Goal: Task Accomplishment & Management: Manage account settings

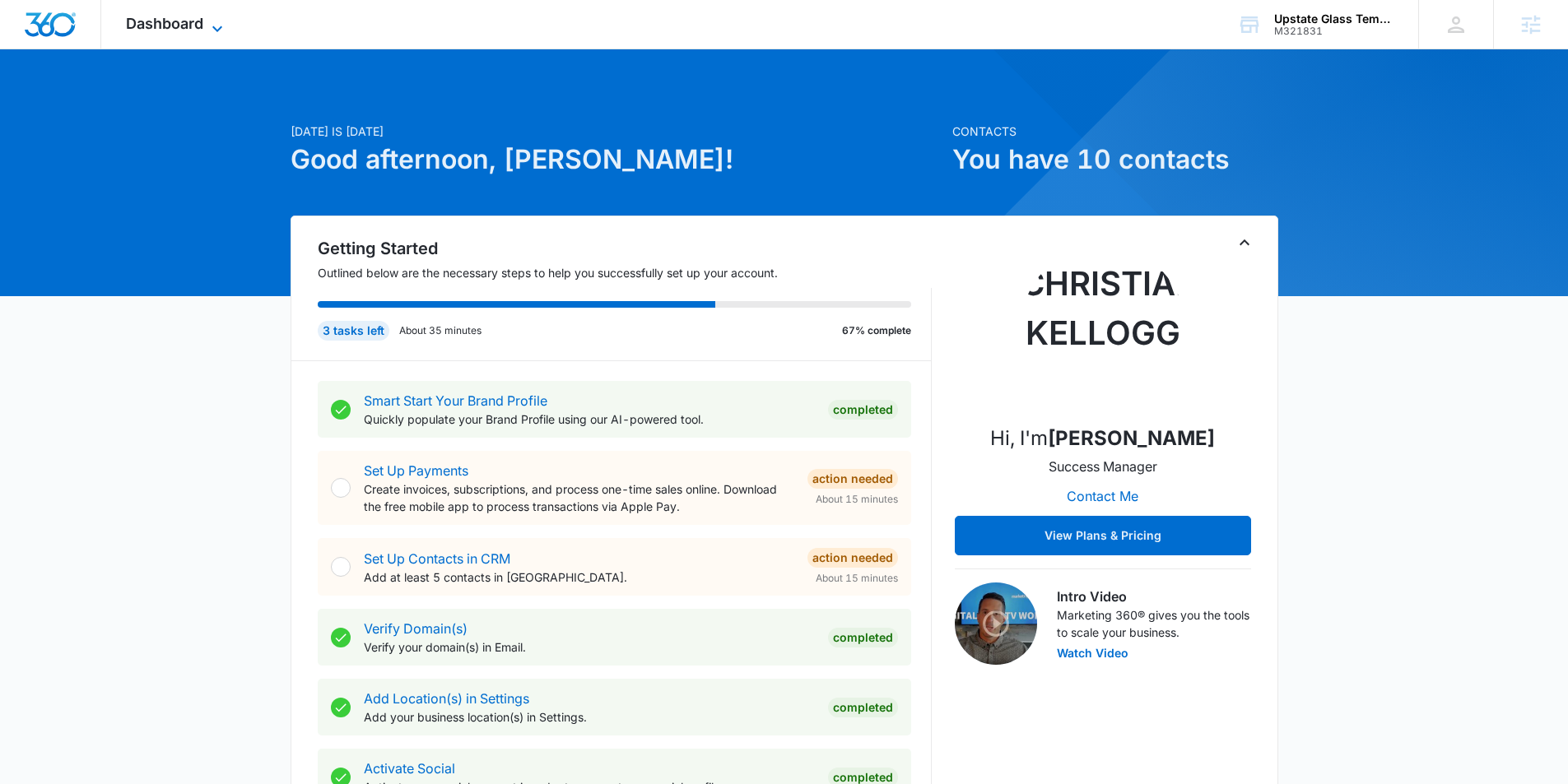
click at [184, 26] on span "Dashboard" at bounding box center [165, 23] width 78 height 17
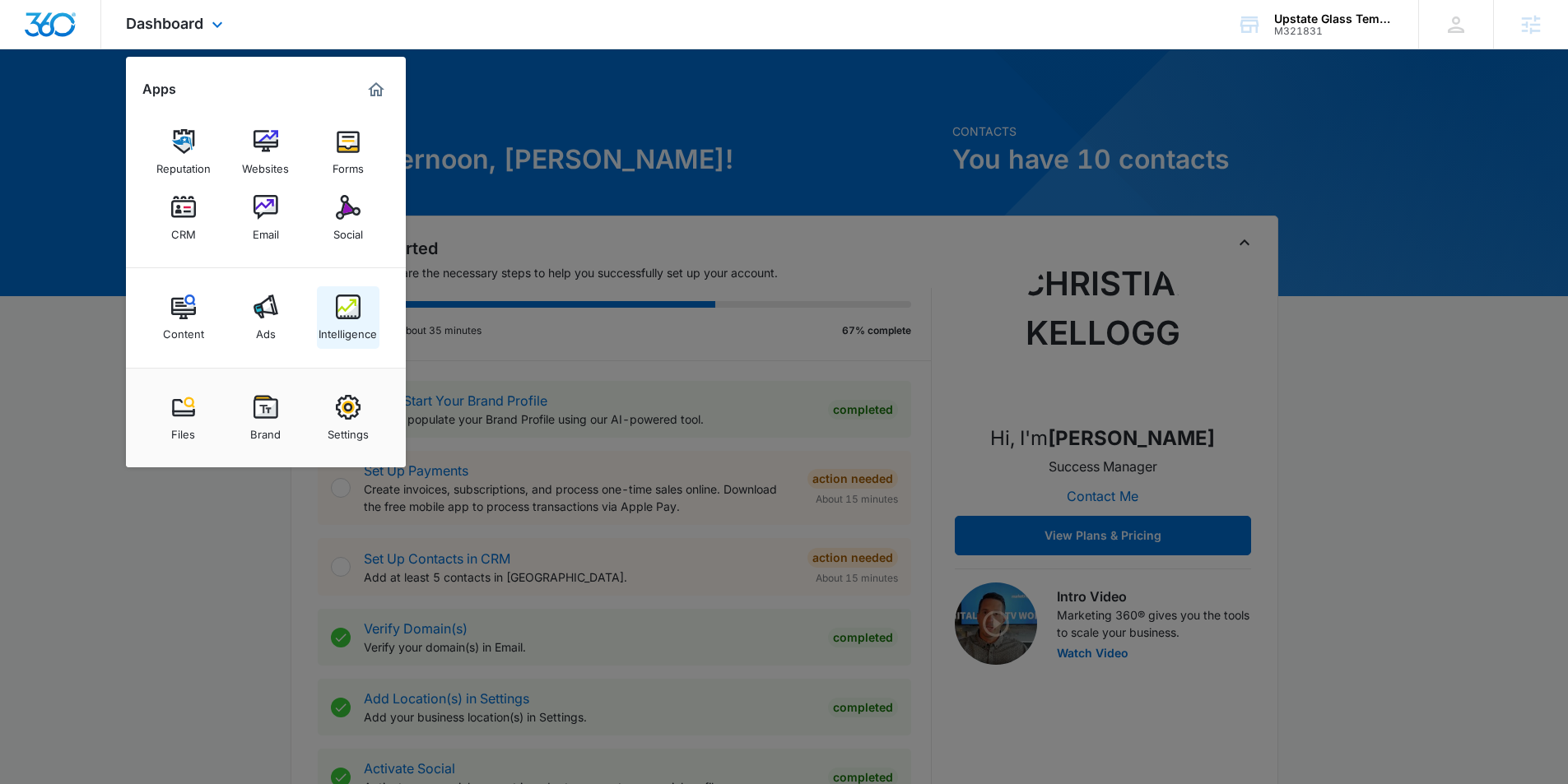
click at [358, 305] on img at bounding box center [347, 306] width 25 height 25
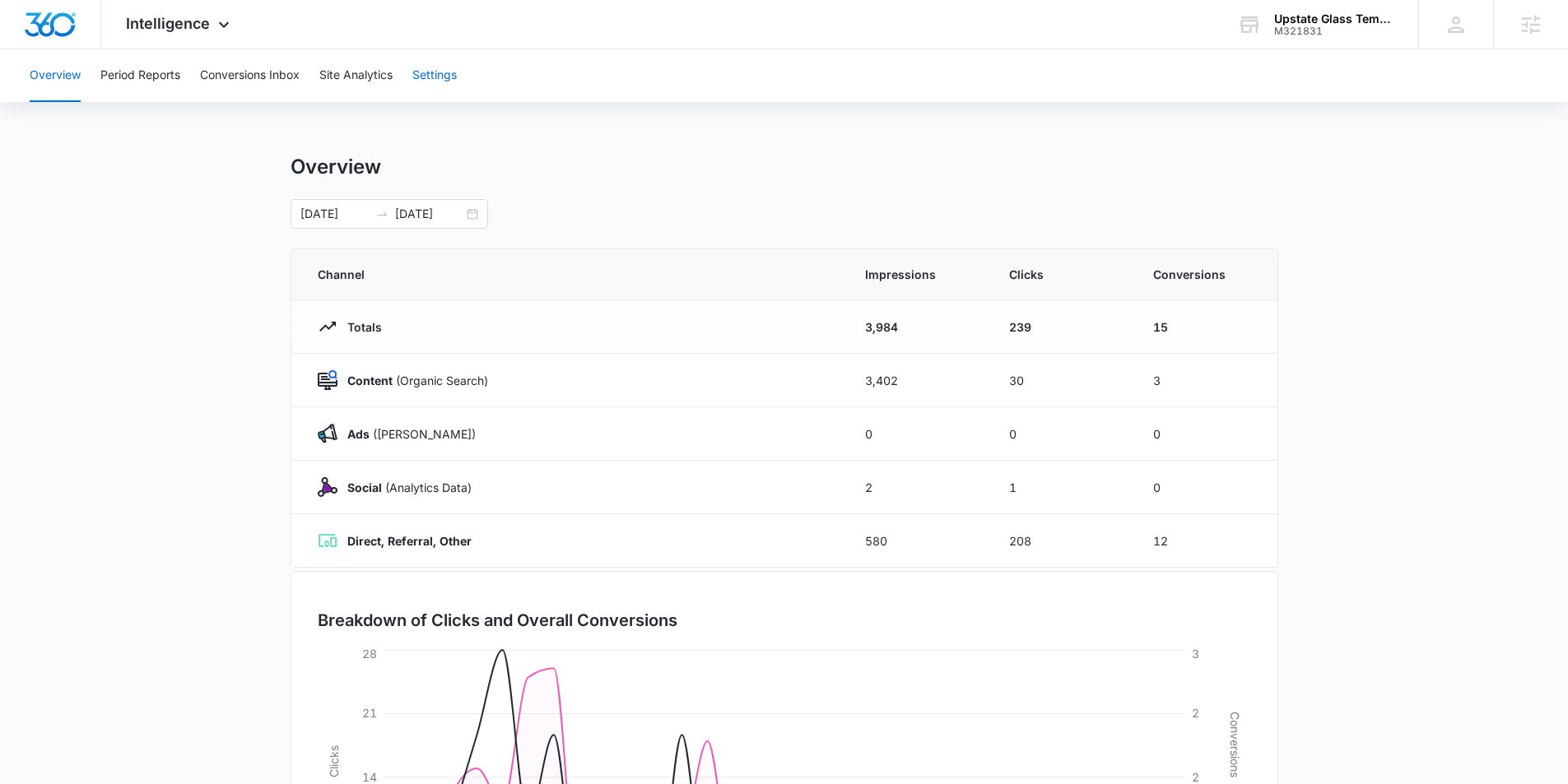
click at [439, 67] on button "Settings" at bounding box center [434, 76] width 44 height 53
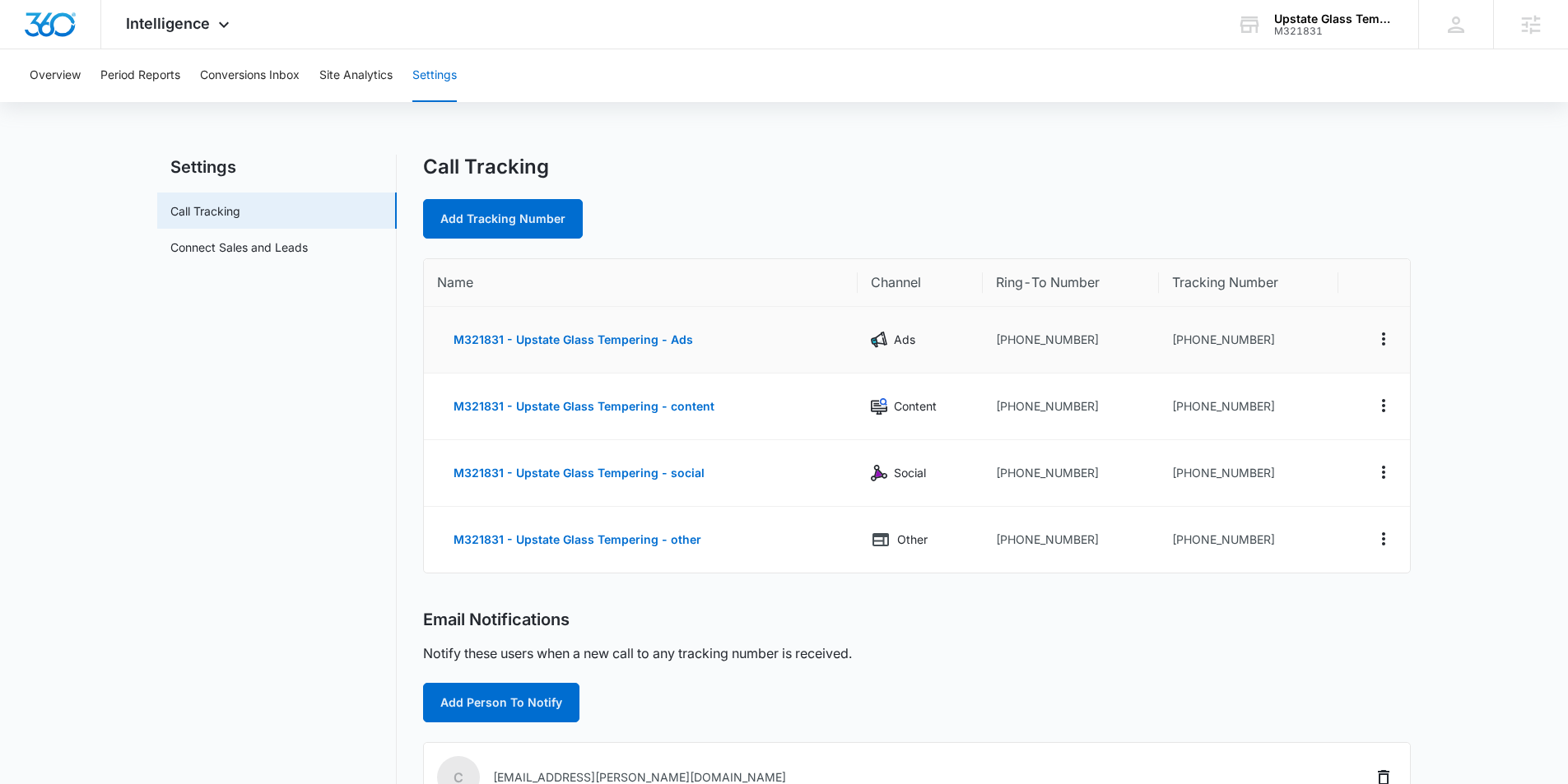
click at [1258, 354] on td "+18452056412" at bounding box center [1249, 340] width 179 height 67
drag, startPoint x: 1273, startPoint y: 342, endPoint x: 1182, endPoint y: 339, distance: 91.0
click at [1181, 339] on td "+18452056412" at bounding box center [1249, 340] width 179 height 67
copy td "8452056412"
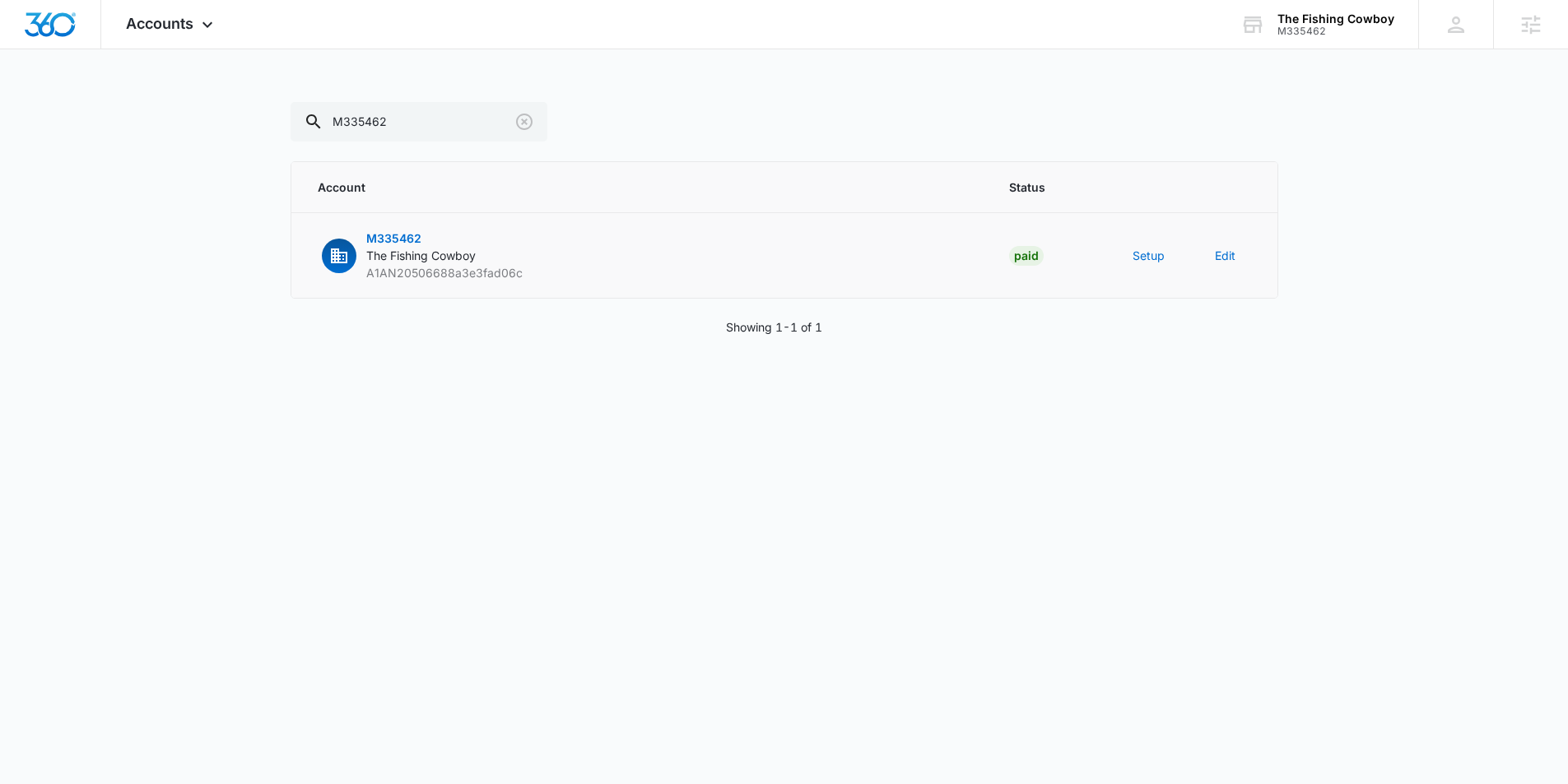
drag, startPoint x: 435, startPoint y: 238, endPoint x: 331, endPoint y: 241, distance: 104.0
click at [344, 238] on button "M335462 The Fishing Cowboy A1AN20506688a3e3fad06c" at bounding box center [420, 255] width 205 height 52
drag, startPoint x: 449, startPoint y: 244, endPoint x: 341, endPoint y: 238, distance: 108.2
click at [341, 238] on button "M335462 The Fishing Cowboy A1AN20506688a3e3fad06c" at bounding box center [420, 255] width 205 height 52
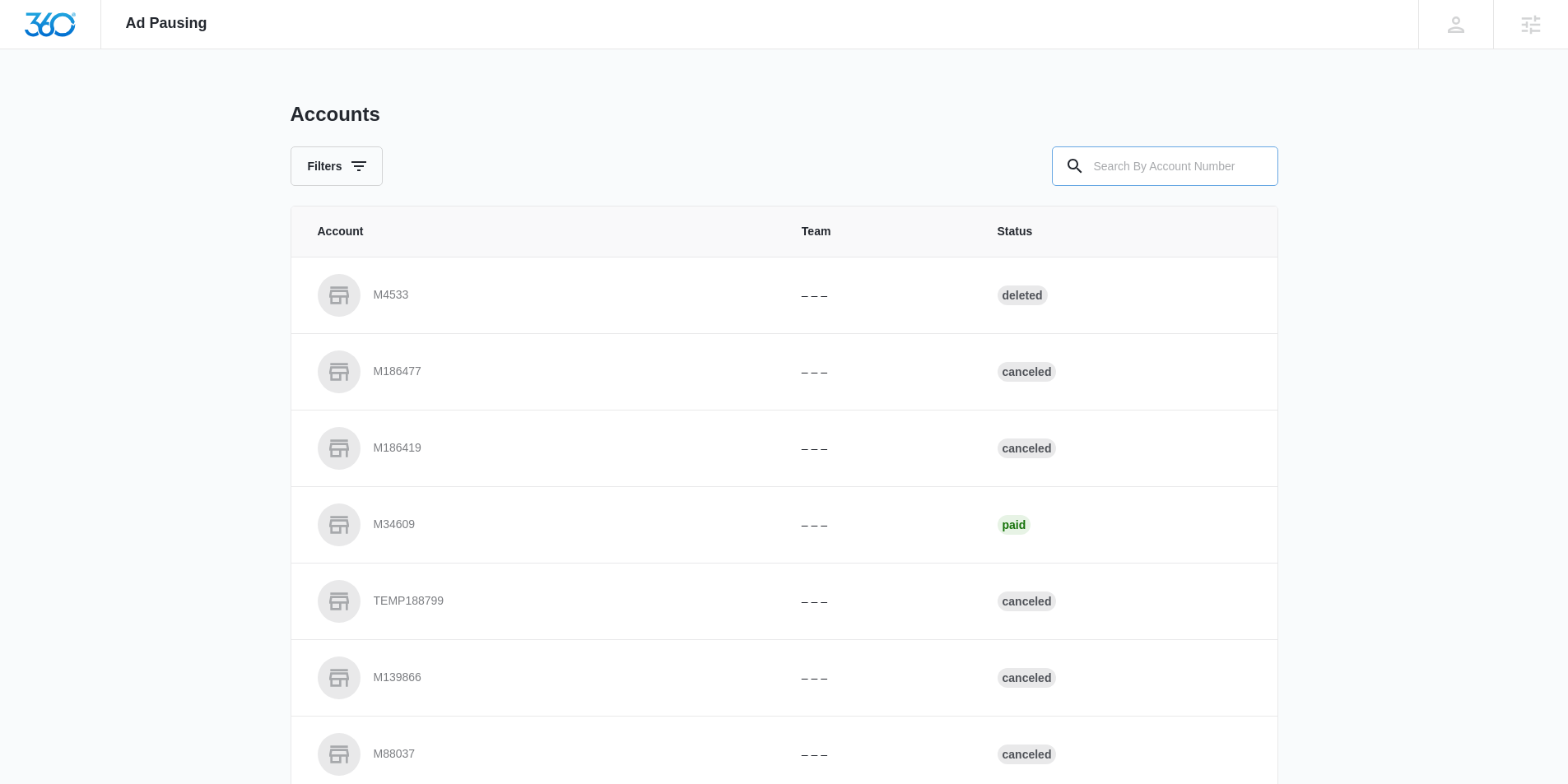
click at [1210, 175] on input "text" at bounding box center [1164, 166] width 226 height 39
paste input "M326645"
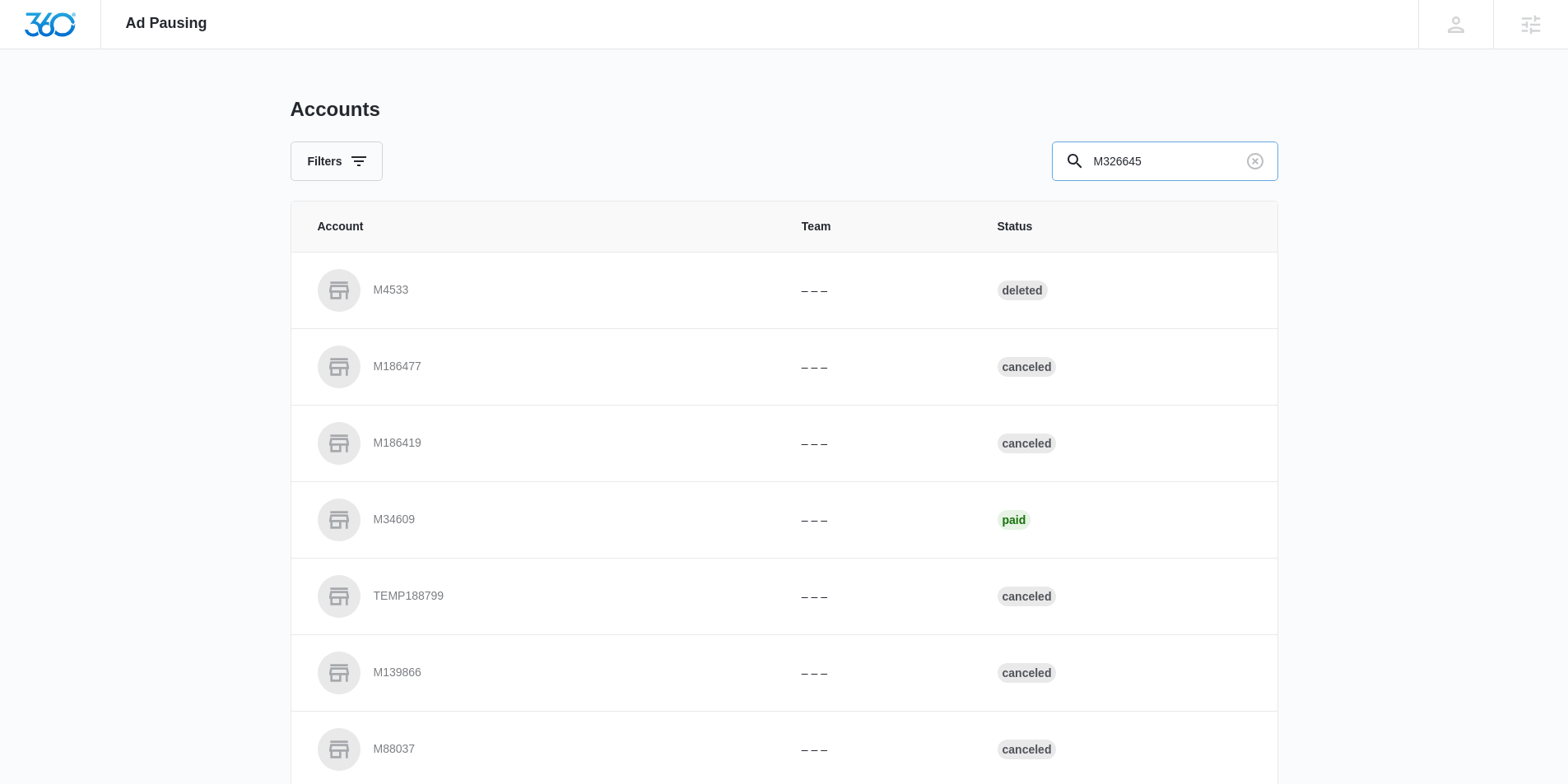
scroll to position [6, 0]
type input "M326645"
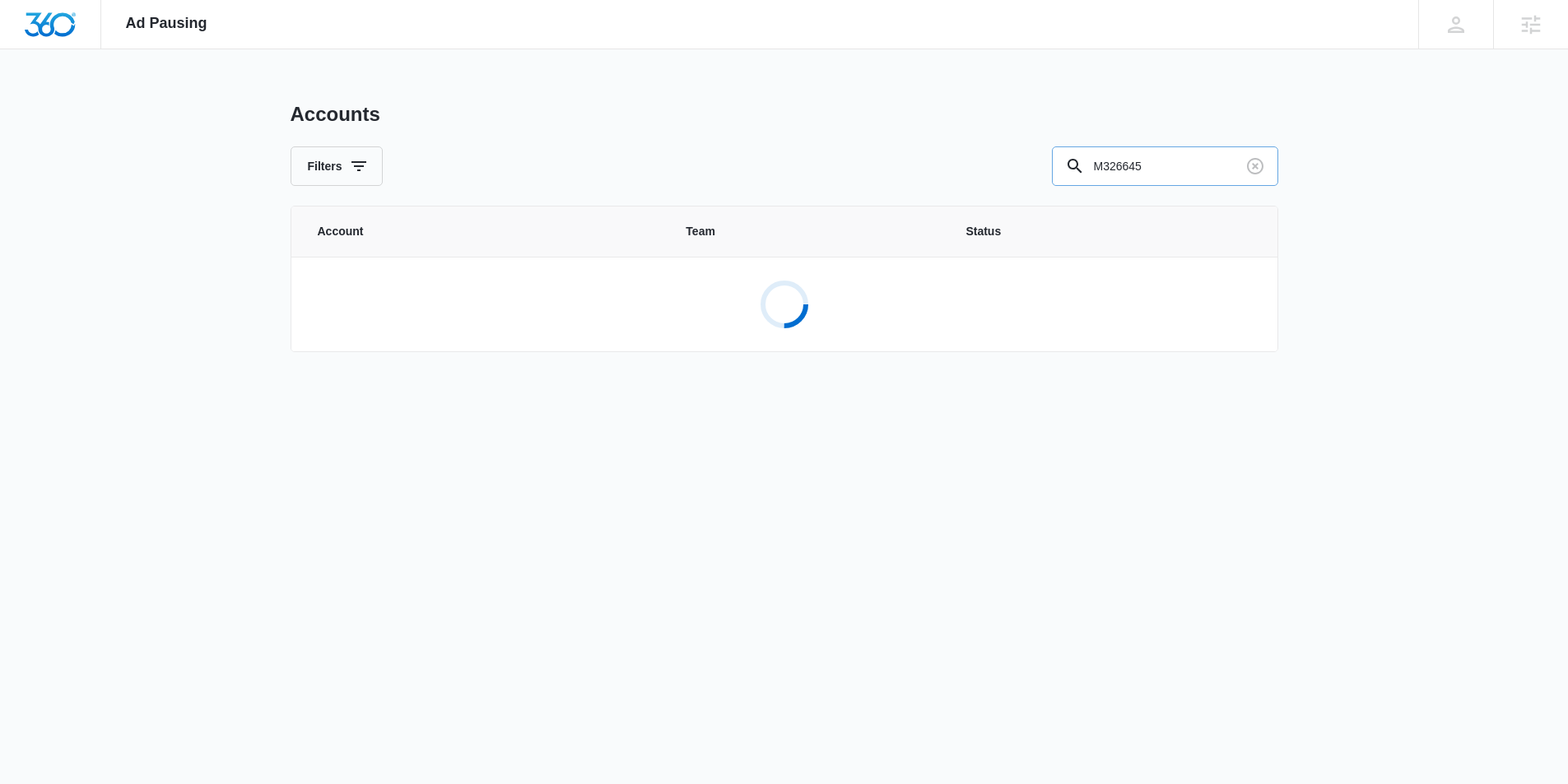
scroll to position [0, 0]
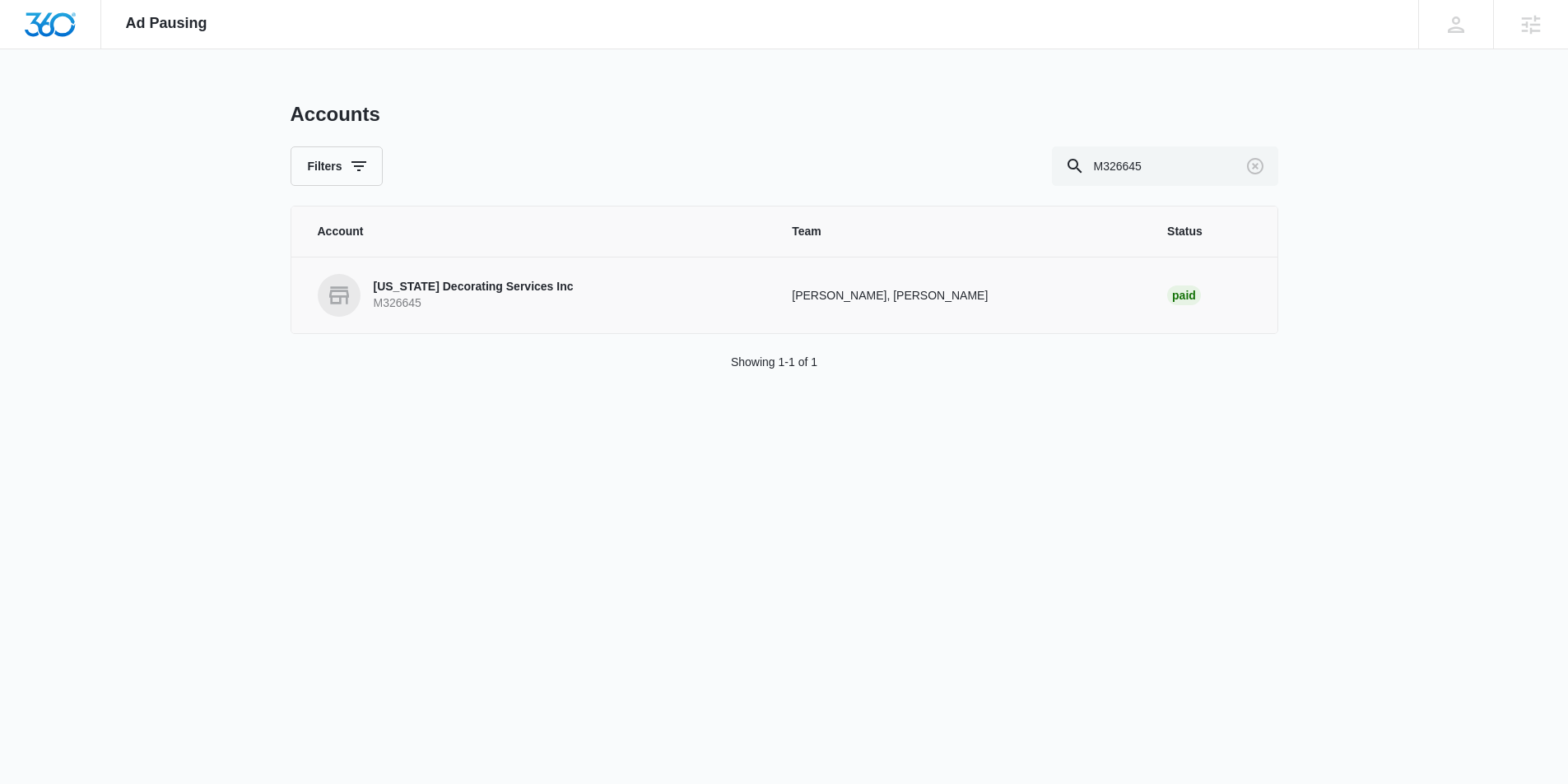
click at [492, 291] on p "Florida Decorating Services Inc" at bounding box center [474, 287] width 200 height 16
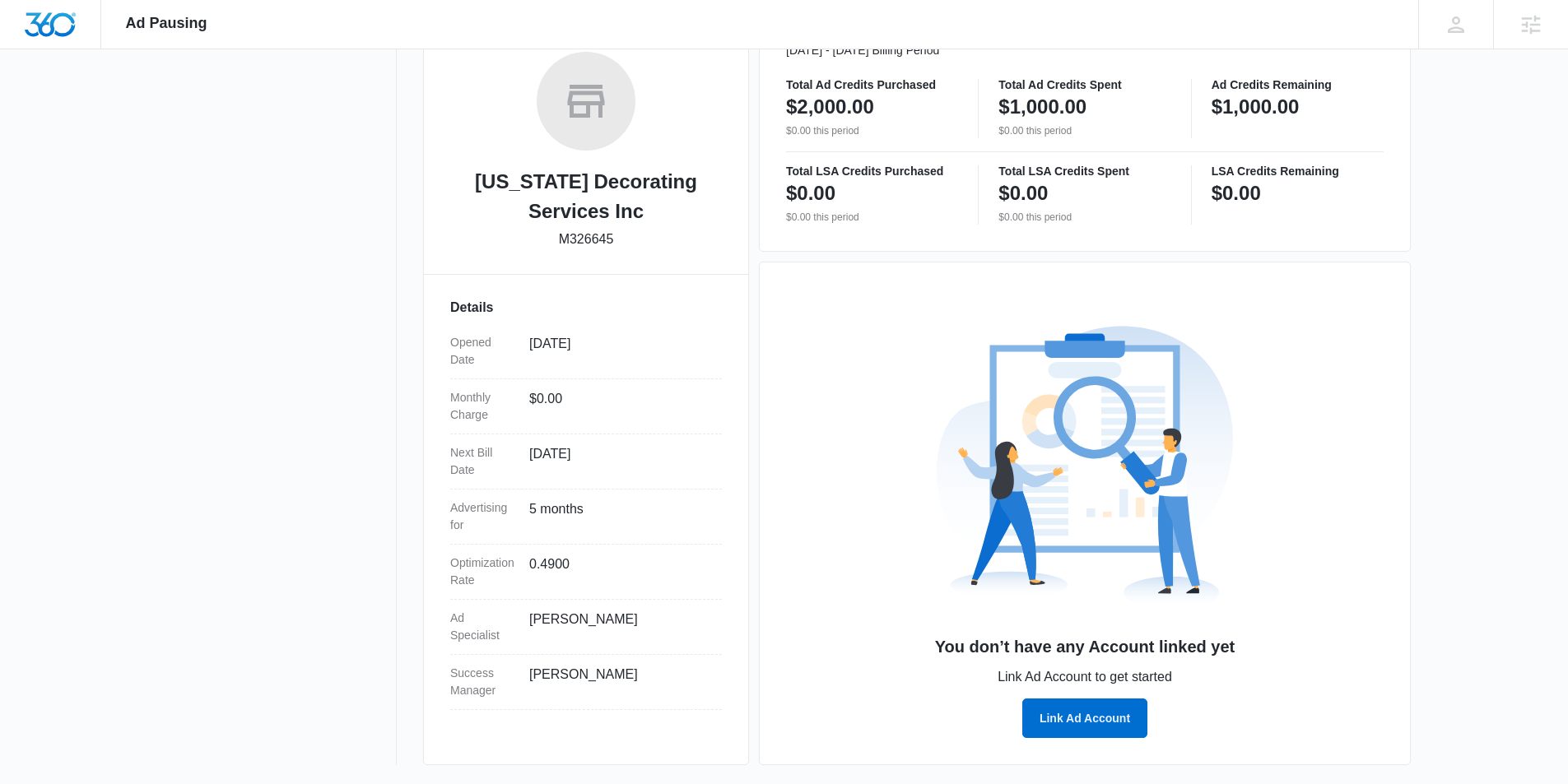
scroll to position [264, 0]
click at [1081, 720] on button "Link Ad Account" at bounding box center [1085, 717] width 125 height 39
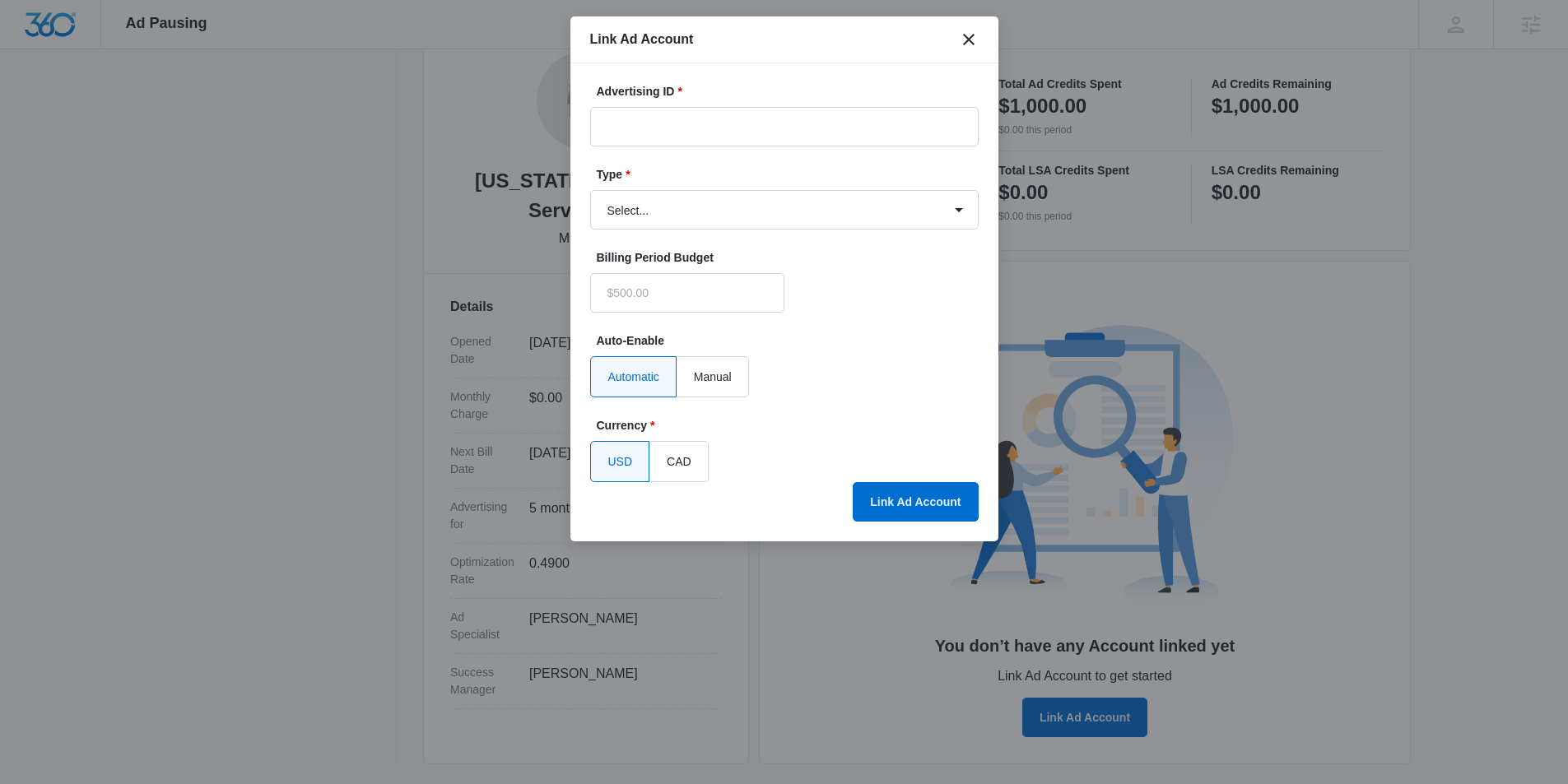
type input "$0.00"
click at [615, 130] on input "Advertising ID *" at bounding box center [784, 126] width 388 height 39
paste input "696-362-4733"
type input "696-362-4733"
click at [707, 208] on select "Select... Bing Ads Facebook Ads Google Ads" at bounding box center [784, 210] width 388 height 39
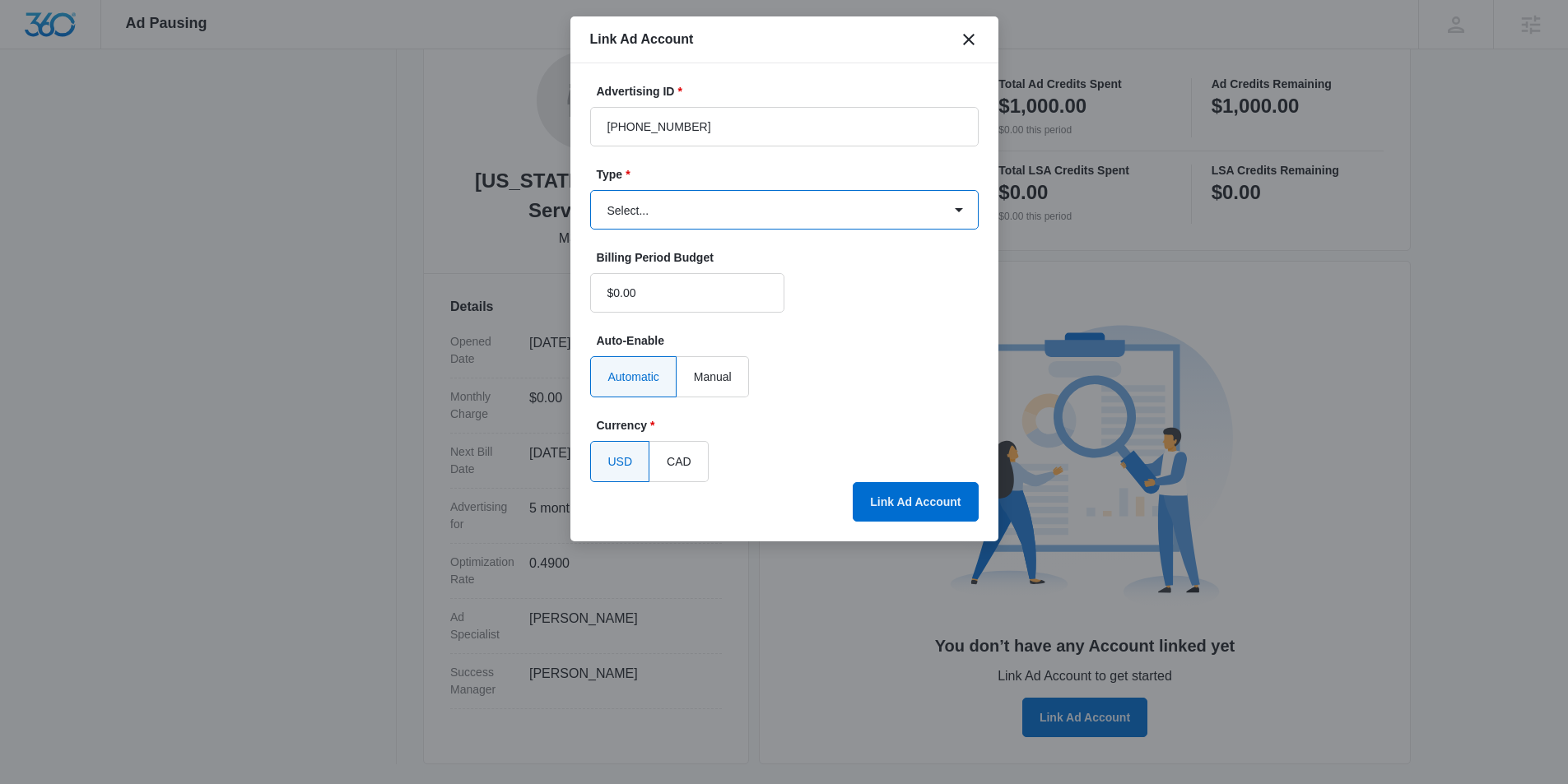
select select "google"
click at [590, 190] on select "Select... Bing Ads Facebook Ads Google Ads" at bounding box center [784, 210] width 388 height 39
click at [901, 508] on button "Link Ad Account" at bounding box center [915, 502] width 125 height 39
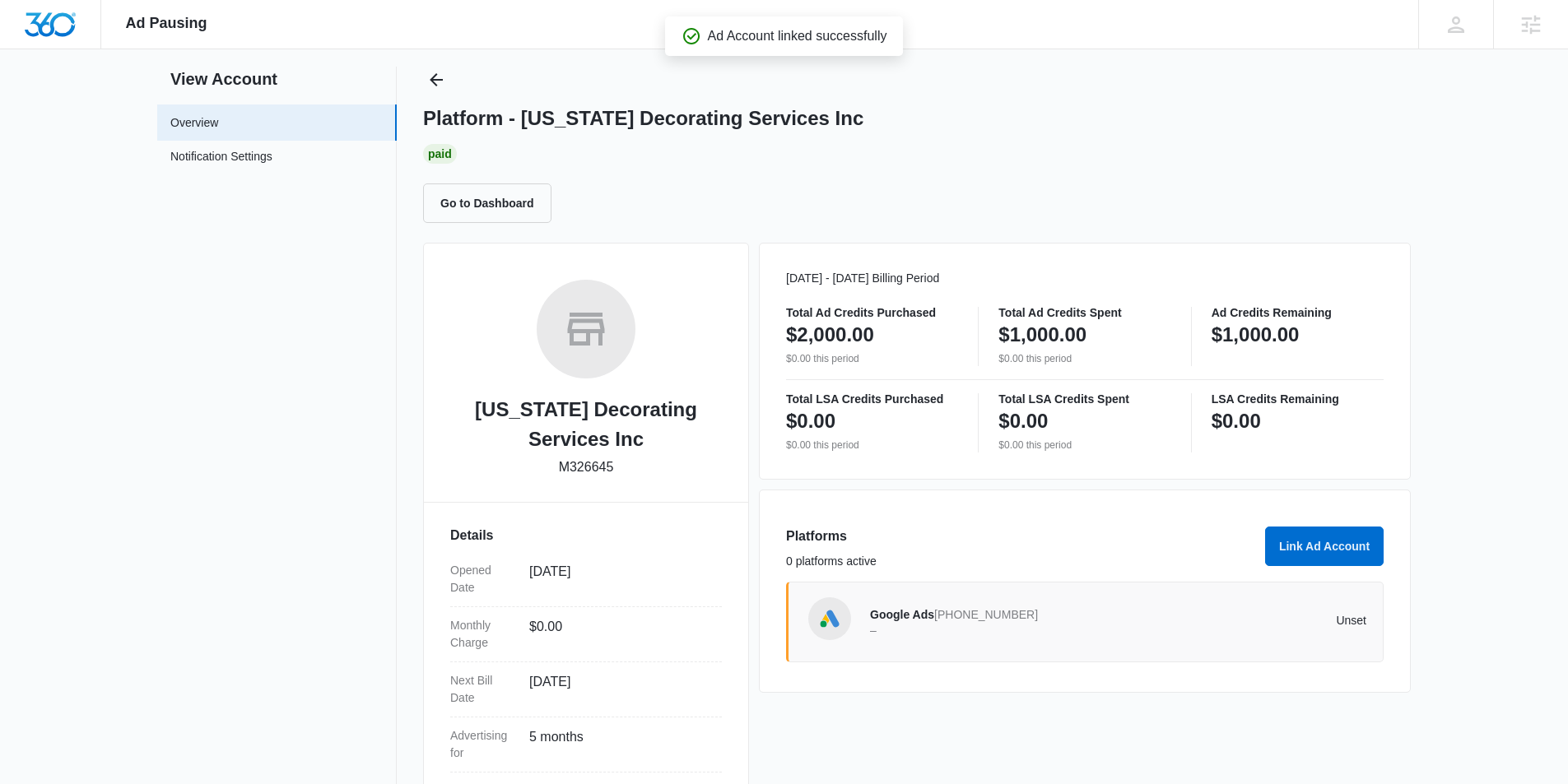
scroll to position [0, 0]
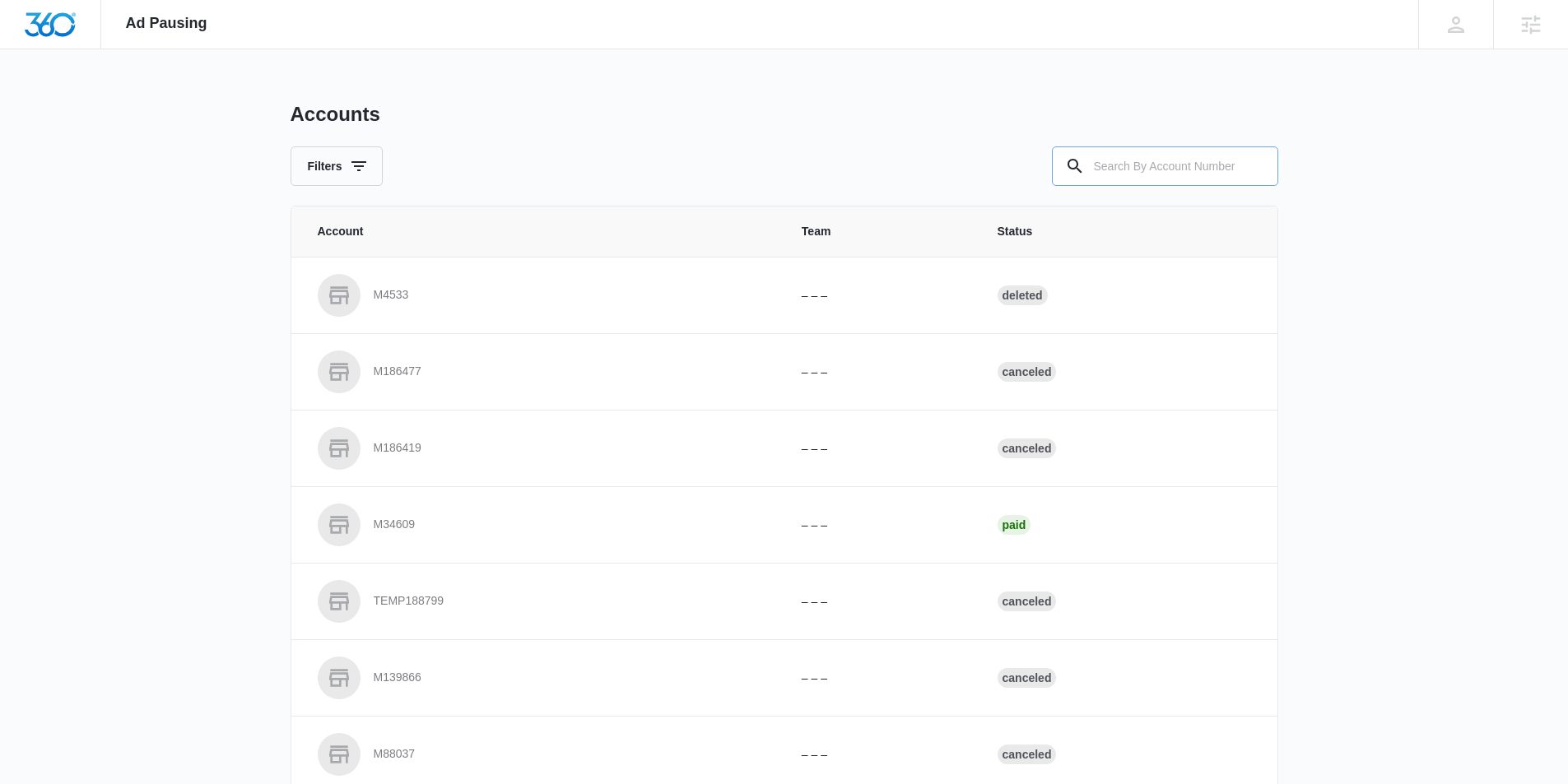
click at [1108, 174] on input "text" at bounding box center [1164, 166] width 226 height 39
paste input "M321831"
type input "M321831"
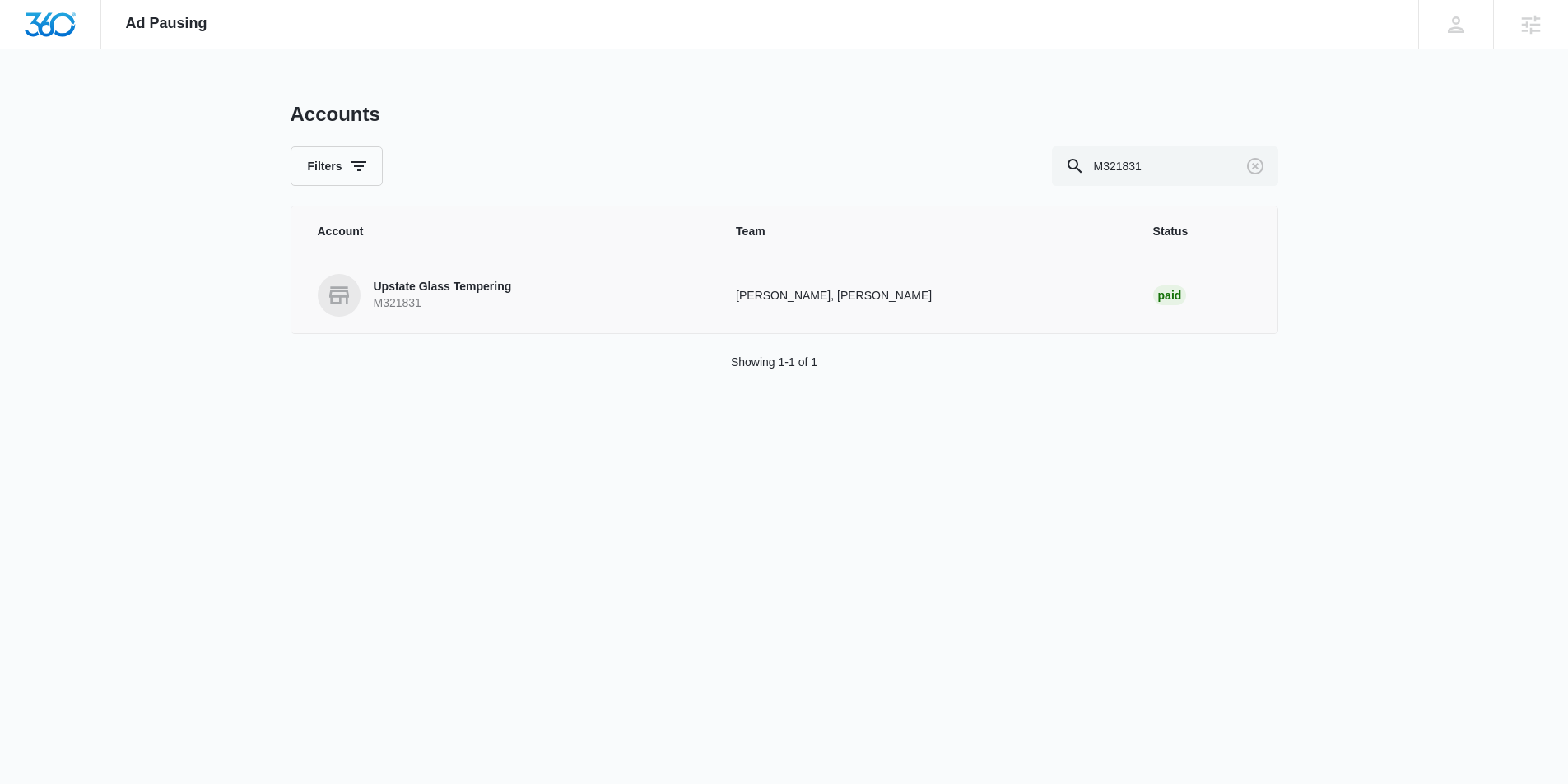
click at [483, 271] on td "Upstate Glass Tempering M321831" at bounding box center [504, 295] width 426 height 77
click at [465, 277] on link "Upstate Glass Tempering M321831" at bounding box center [507, 295] width 380 height 43
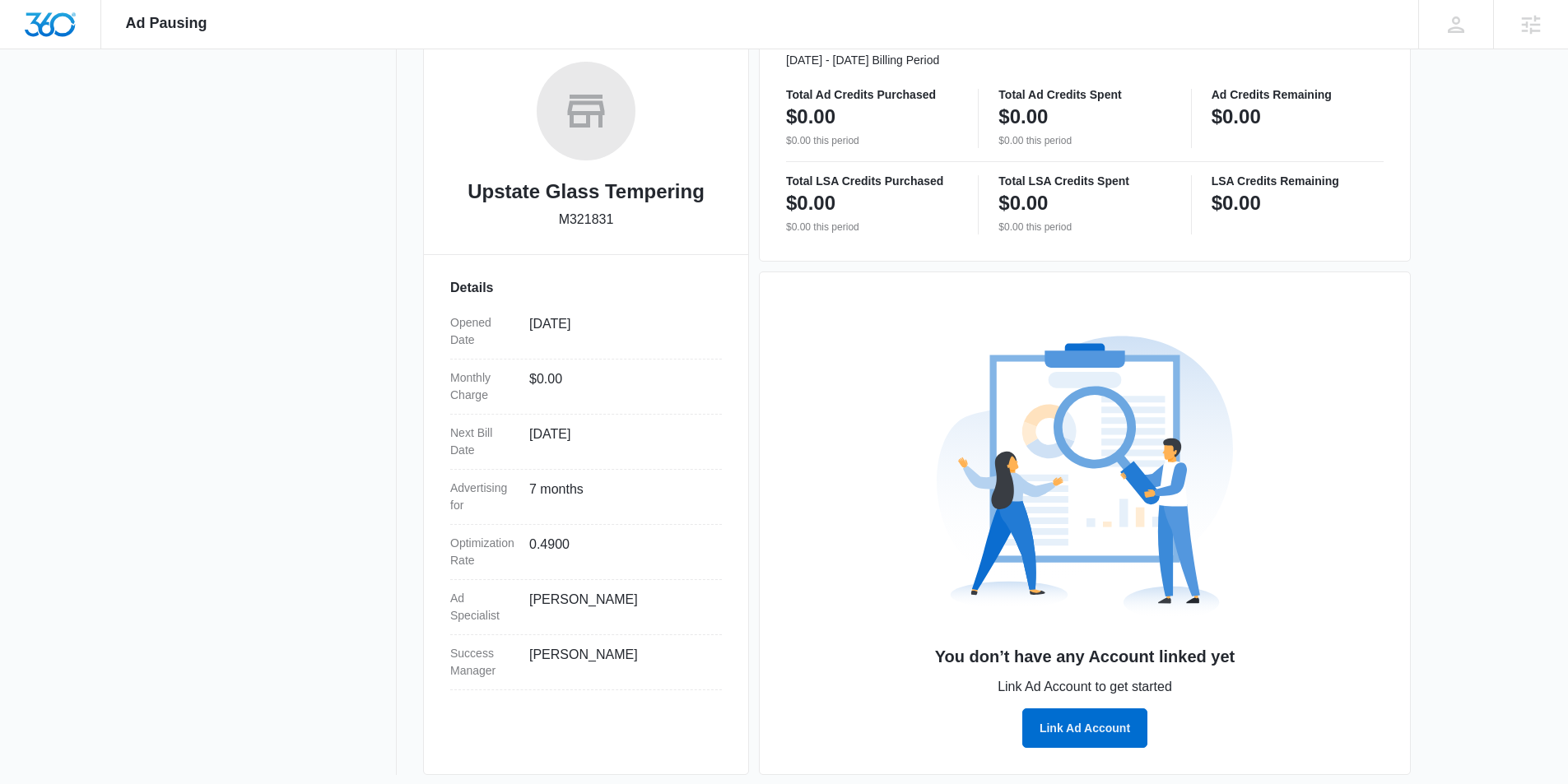
scroll to position [264, 0]
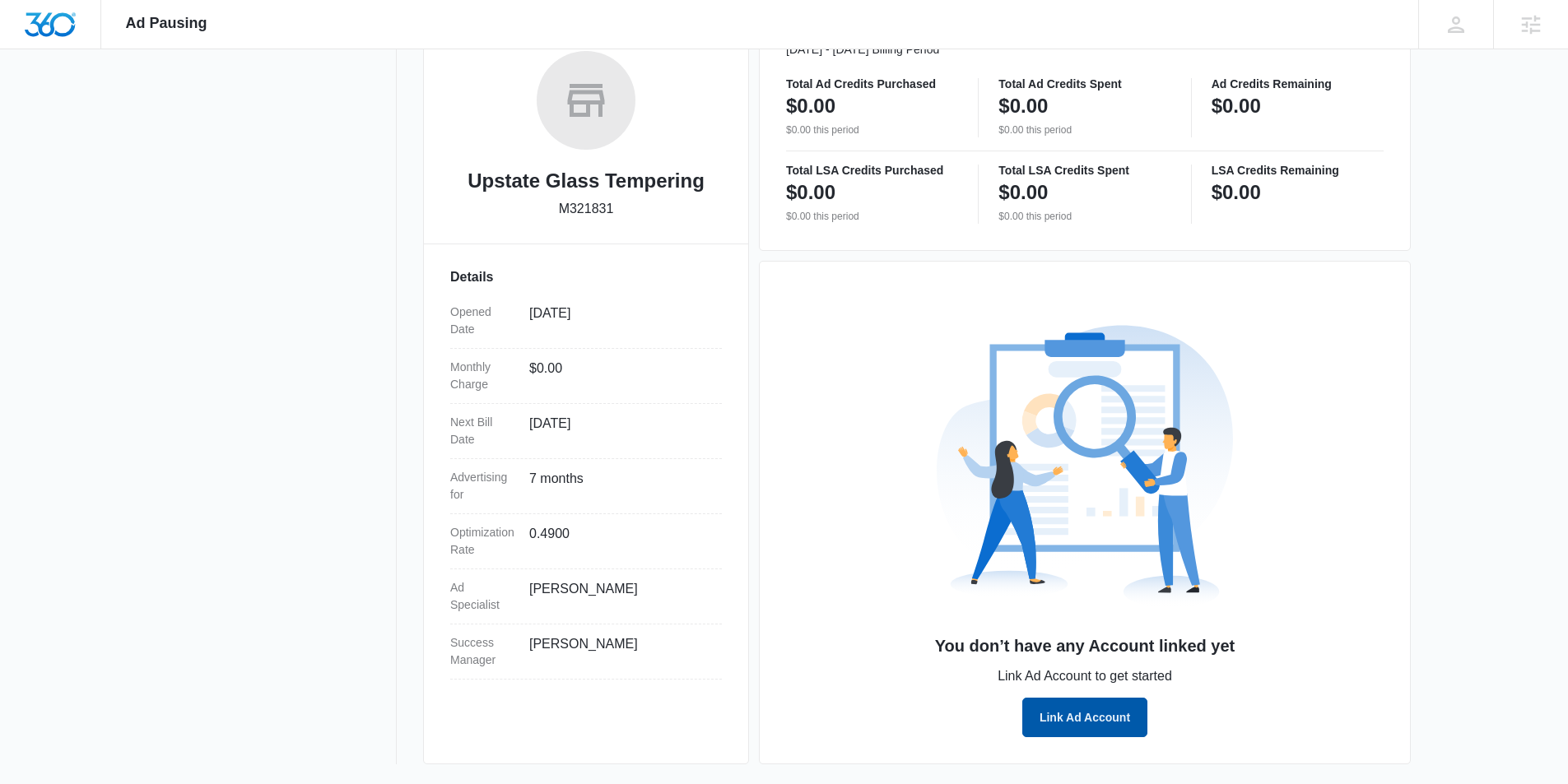
click at [1066, 712] on button "Link Ad Account" at bounding box center [1085, 717] width 125 height 39
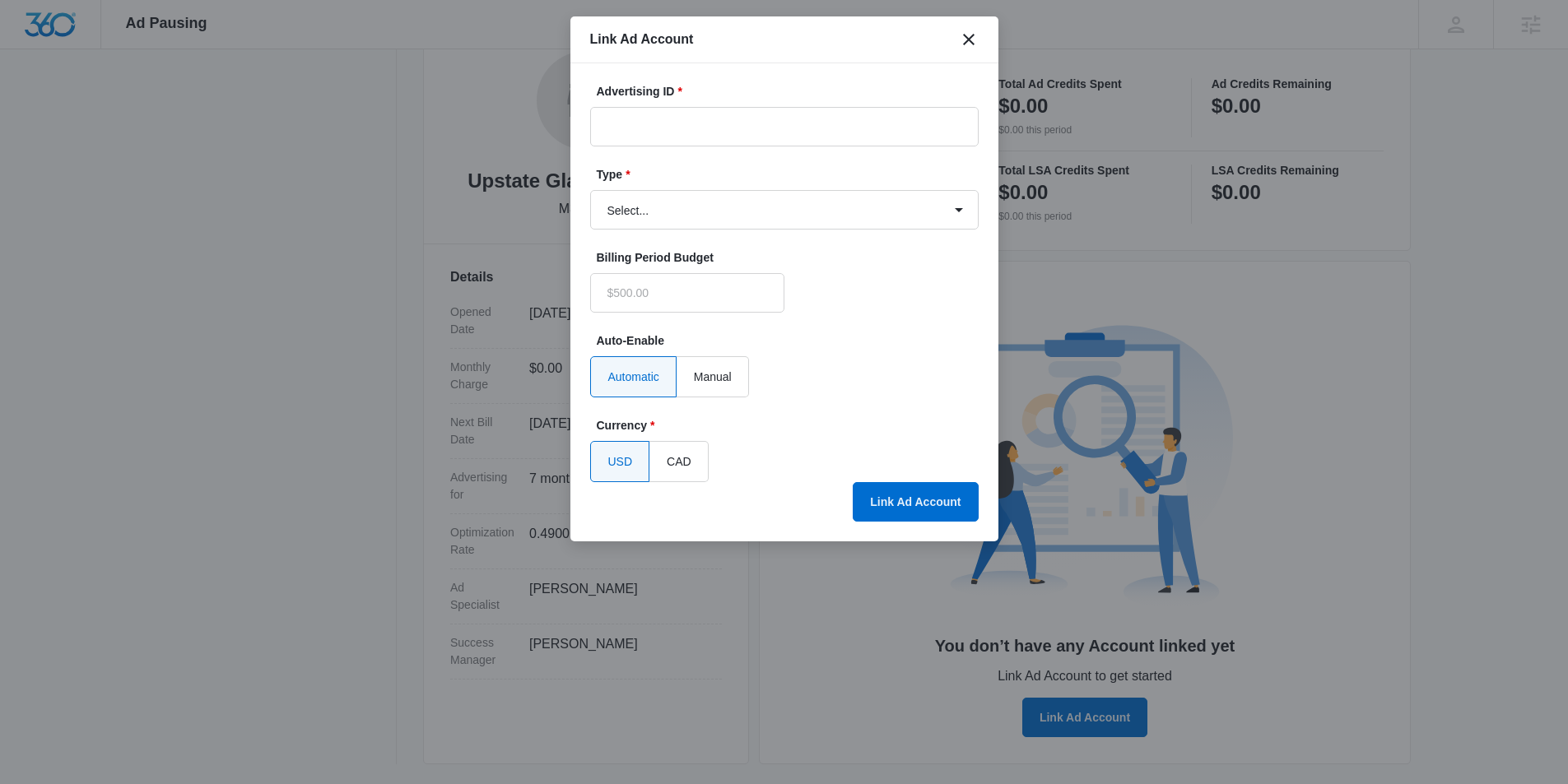
type input "$0.00"
click at [679, 110] on input "Advertising ID *" at bounding box center [784, 126] width 388 height 39
paste input "298-202-3231"
type input "298-202-3231"
click at [692, 204] on select "Select... Bing Ads Facebook Ads Google Ads" at bounding box center [784, 210] width 388 height 39
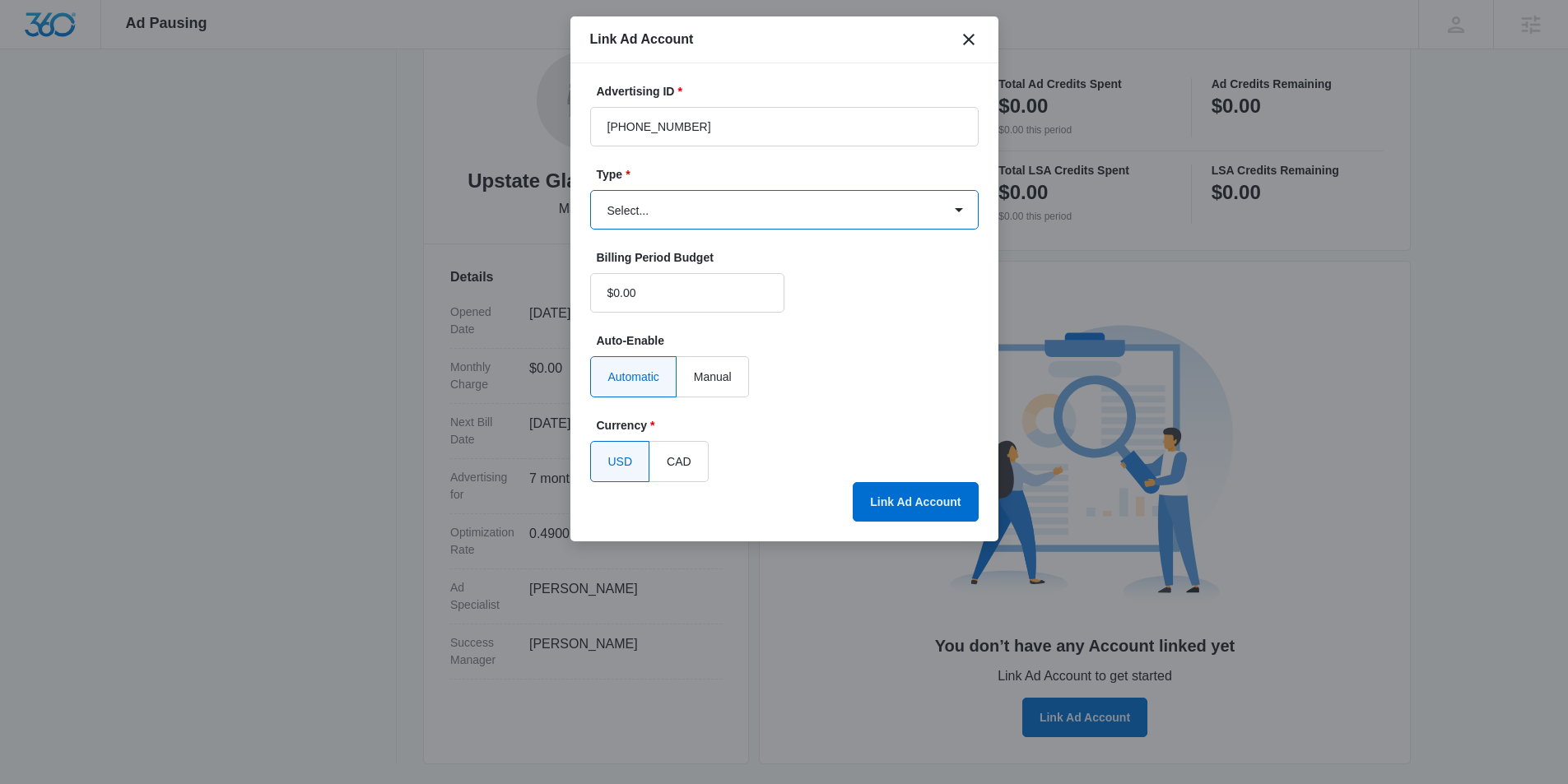
select select "google"
click at [590, 190] on select "Select... Bing Ads Facebook Ads Google Ads" at bounding box center [784, 210] width 388 height 39
click at [903, 503] on button "Link Ad Account" at bounding box center [915, 502] width 125 height 39
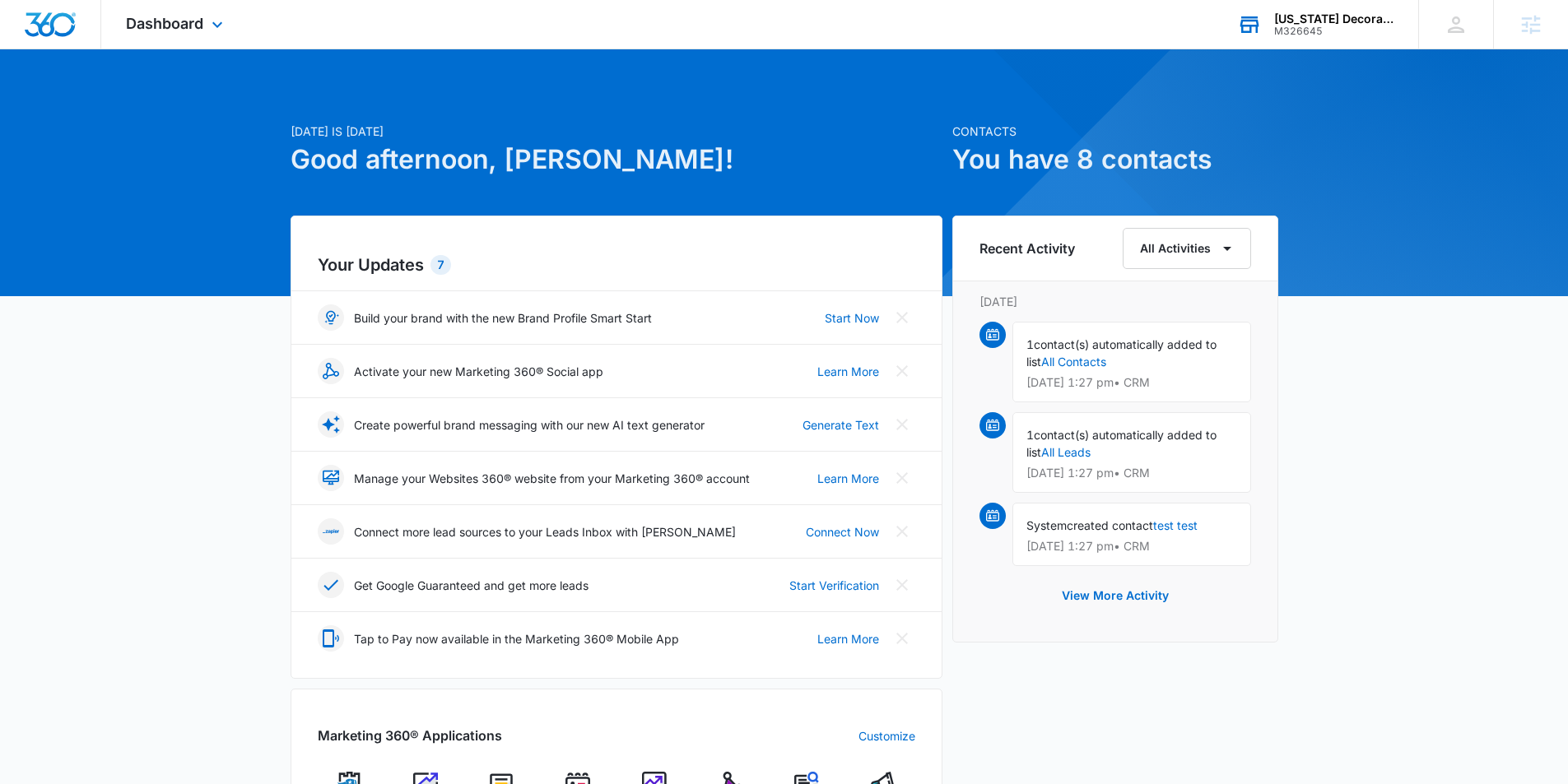
click at [1338, 20] on div "Florida Decorating Services Inc" at bounding box center [1334, 18] width 120 height 13
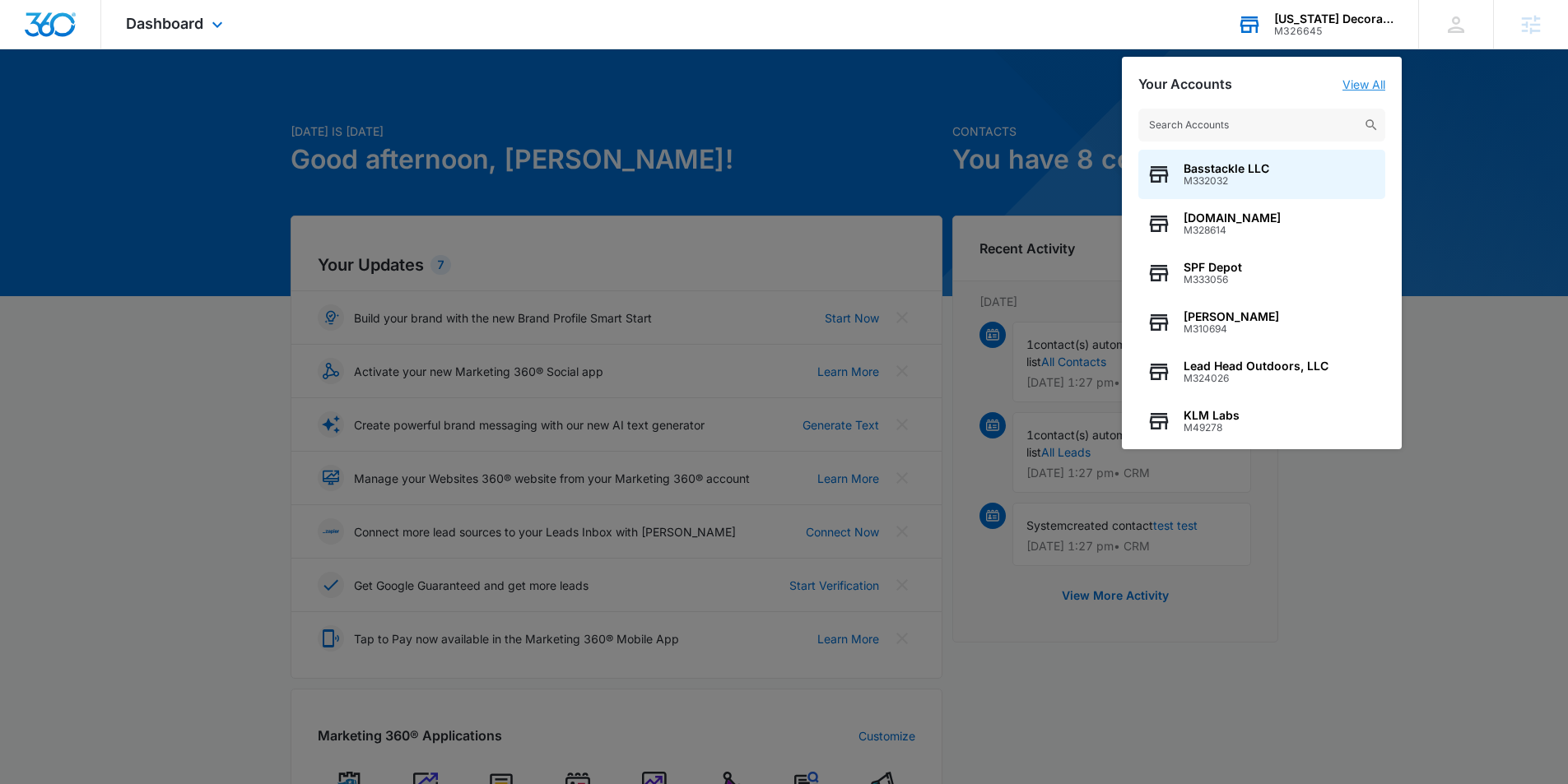
click at [1370, 80] on link "View All" at bounding box center [1364, 84] width 43 height 14
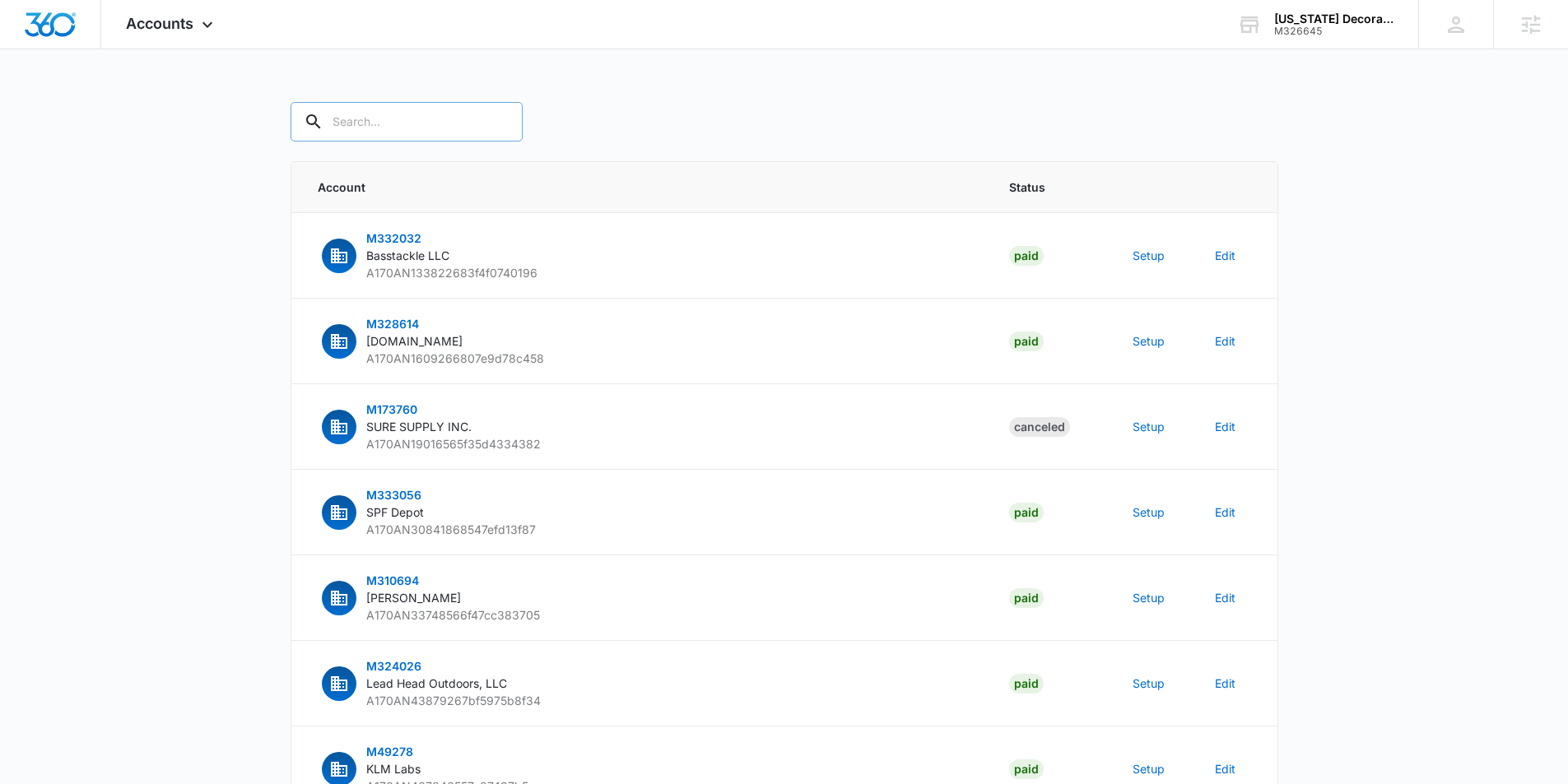
click at [411, 119] on input "text" at bounding box center [406, 122] width 232 height 39
paste input "696-362-4733"
click at [428, 119] on input "696-362-4733" at bounding box center [418, 122] width 257 height 39
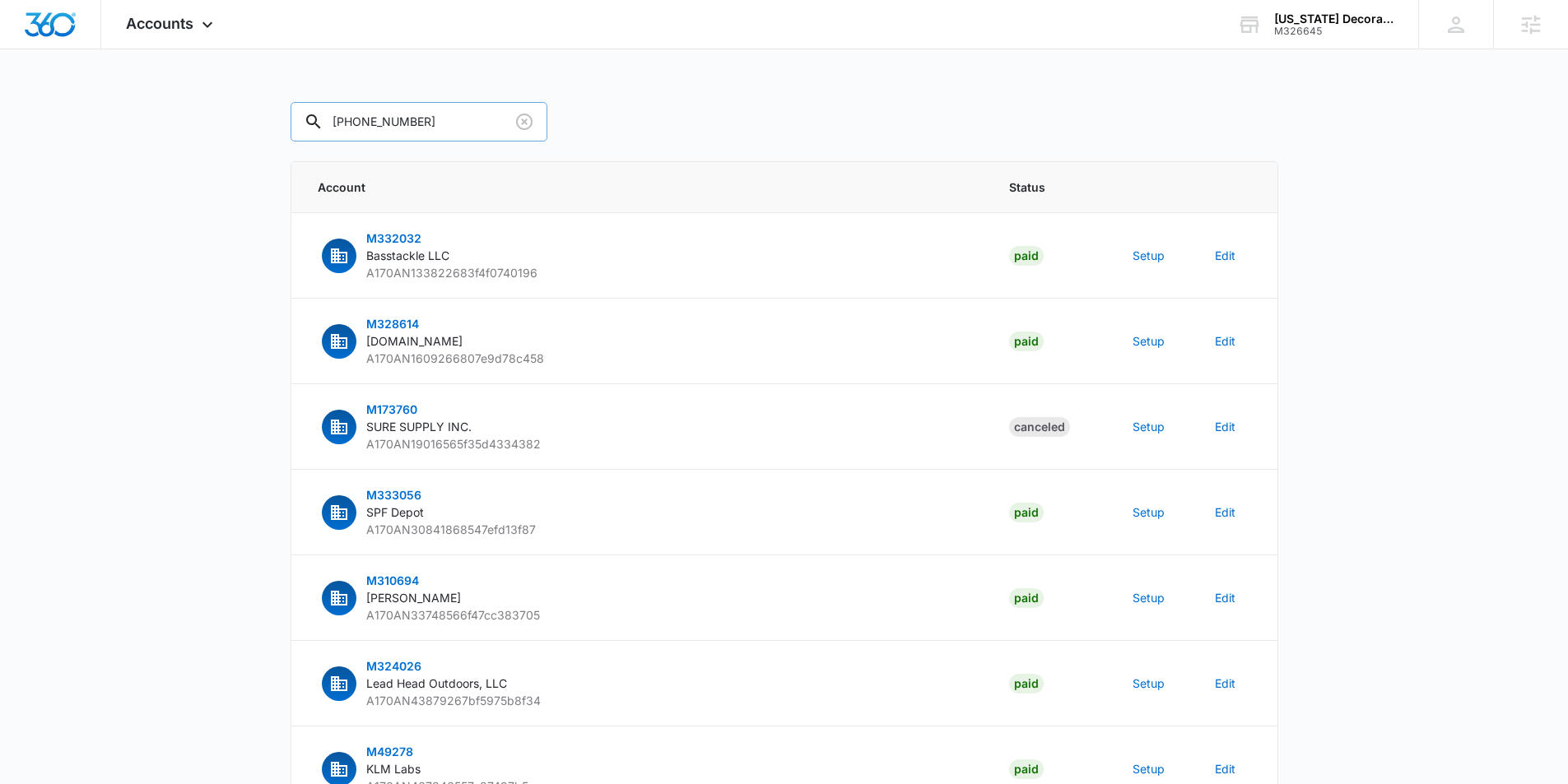
paste input "M326645"
type input "M326645"
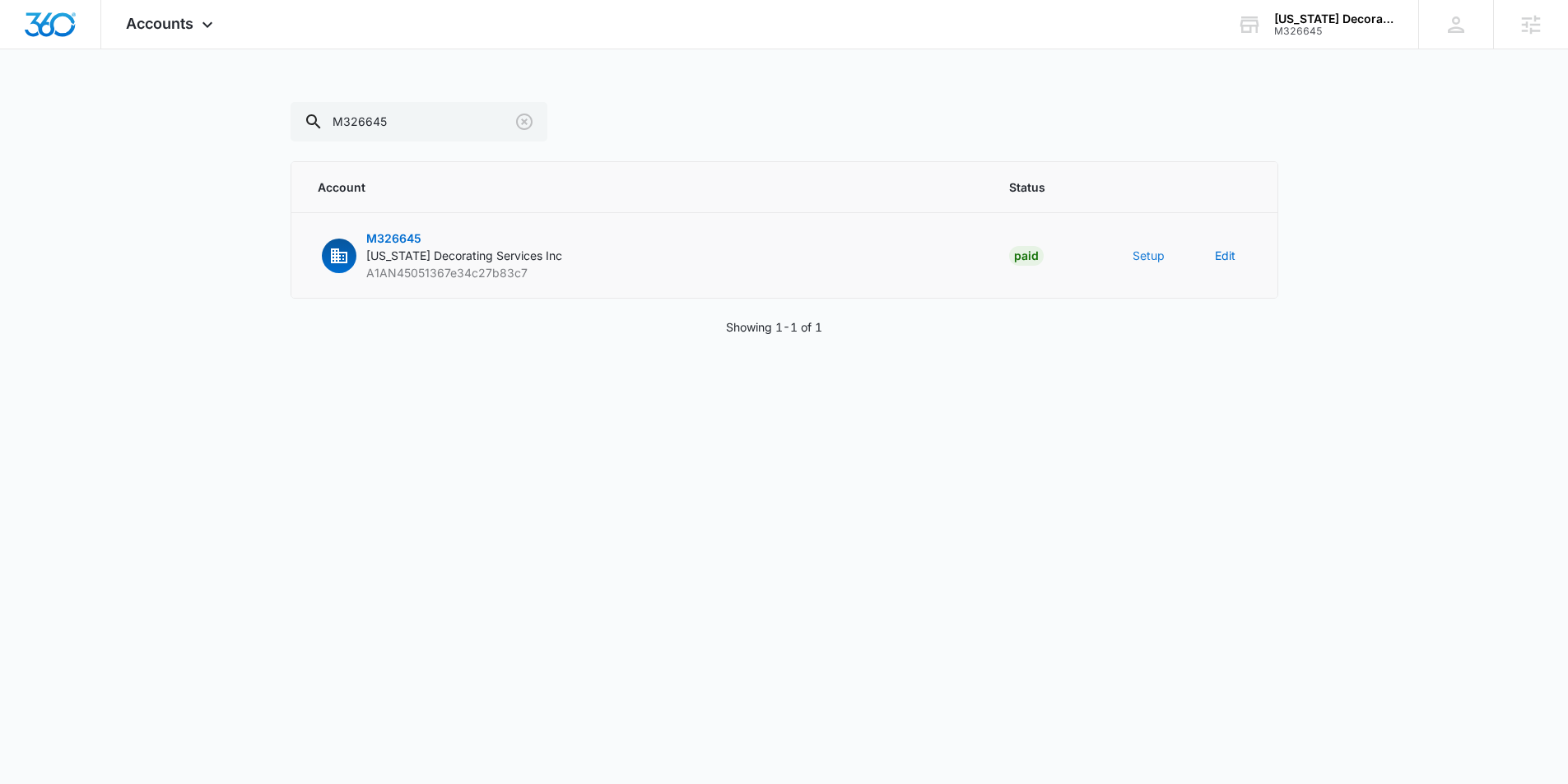
click at [1135, 258] on button "Setup" at bounding box center [1149, 255] width 32 height 17
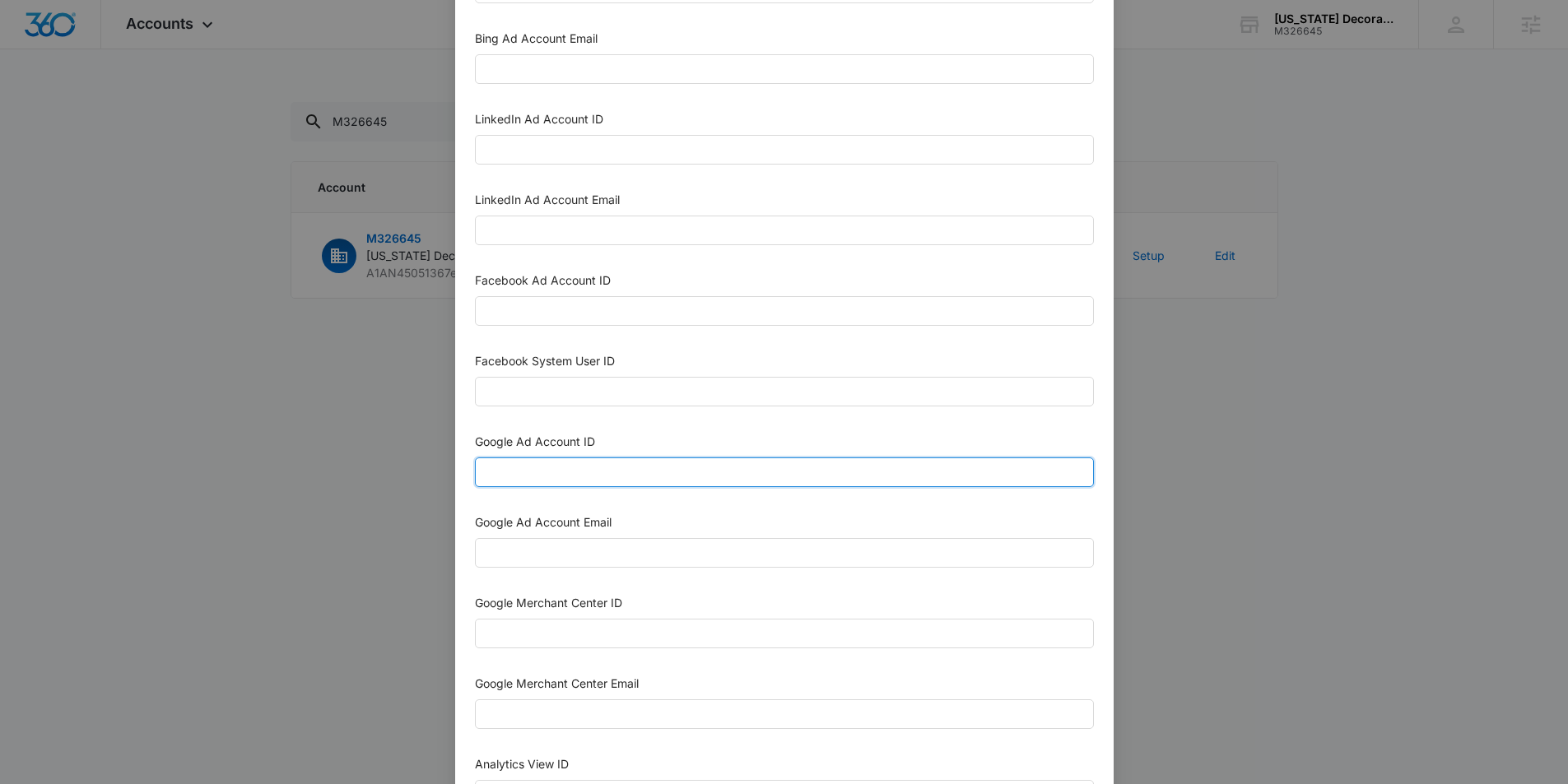
scroll to position [131, 0]
click at [623, 471] on input "Google Ad Account ID" at bounding box center [784, 473] width 619 height 30
paste input "696-362-4733"
click at [511, 473] on input "696-362-4733" at bounding box center [784, 473] width 619 height 30
type input "696-362-4733"
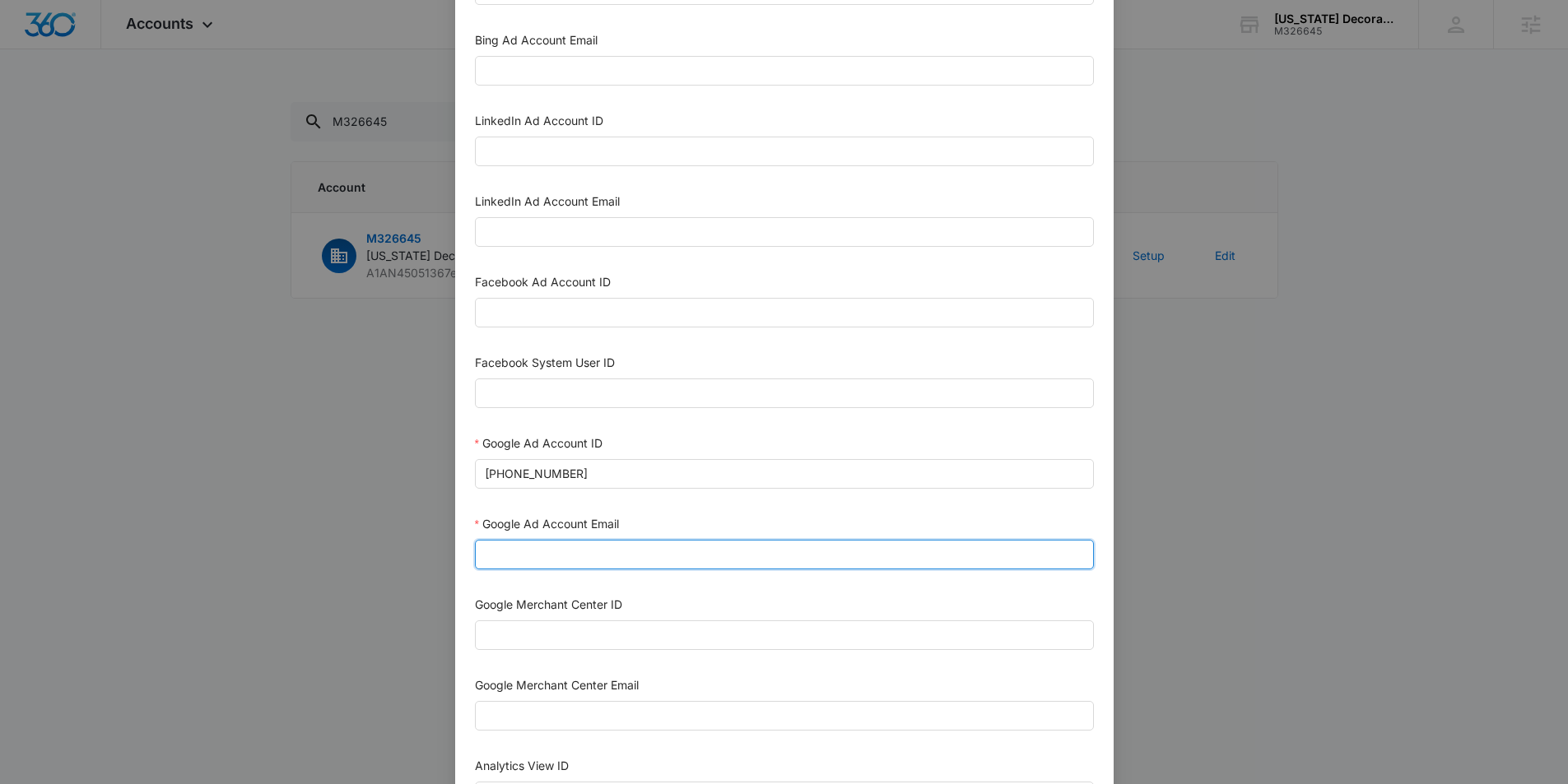
click at [527, 562] on input "Google Ad Account Email" at bounding box center [784, 555] width 619 height 30
paste input "M360+Accounts1020@madwiremedia.com"
type input "M360+Accounts1020@madwiremedia.com"
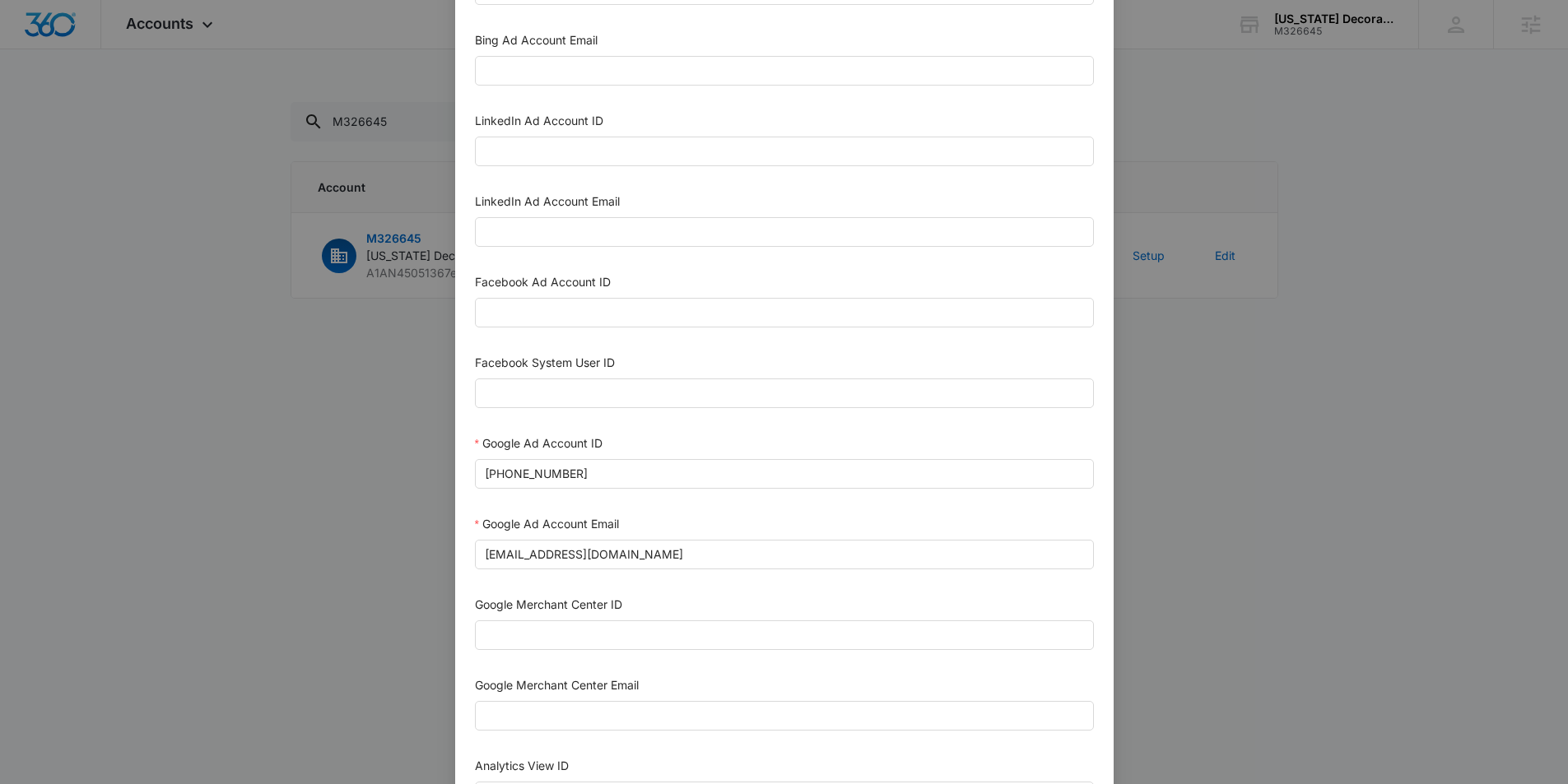
click at [501, 609] on label "Google Merchant Center ID" at bounding box center [548, 604] width 148 height 14
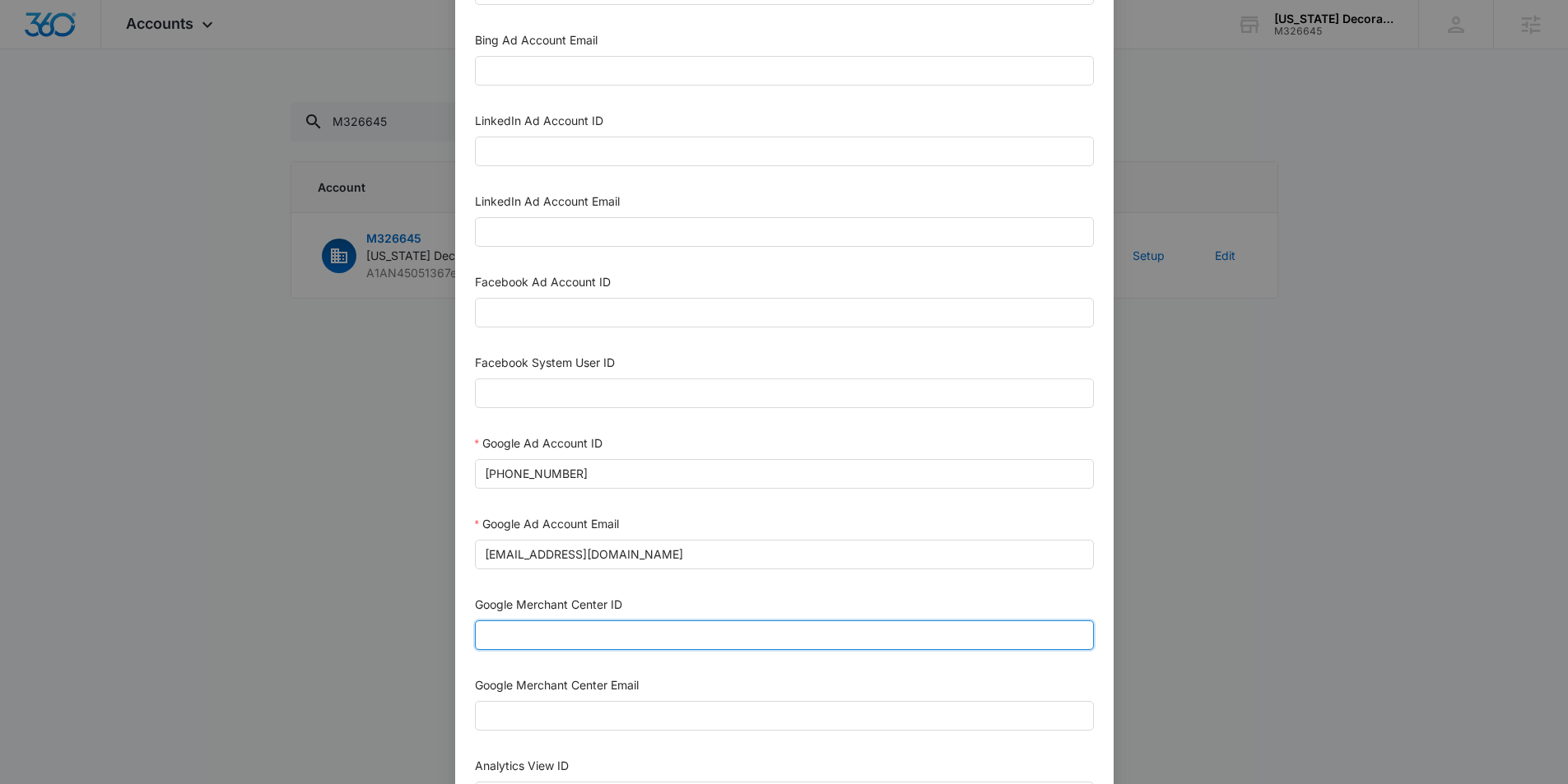
click at [501, 620] on input "Google Merchant Center ID" at bounding box center [784, 635] width 619 height 30
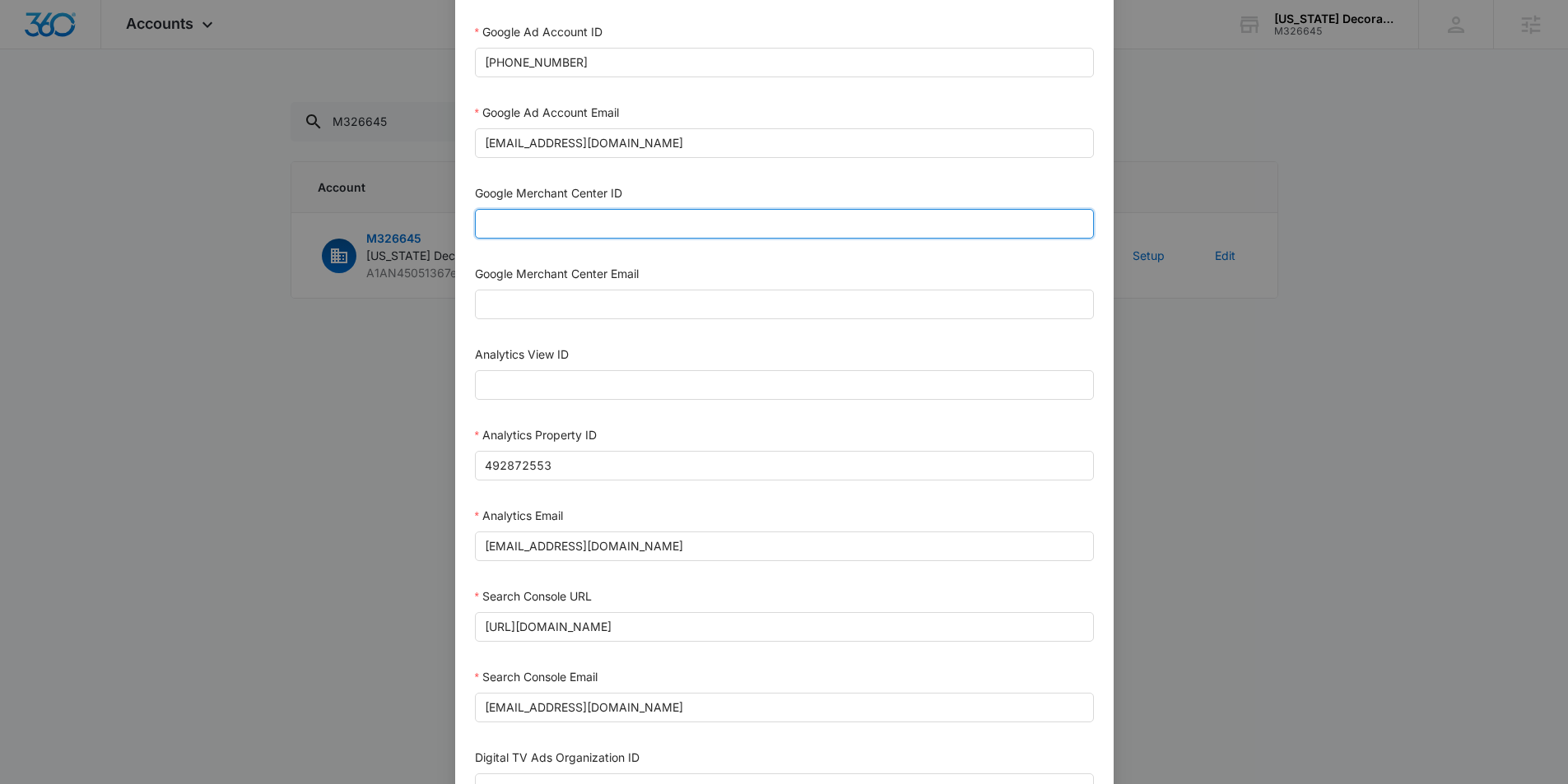
scroll to position [649, 0]
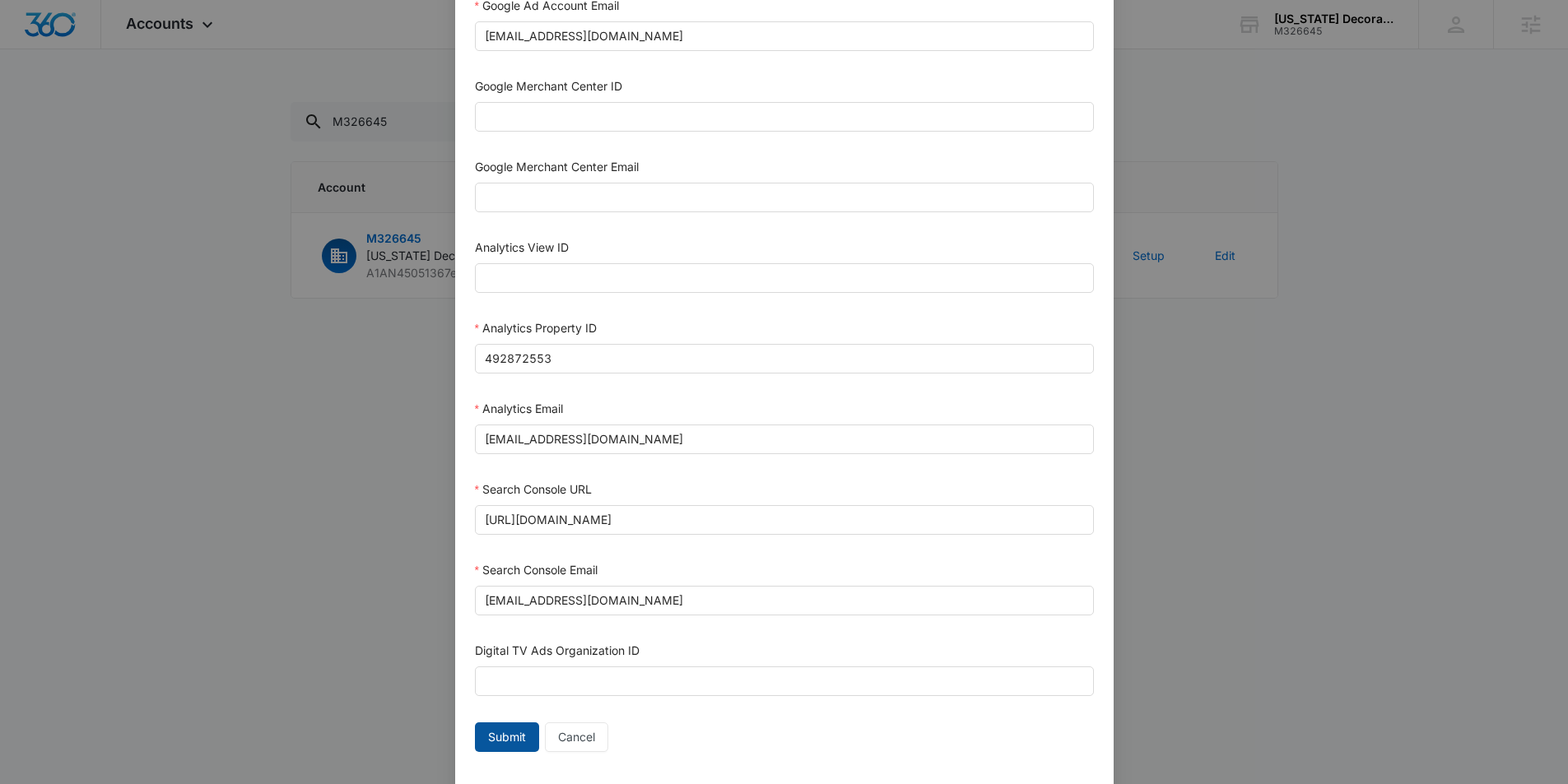
click at [512, 740] on span "Submit" at bounding box center [507, 736] width 38 height 18
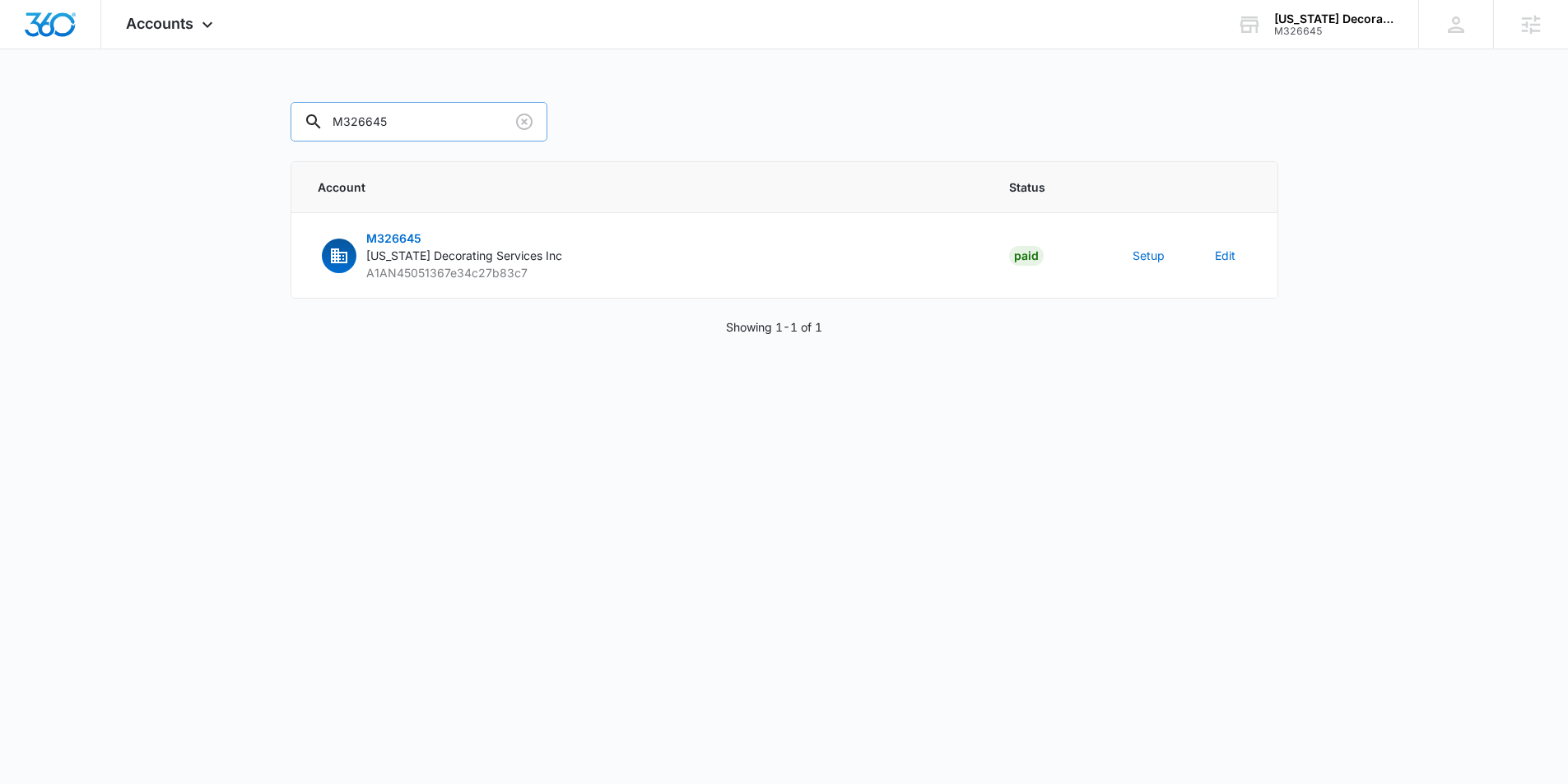
click at [428, 121] on input "M326645" at bounding box center [418, 122] width 257 height 39
paste input "1831"
type input "M321831"
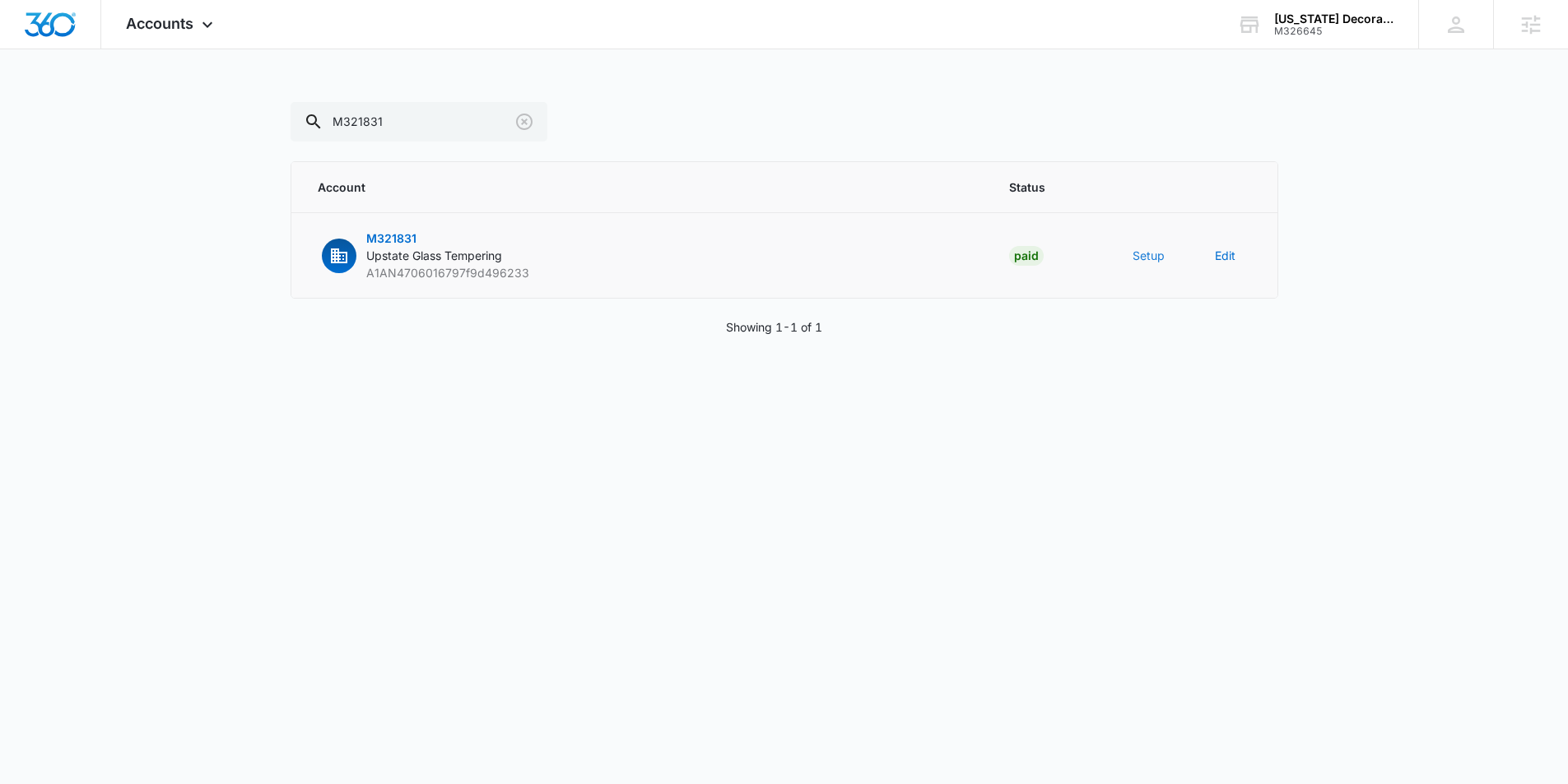
click at [1147, 253] on button "Setup" at bounding box center [1149, 255] width 32 height 17
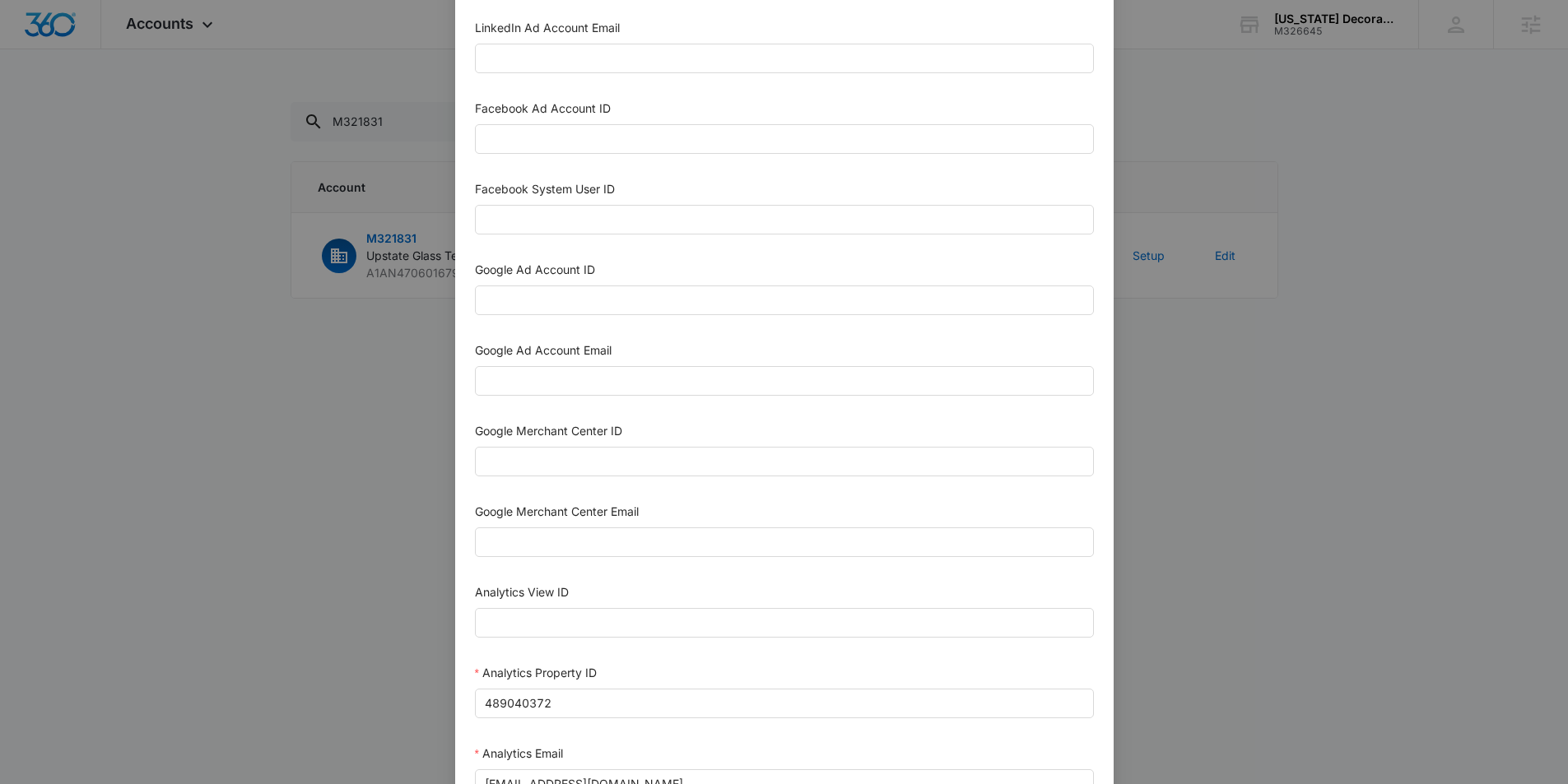
scroll to position [302, 0]
click at [590, 318] on div "Google Ad Account ID" at bounding box center [784, 293] width 619 height 61
click at [589, 318] on div "Google Ad Account ID" at bounding box center [784, 293] width 619 height 61
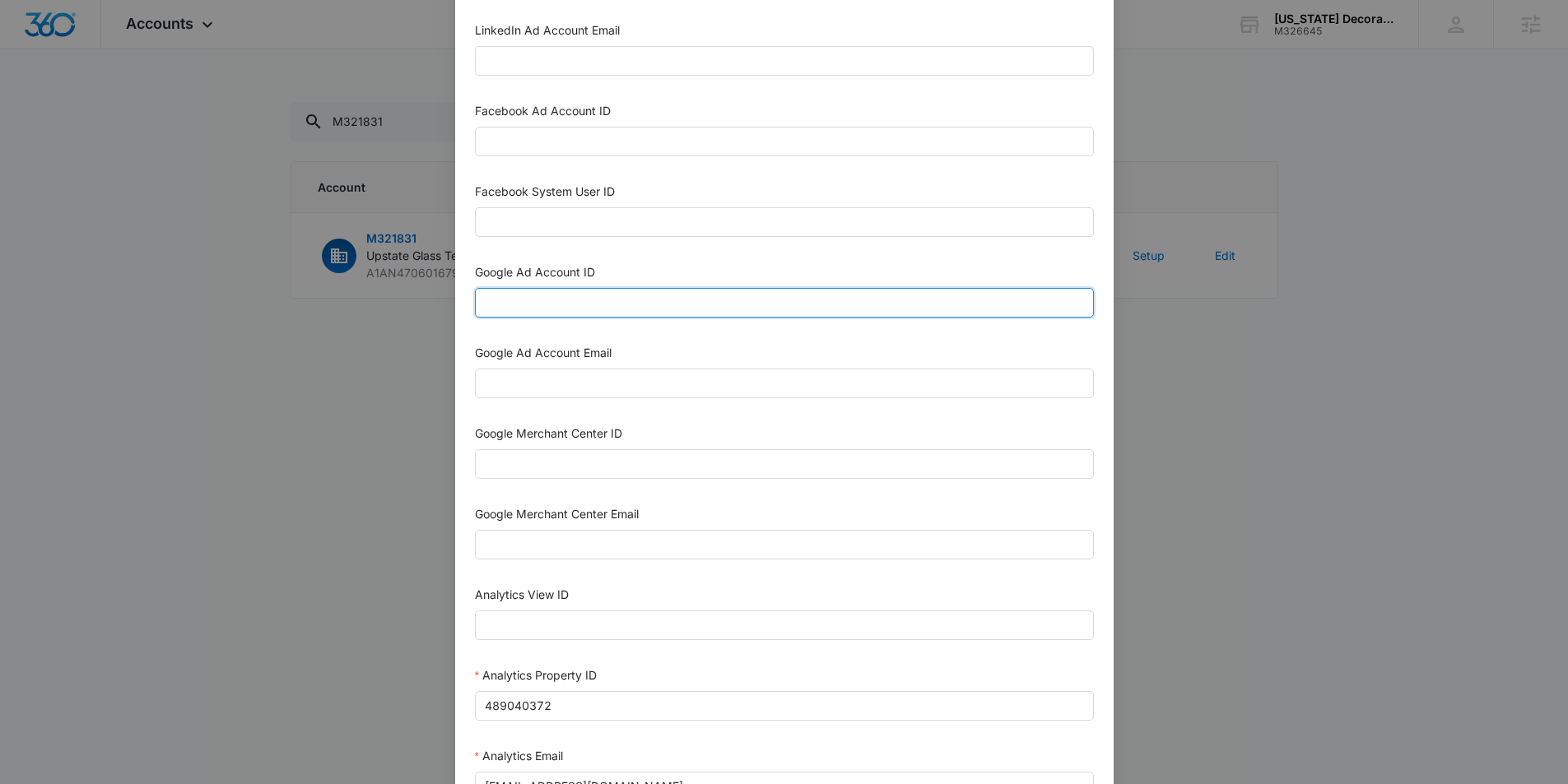
click at [592, 310] on input "Google Ad Account ID" at bounding box center [784, 302] width 619 height 30
paste input "298-202-3231"
type input "298-202-3231"
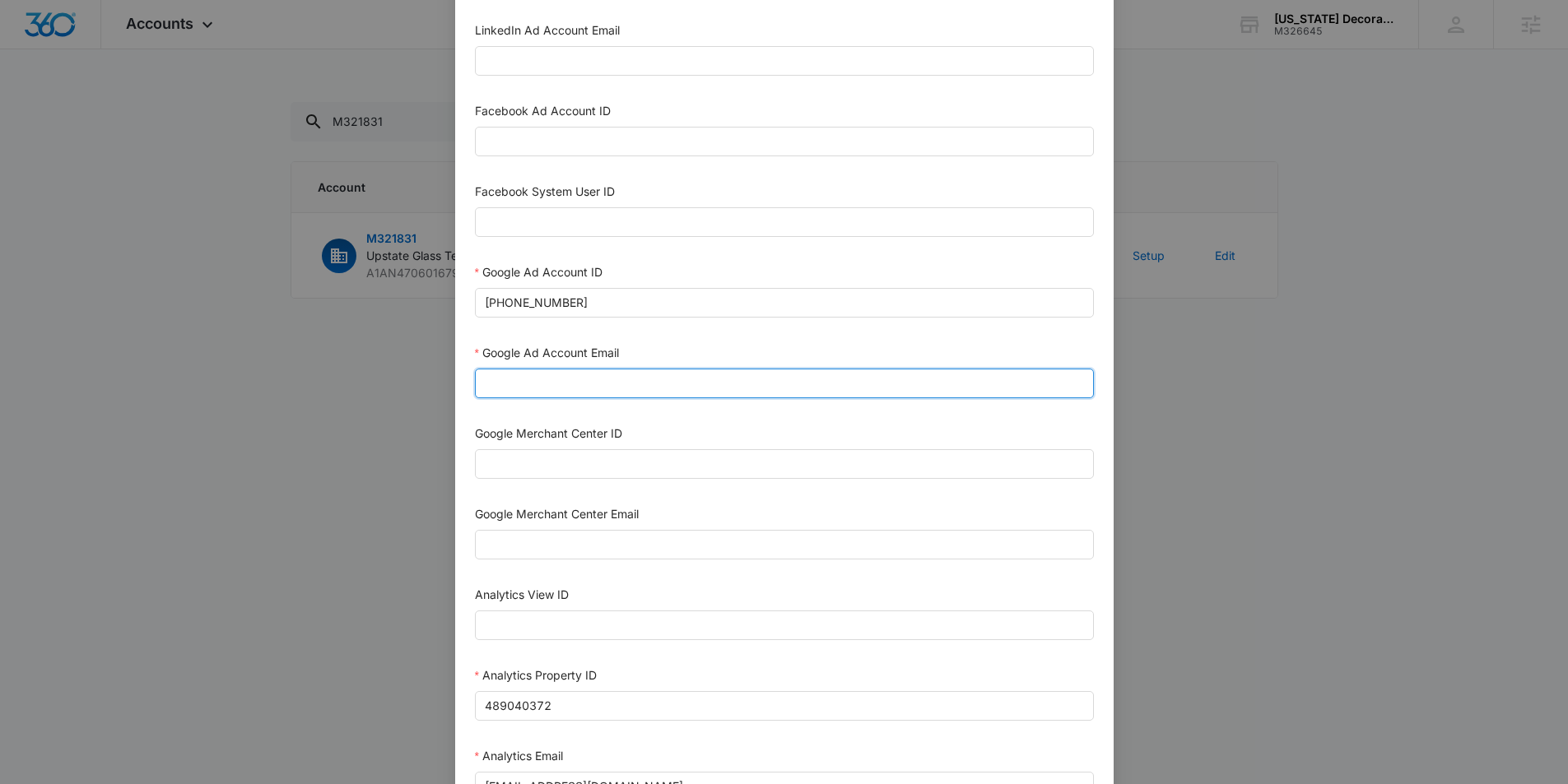
click at [553, 384] on input "Google Ad Account Email" at bounding box center [784, 383] width 619 height 30
paste input "m360+accounts1029@madwire.com"
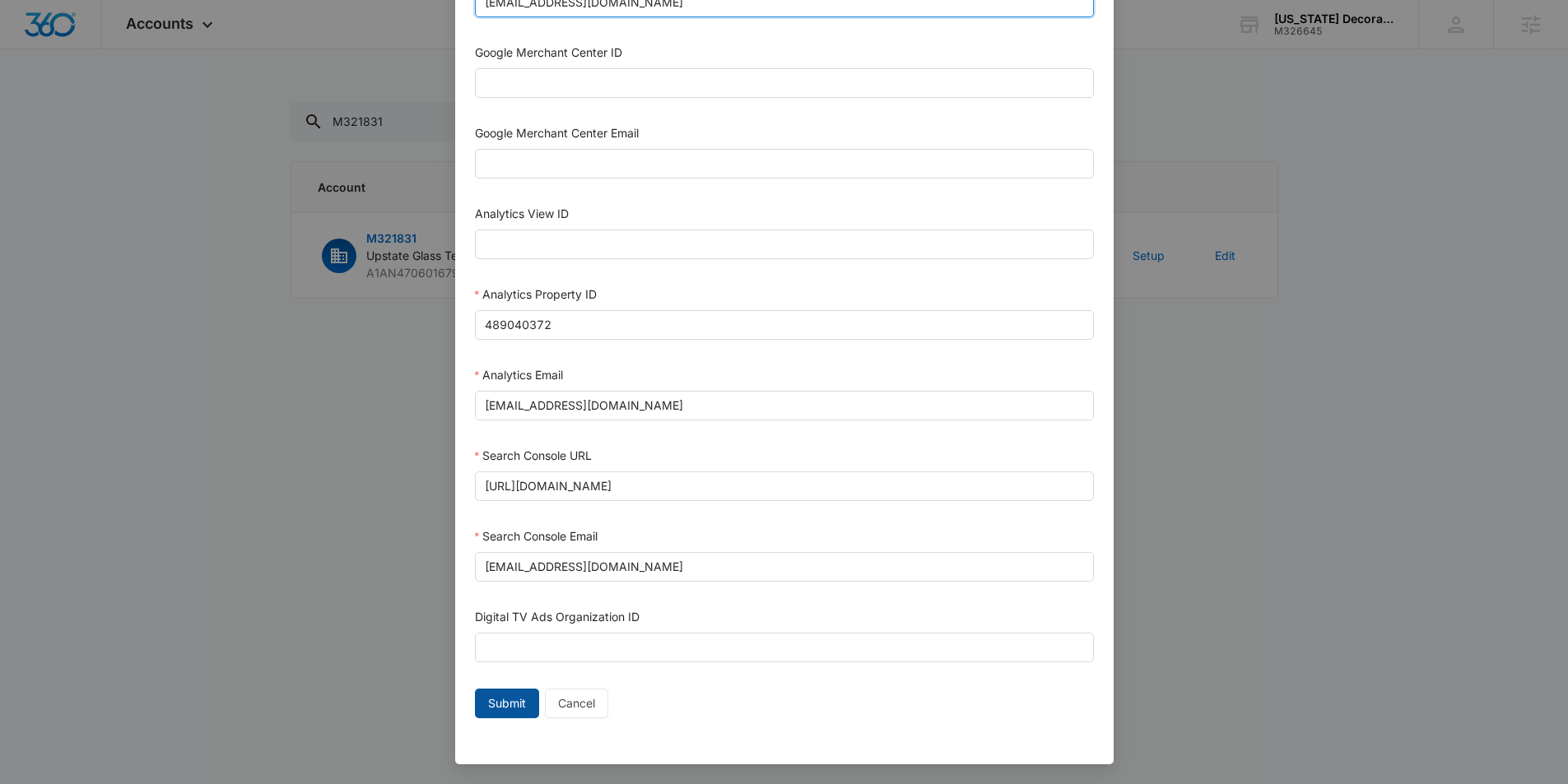
type input "m360+accounts1029@madwire.com"
click at [501, 707] on span "Submit" at bounding box center [507, 703] width 38 height 18
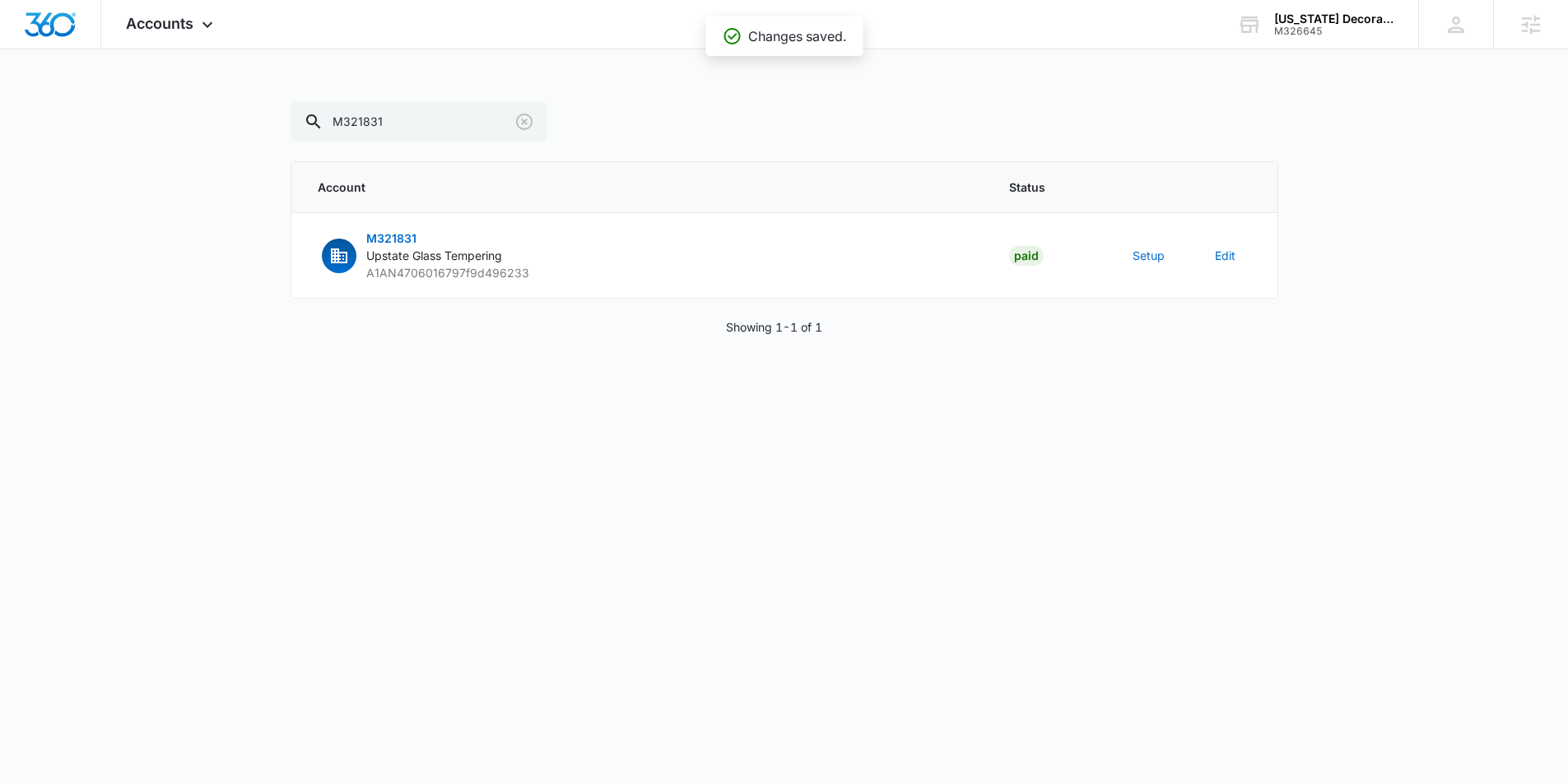
scroll to position [666, 0]
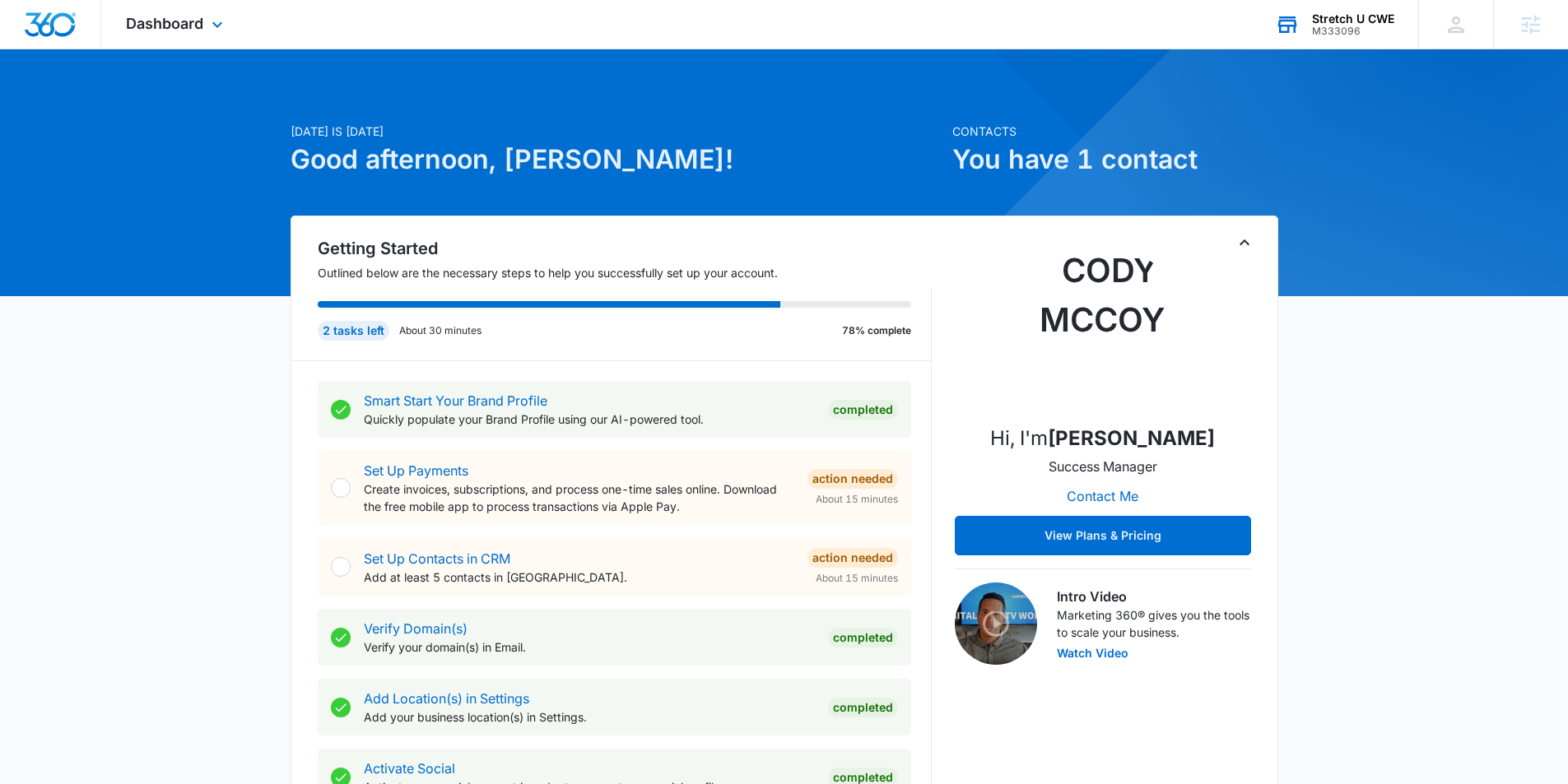
click at [1354, 32] on div "M333096" at bounding box center [1353, 31] width 82 height 11
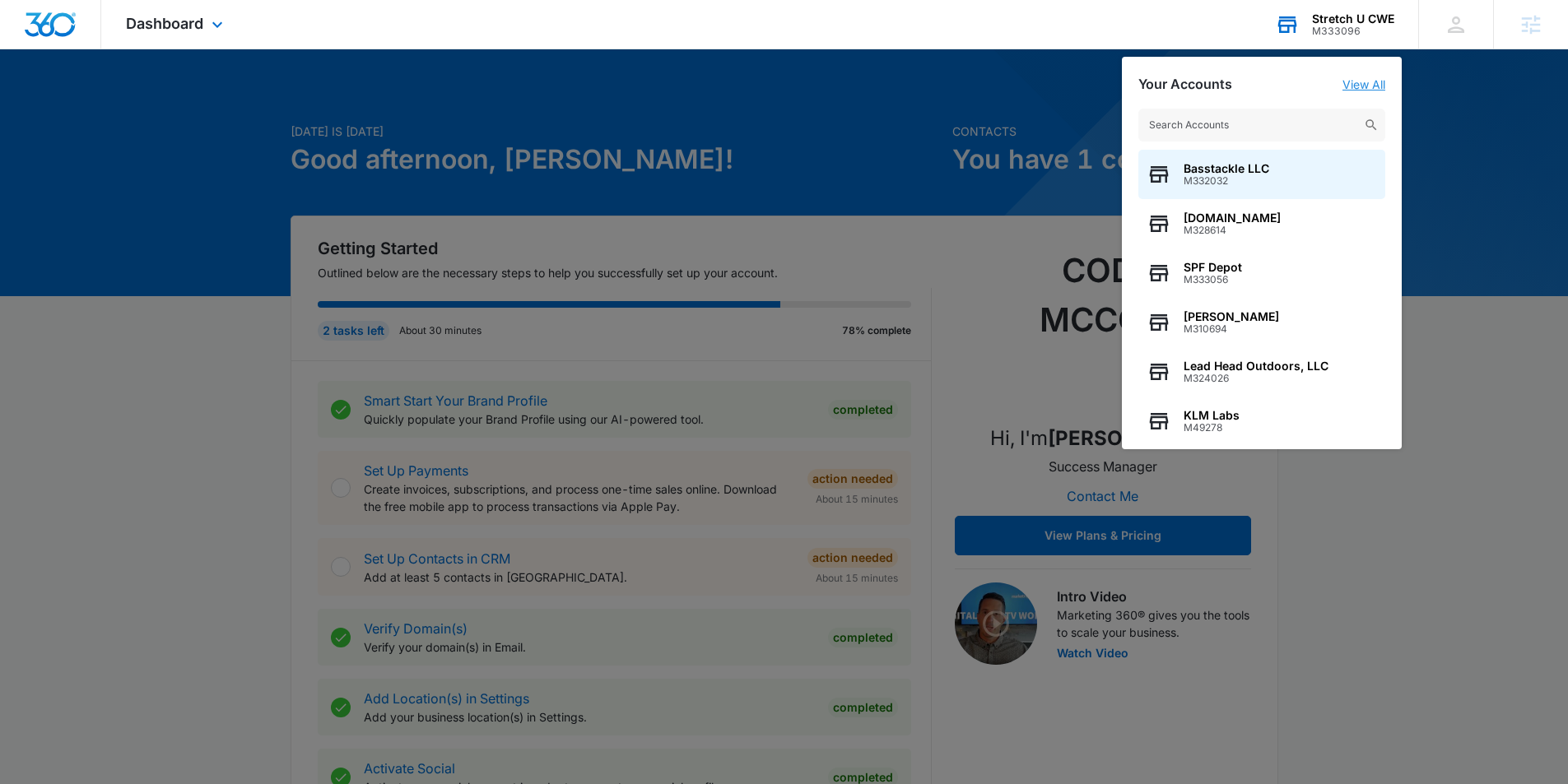
click at [1375, 81] on link "View All" at bounding box center [1364, 84] width 43 height 14
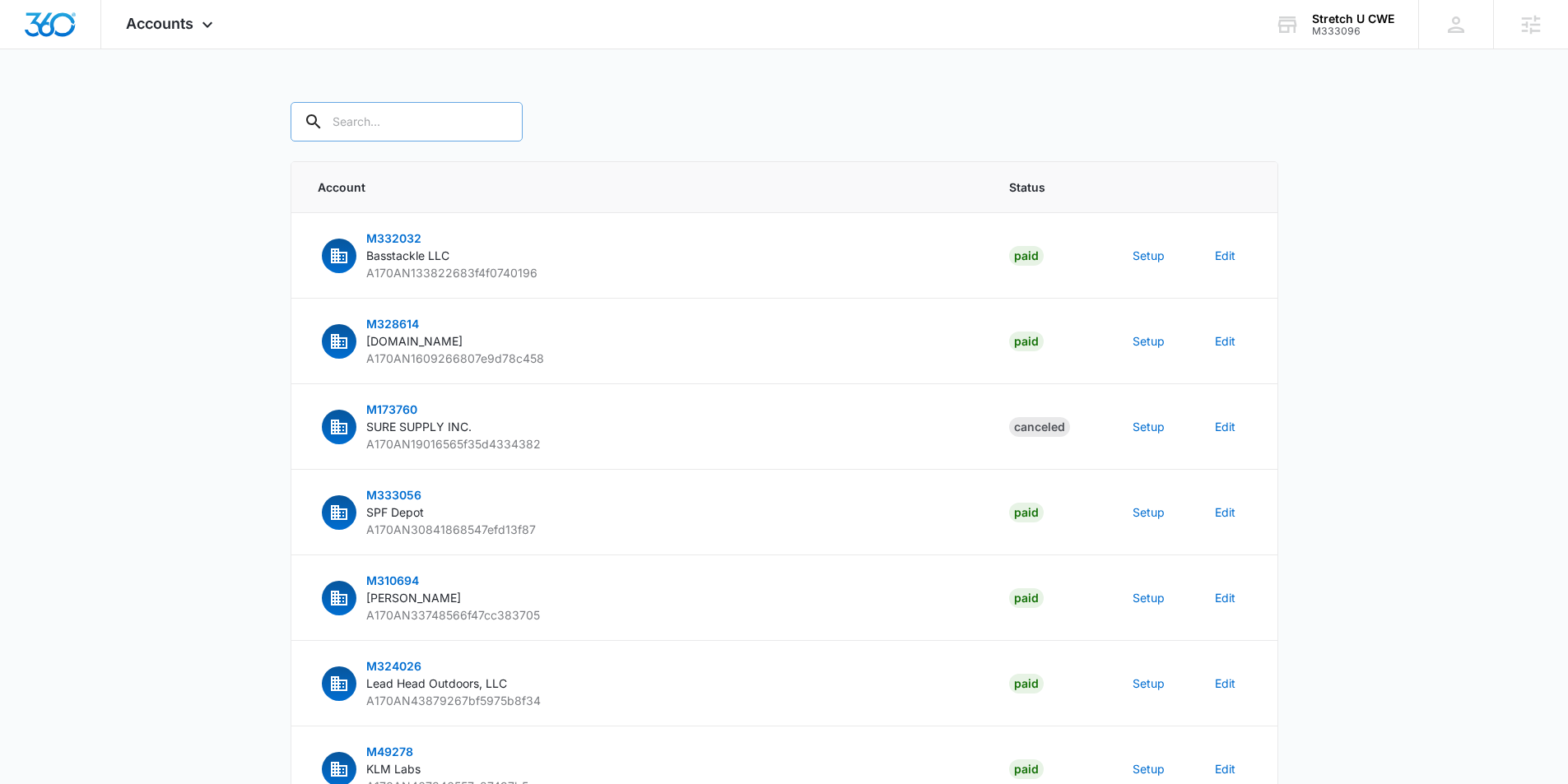
click at [365, 118] on input "text" at bounding box center [406, 122] width 232 height 39
type input "M333096"
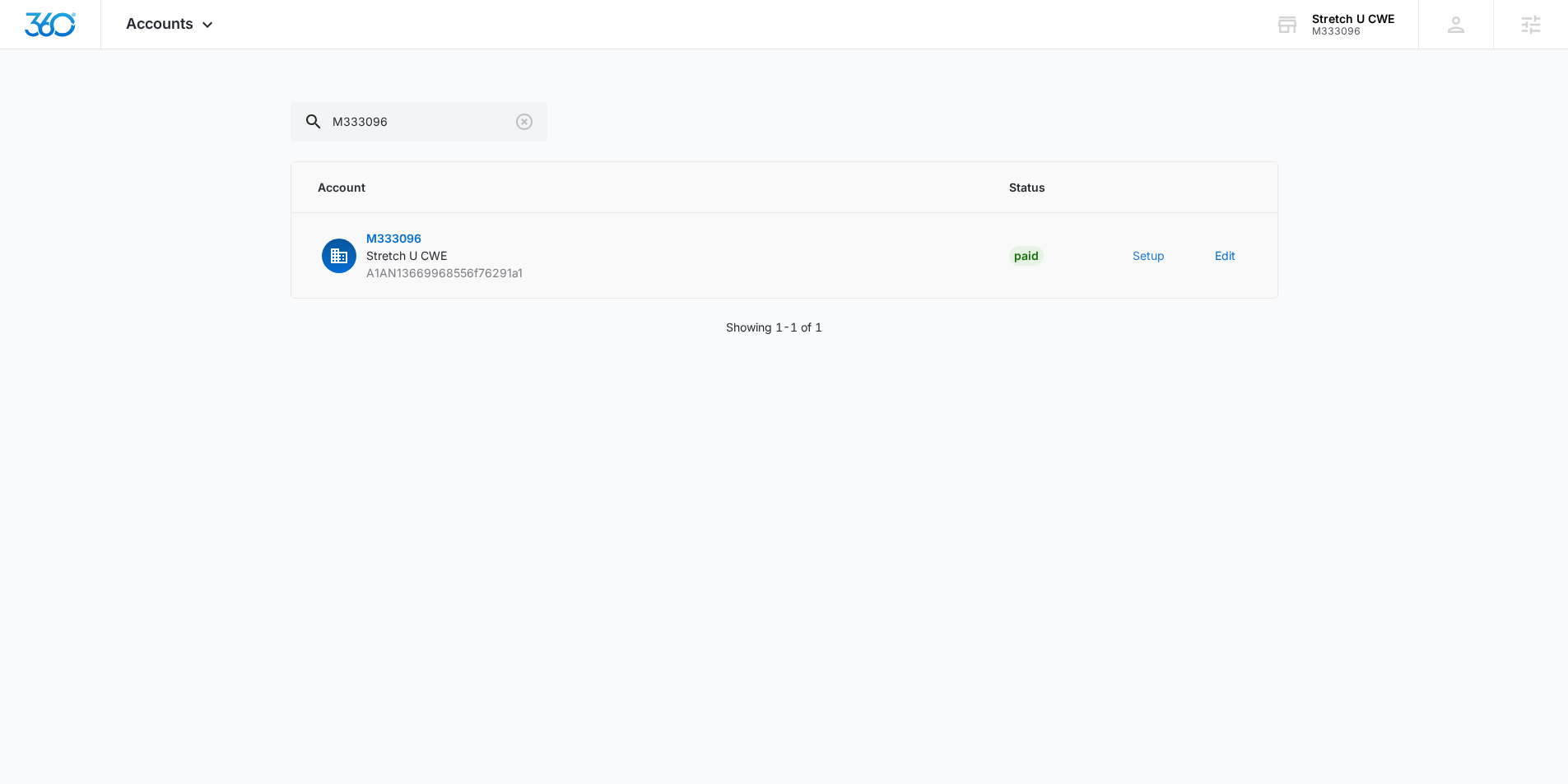
click at [1149, 259] on button "Setup" at bounding box center [1149, 255] width 32 height 17
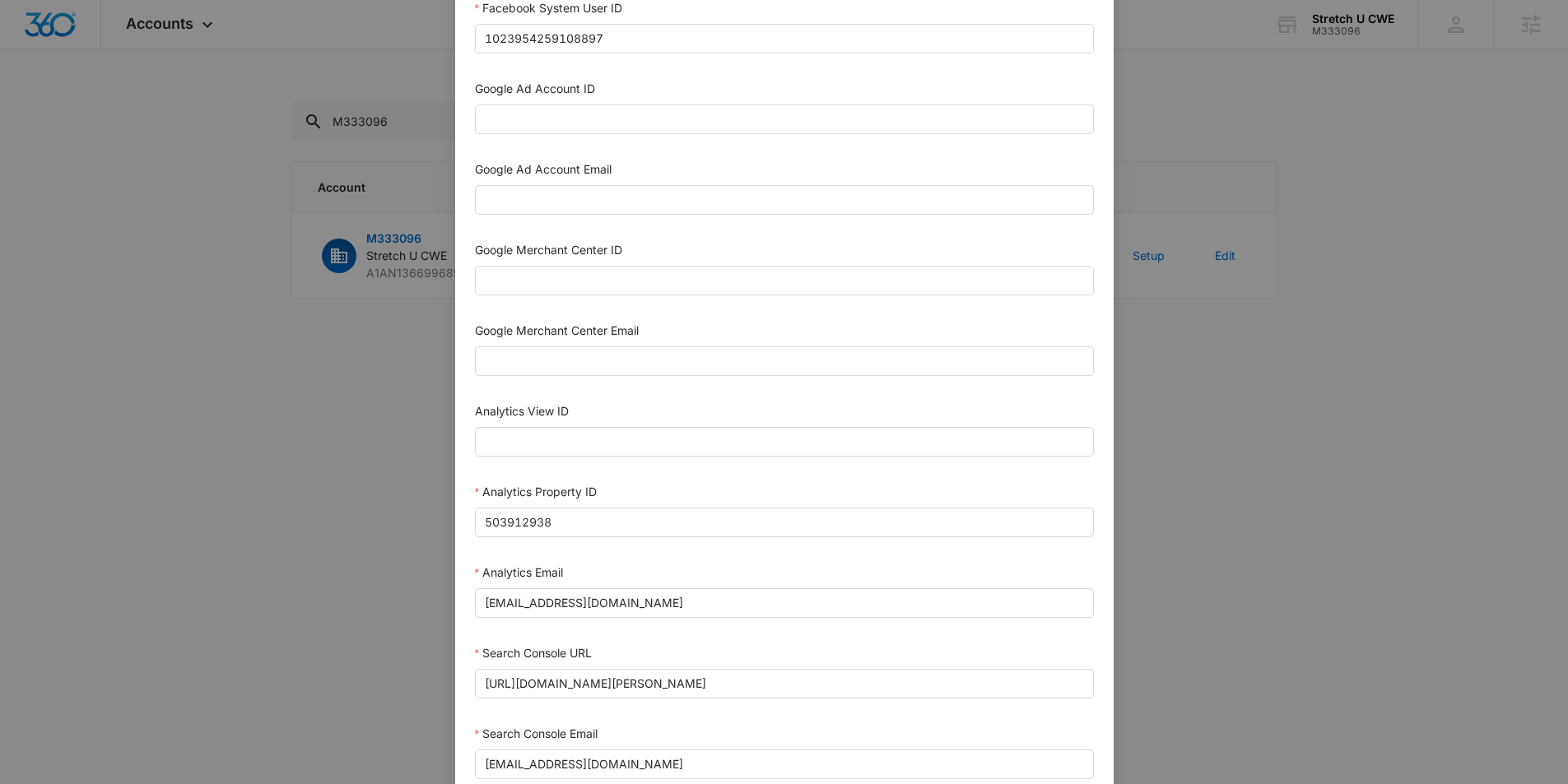
scroll to position [682, 0]
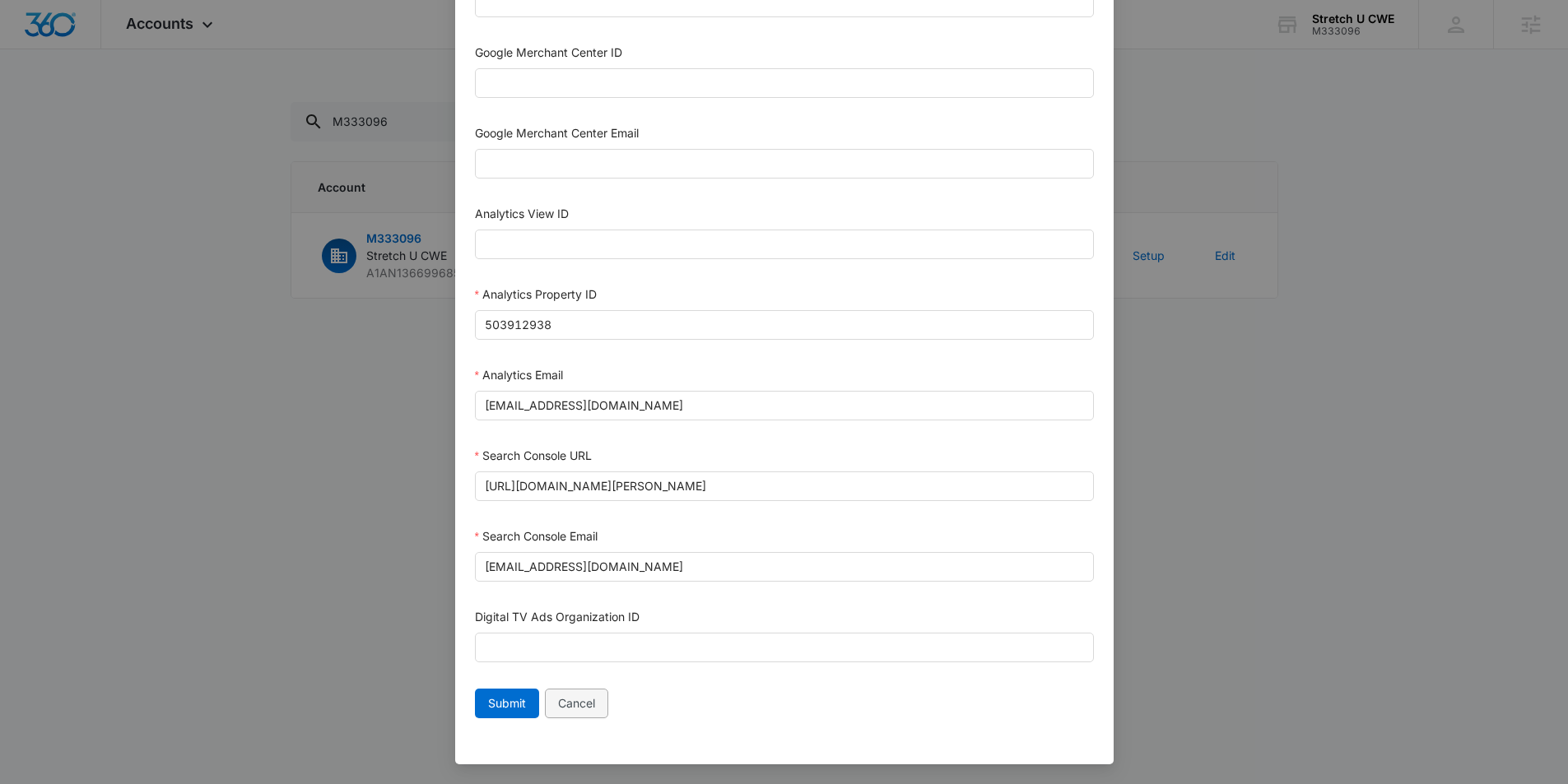
click at [571, 704] on span "Cancel" at bounding box center [576, 703] width 37 height 18
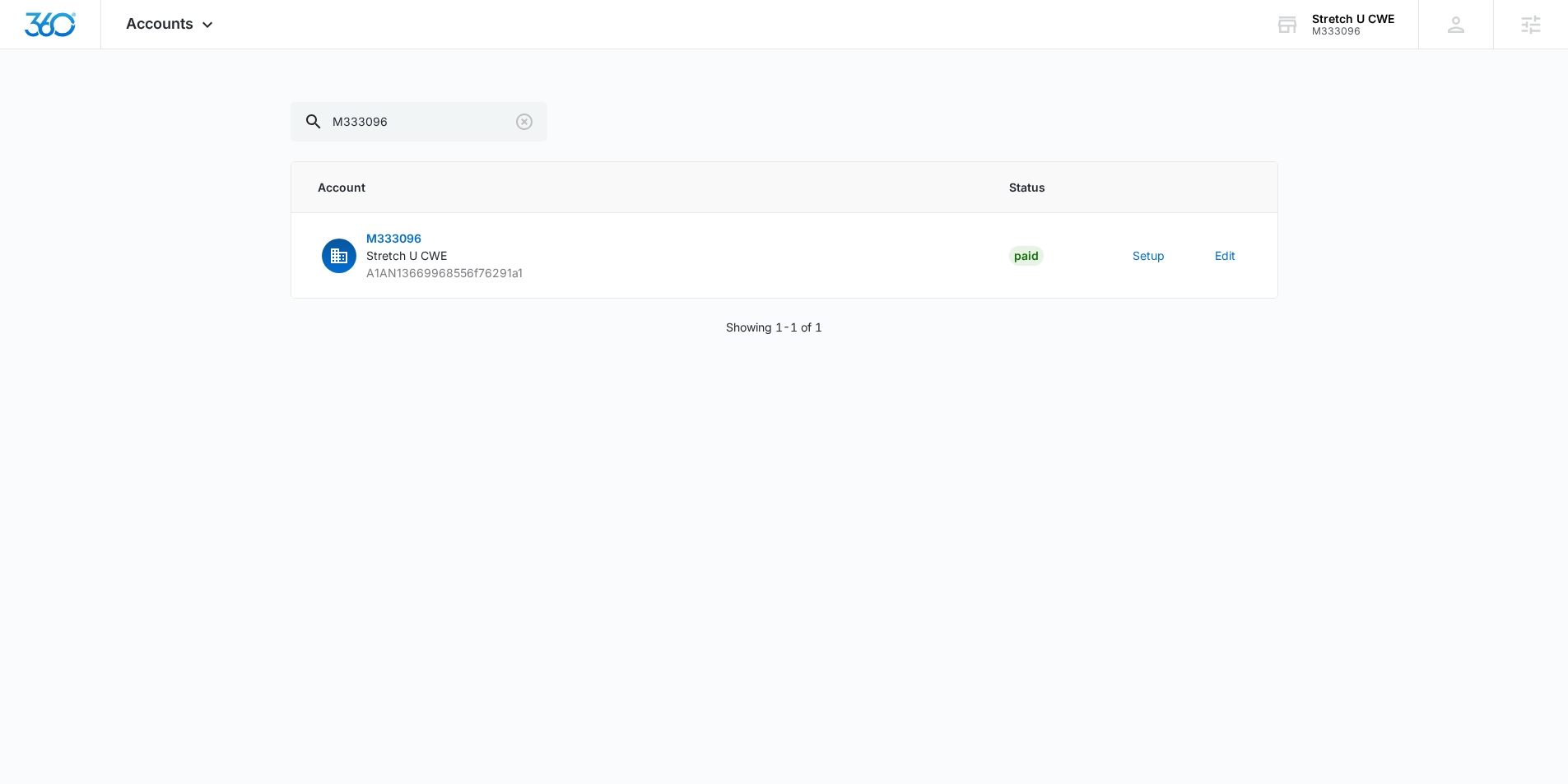
scroll to position [666, 0]
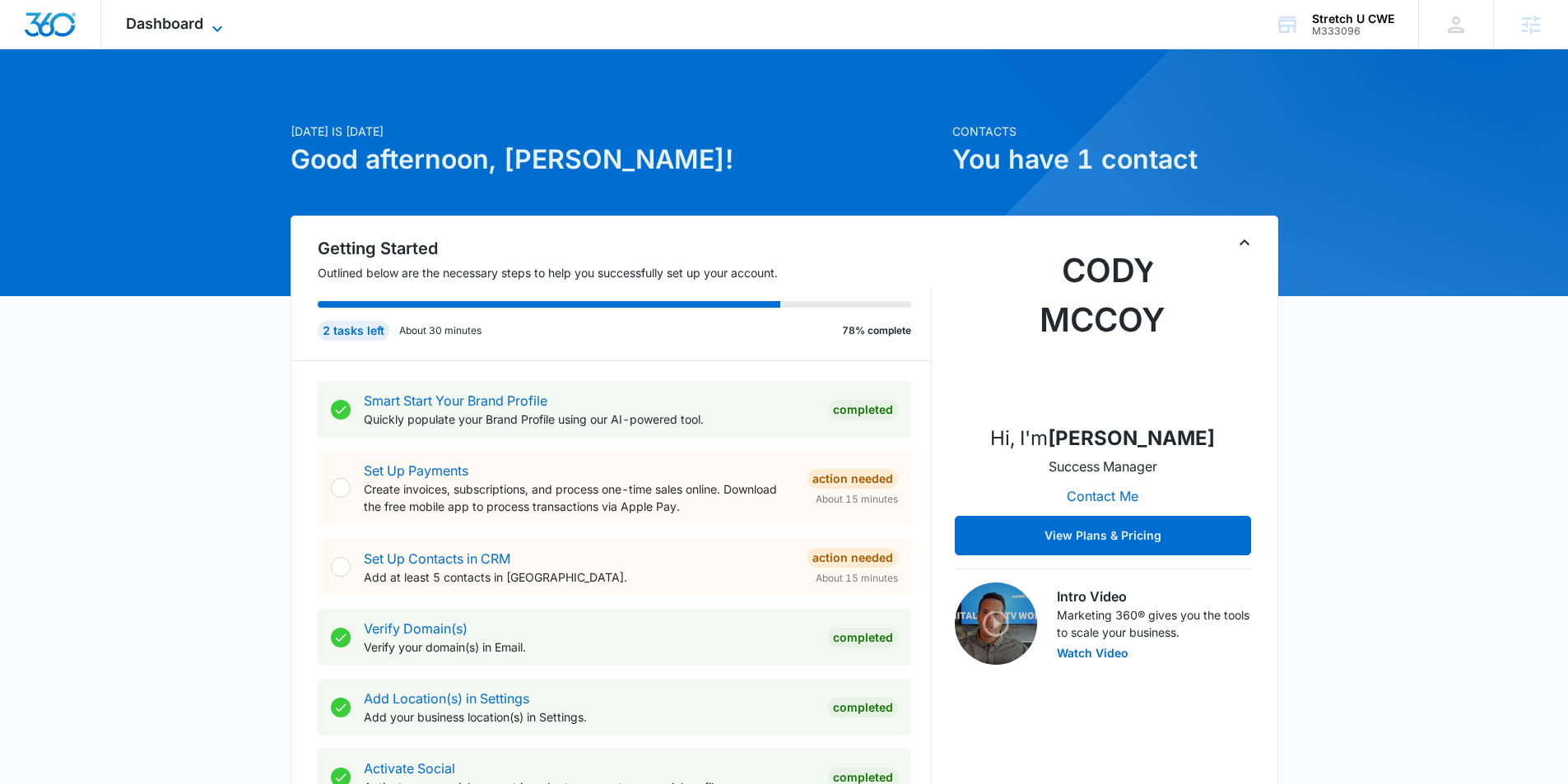
click at [173, 23] on span "Dashboard" at bounding box center [165, 23] width 78 height 17
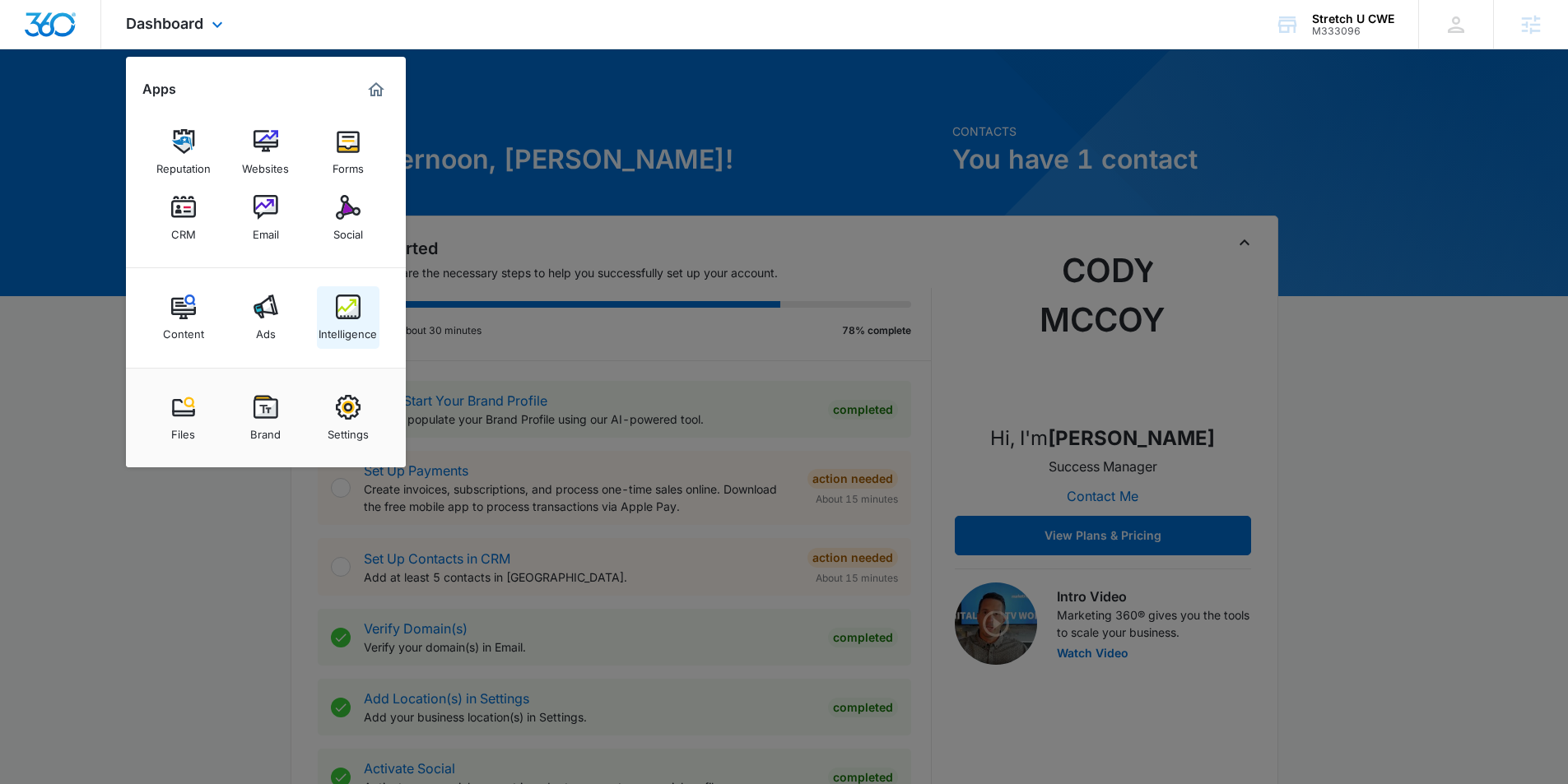
click at [345, 316] on img at bounding box center [347, 306] width 25 height 25
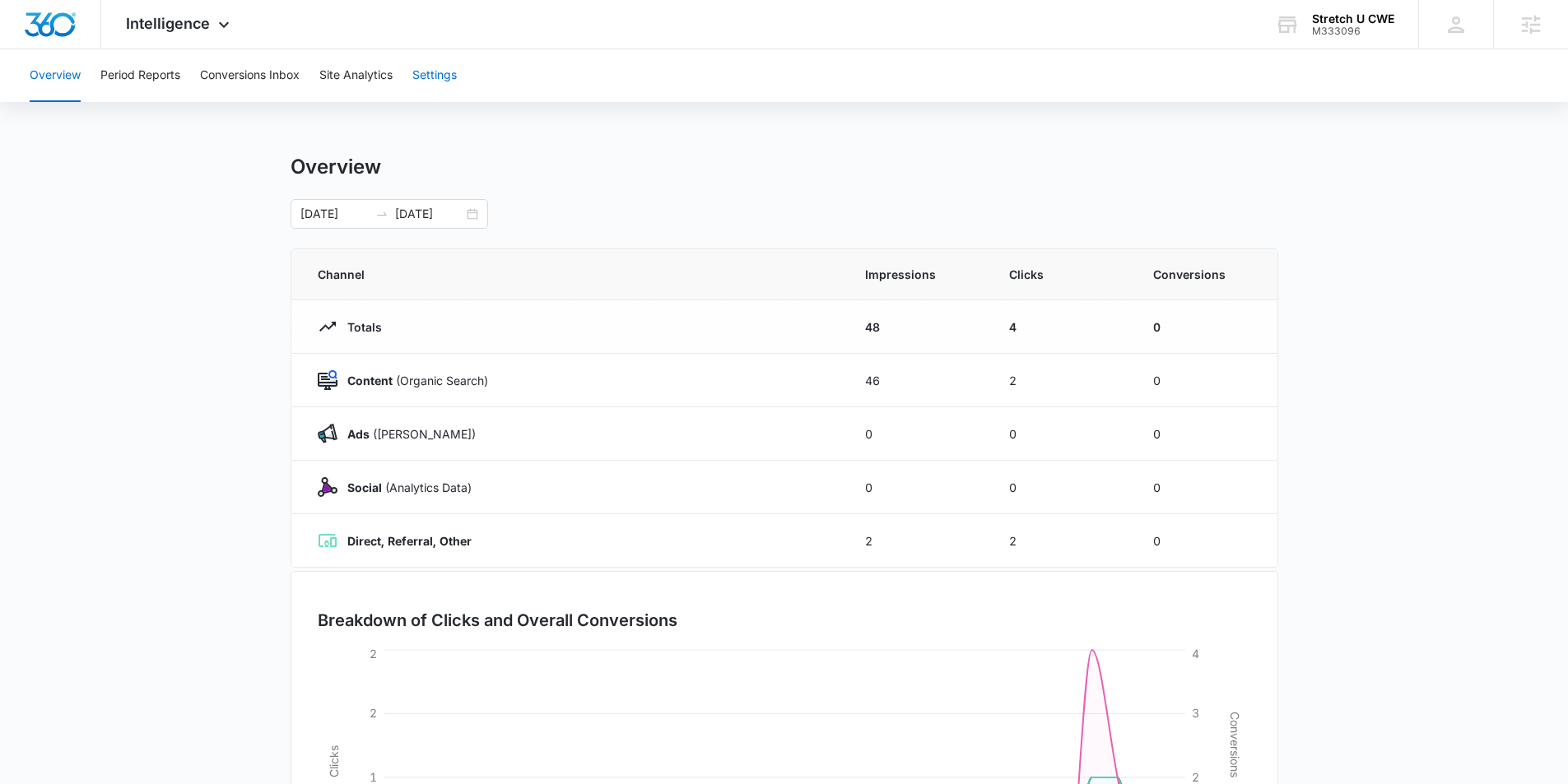
click at [439, 78] on button "Settings" at bounding box center [434, 76] width 44 height 53
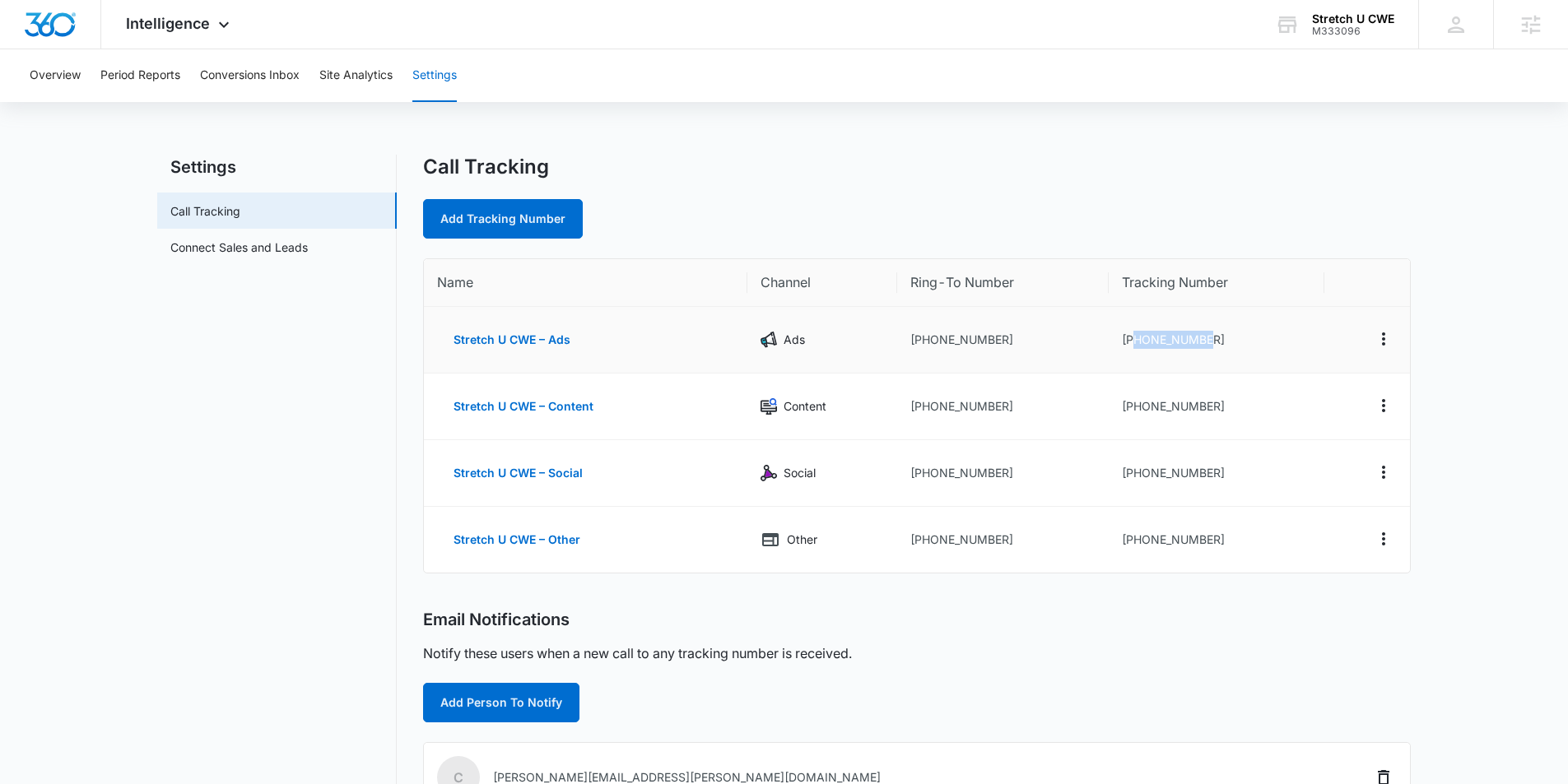
drag, startPoint x: 1222, startPoint y: 336, endPoint x: 1136, endPoint y: 340, distance: 86.1
click at [1136, 340] on td "+13142873267" at bounding box center [1216, 340] width 216 height 67
copy td "3142873267"
drag, startPoint x: 1345, startPoint y: 20, endPoint x: 1373, endPoint y: 22, distance: 28.1
click at [1346, 20] on div "Stretch U CWE" at bounding box center [1353, 18] width 82 height 13
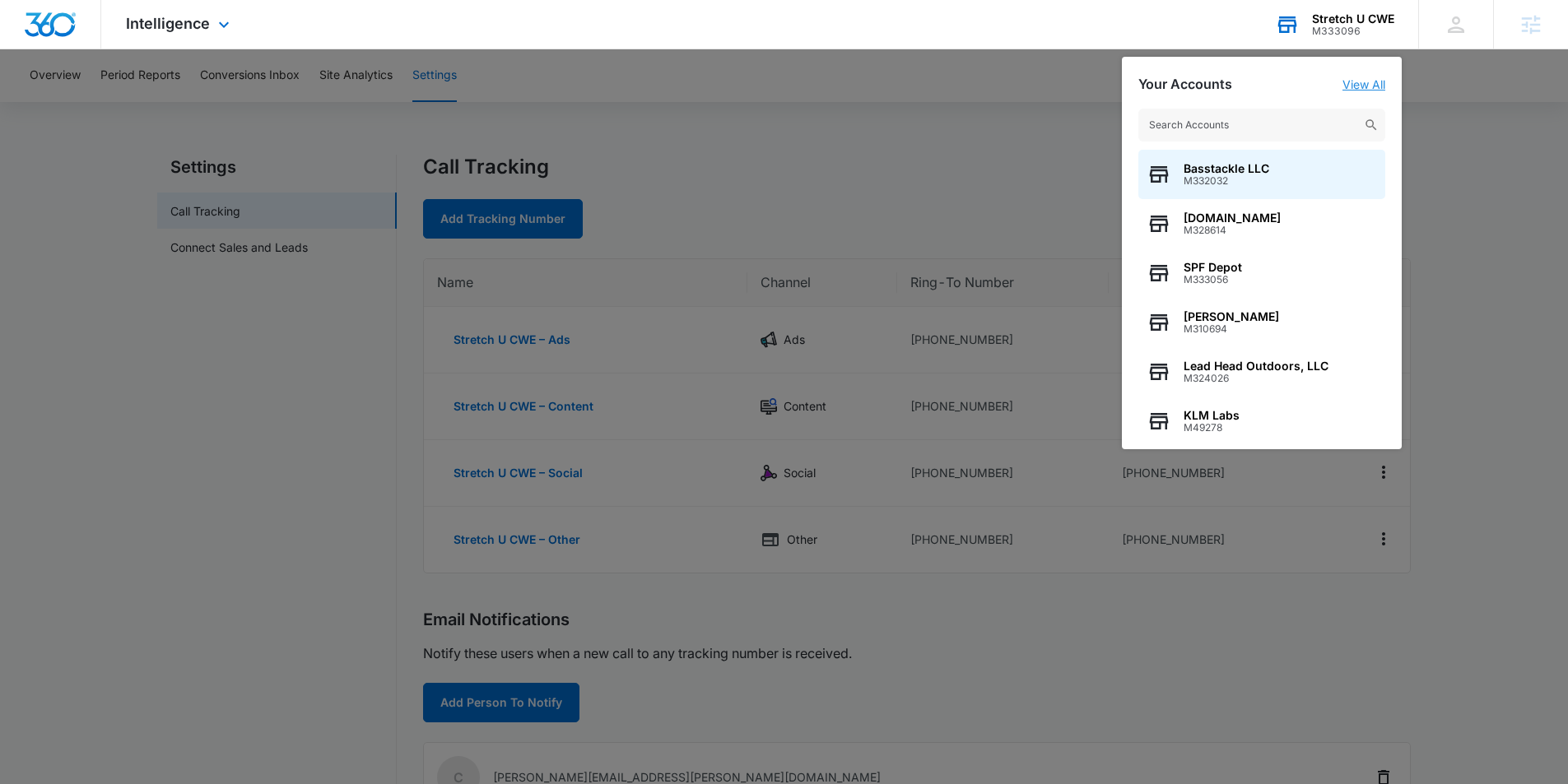
click at [1354, 85] on link "View All" at bounding box center [1364, 84] width 43 height 14
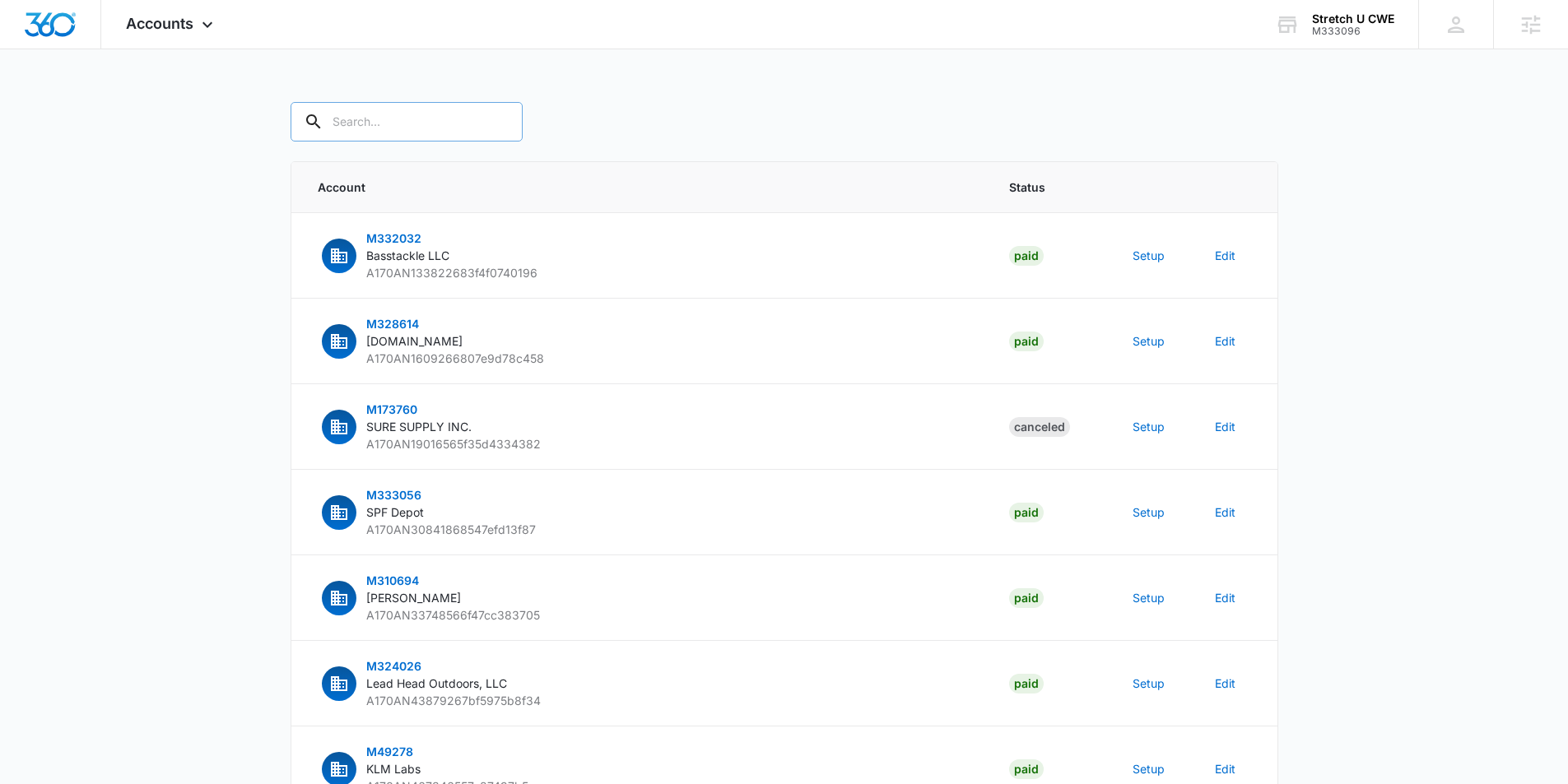
click at [419, 131] on input "text" at bounding box center [406, 122] width 232 height 39
type input "M333096"
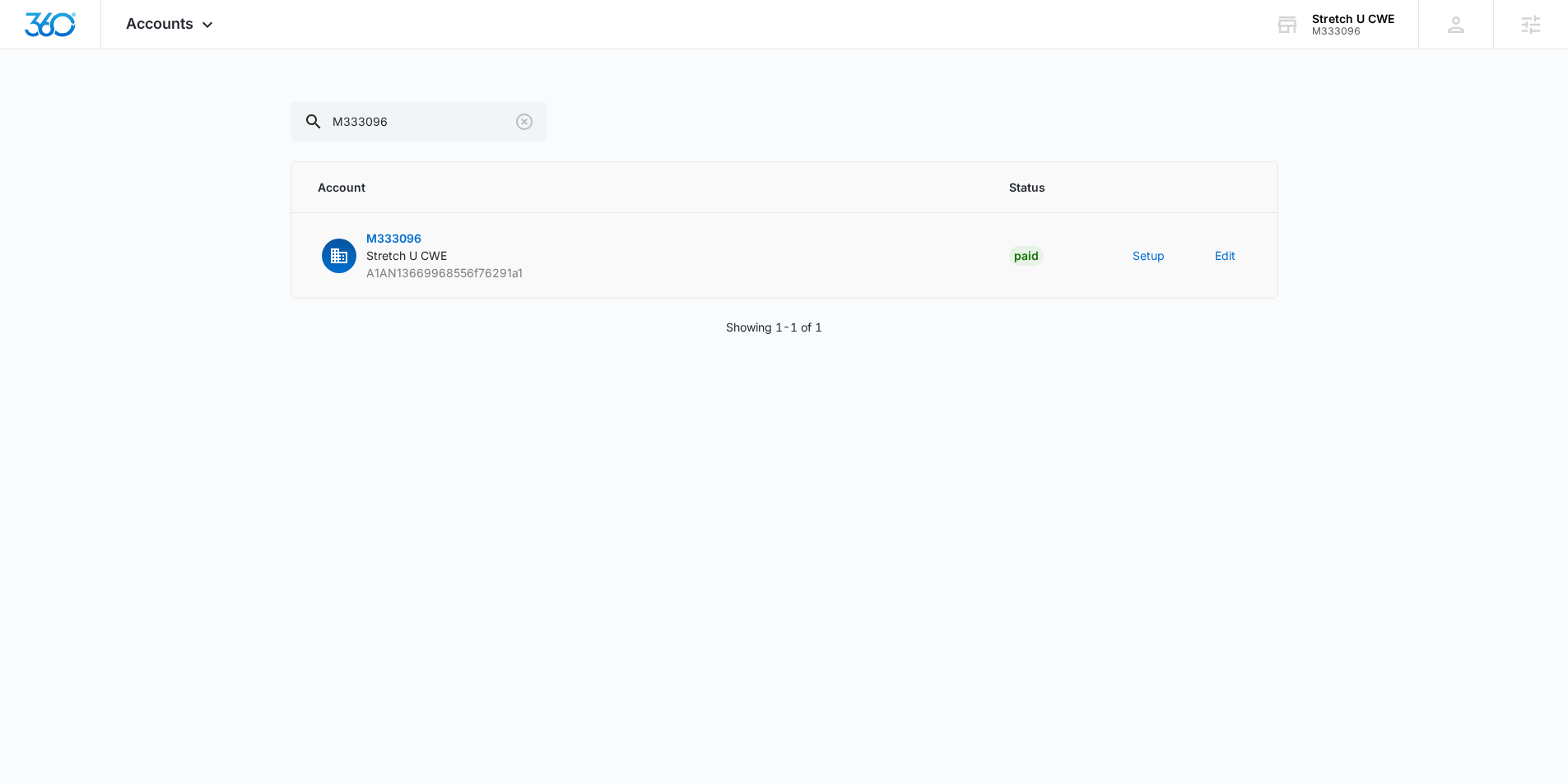
click at [1163, 257] on td "Setup" at bounding box center [1154, 256] width 82 height 85
click at [1153, 258] on button "Setup" at bounding box center [1149, 255] width 32 height 17
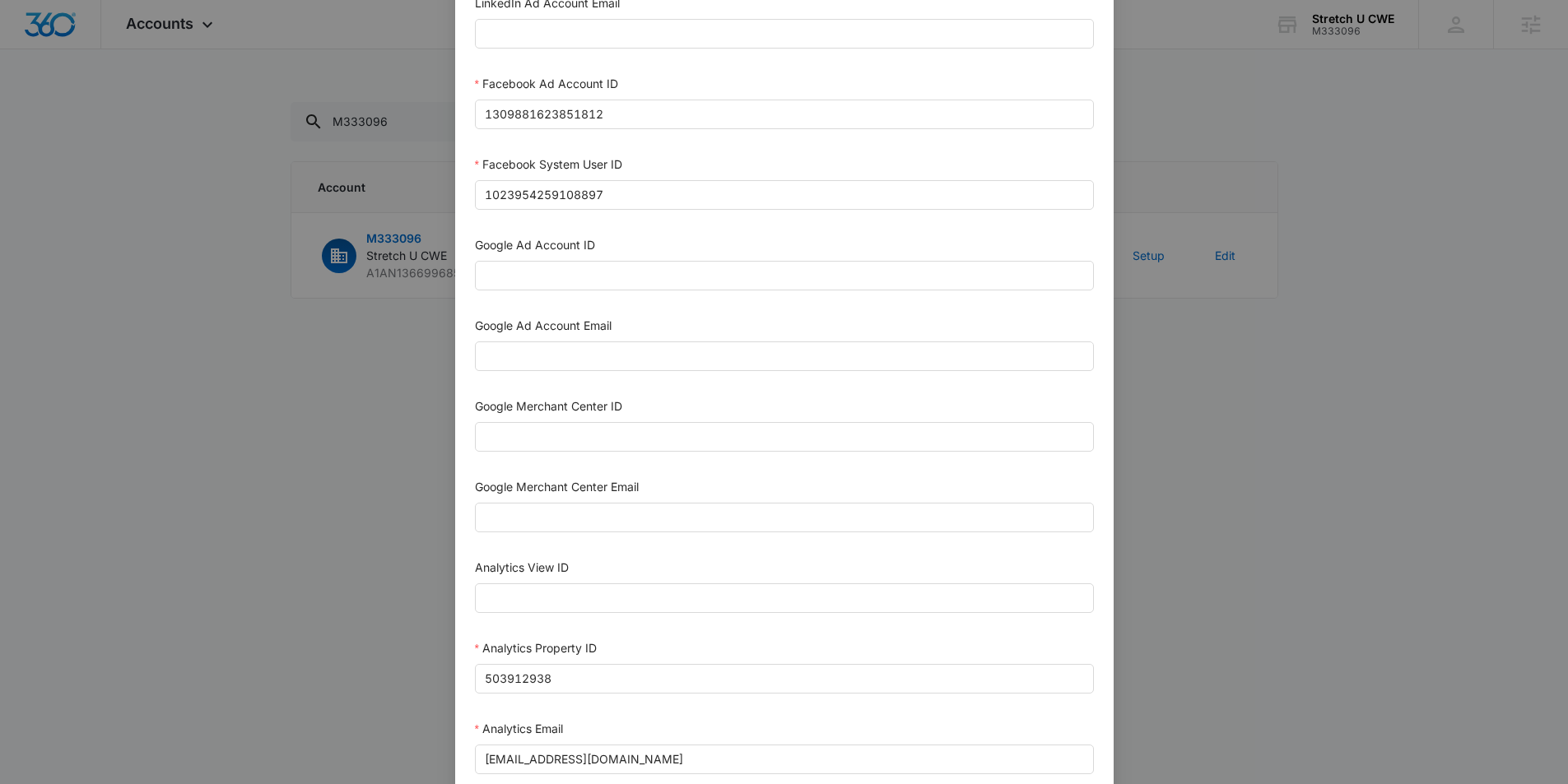
scroll to position [313, 0]
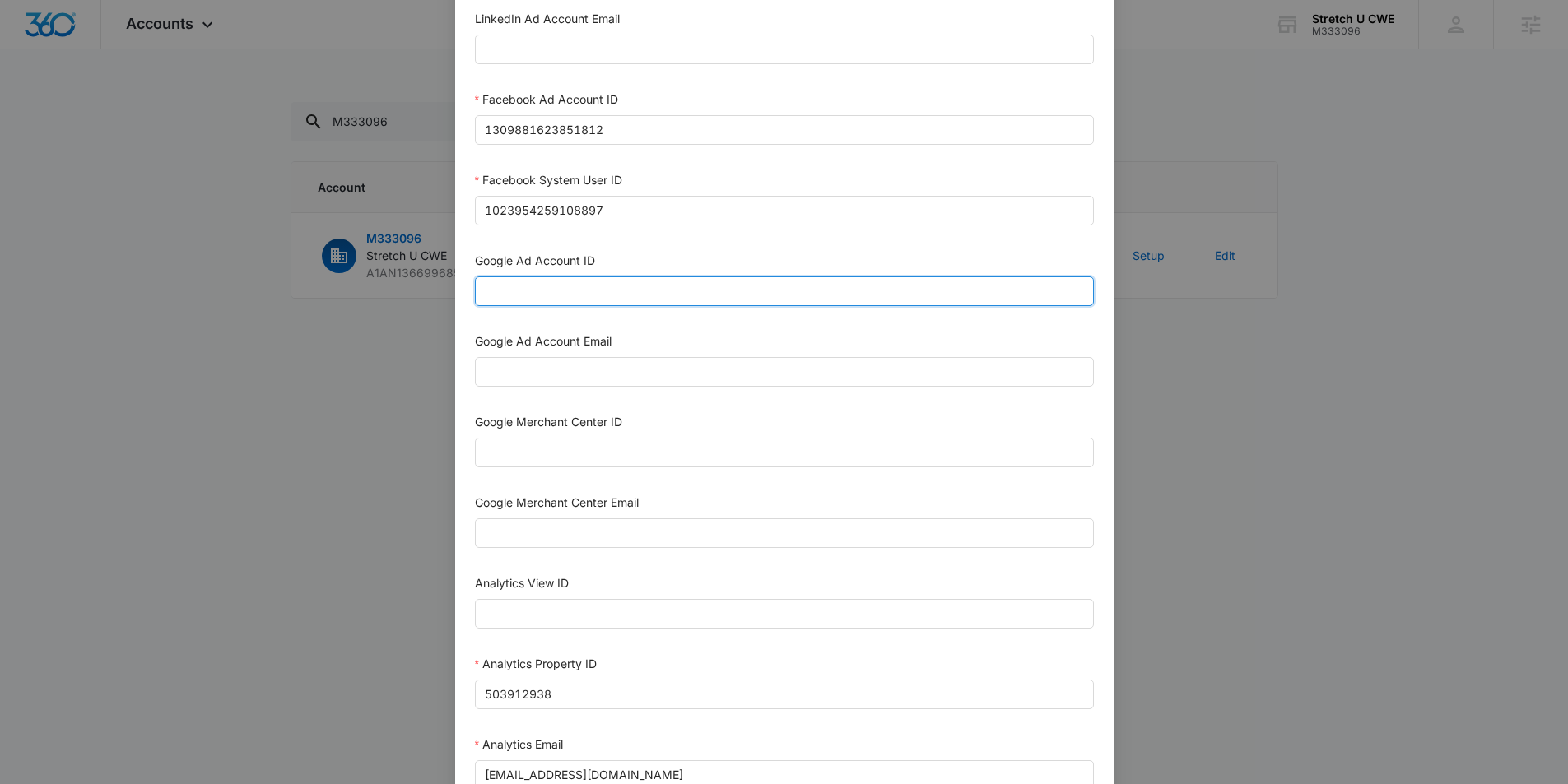
click at [524, 296] on input "Google Ad Account ID" at bounding box center [784, 291] width 619 height 30
paste input "969-011-3331"
click at [512, 296] on input "969-011-3331" at bounding box center [784, 291] width 619 height 30
type input "969-011-3331"
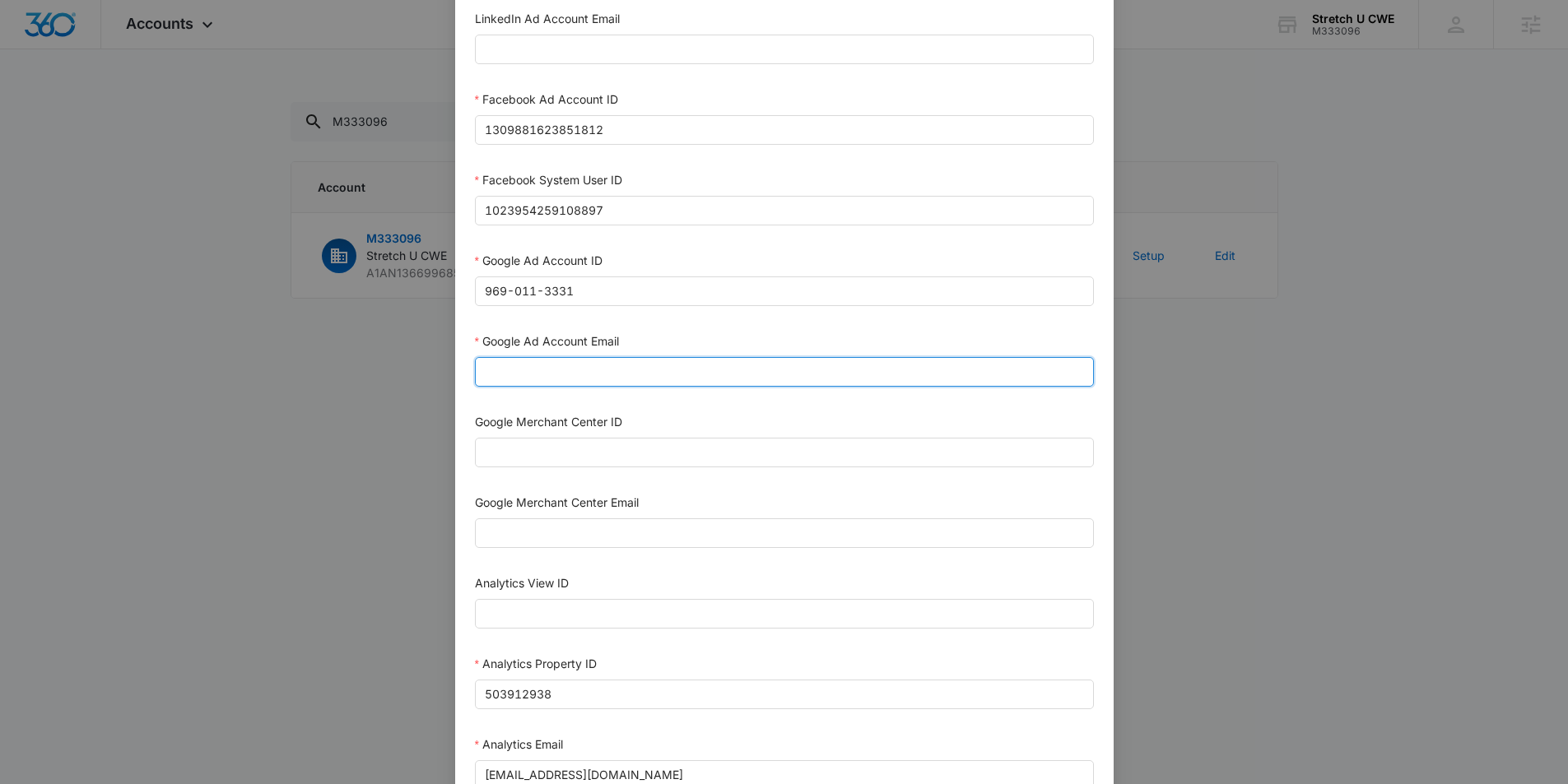
click at [554, 380] on input "Google Ad Account Email" at bounding box center [784, 371] width 619 height 30
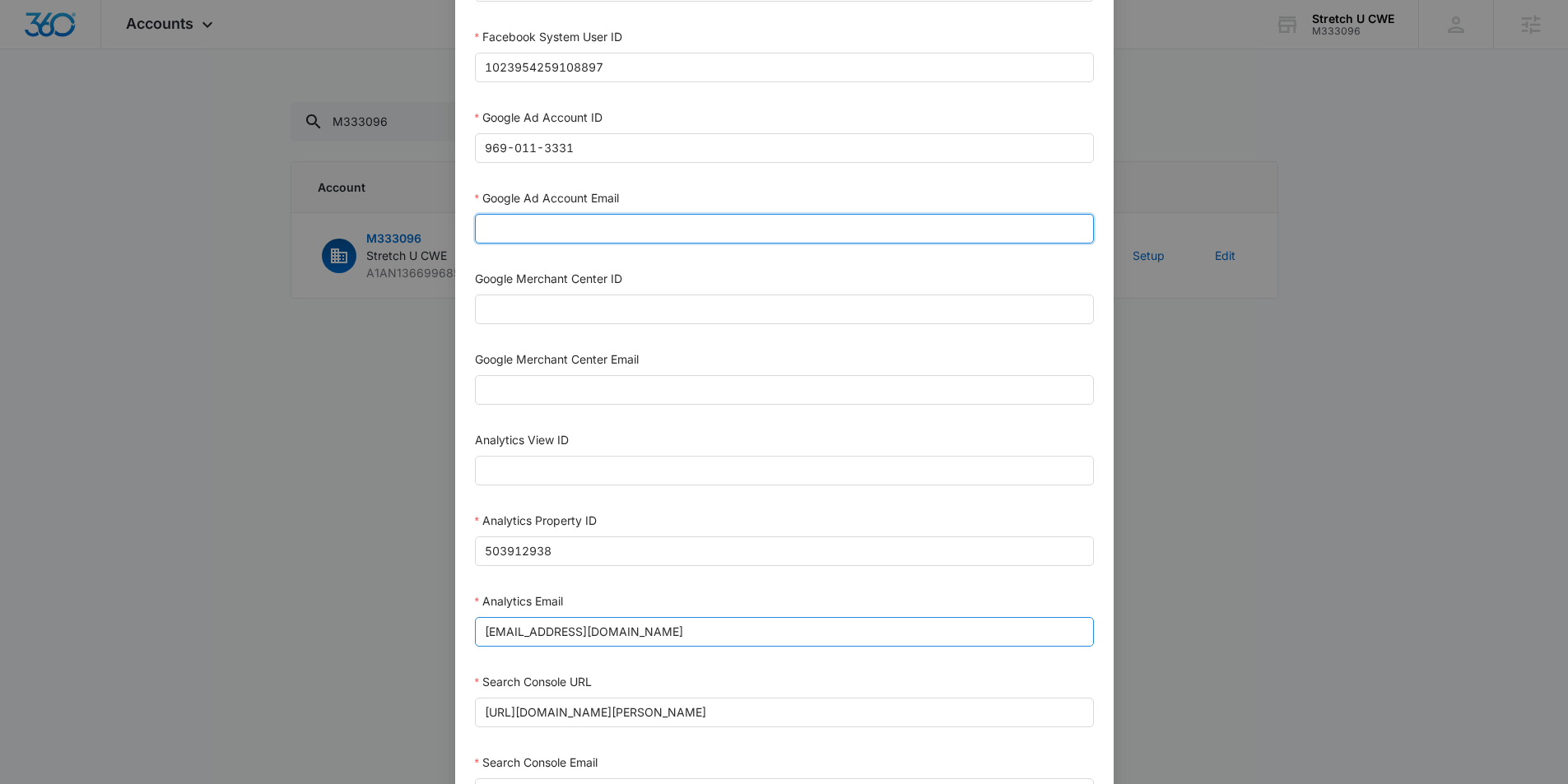
scroll to position [459, 0]
click at [520, 624] on input "[EMAIL_ADDRESS][DOMAIN_NAME]" at bounding box center [784, 629] width 619 height 30
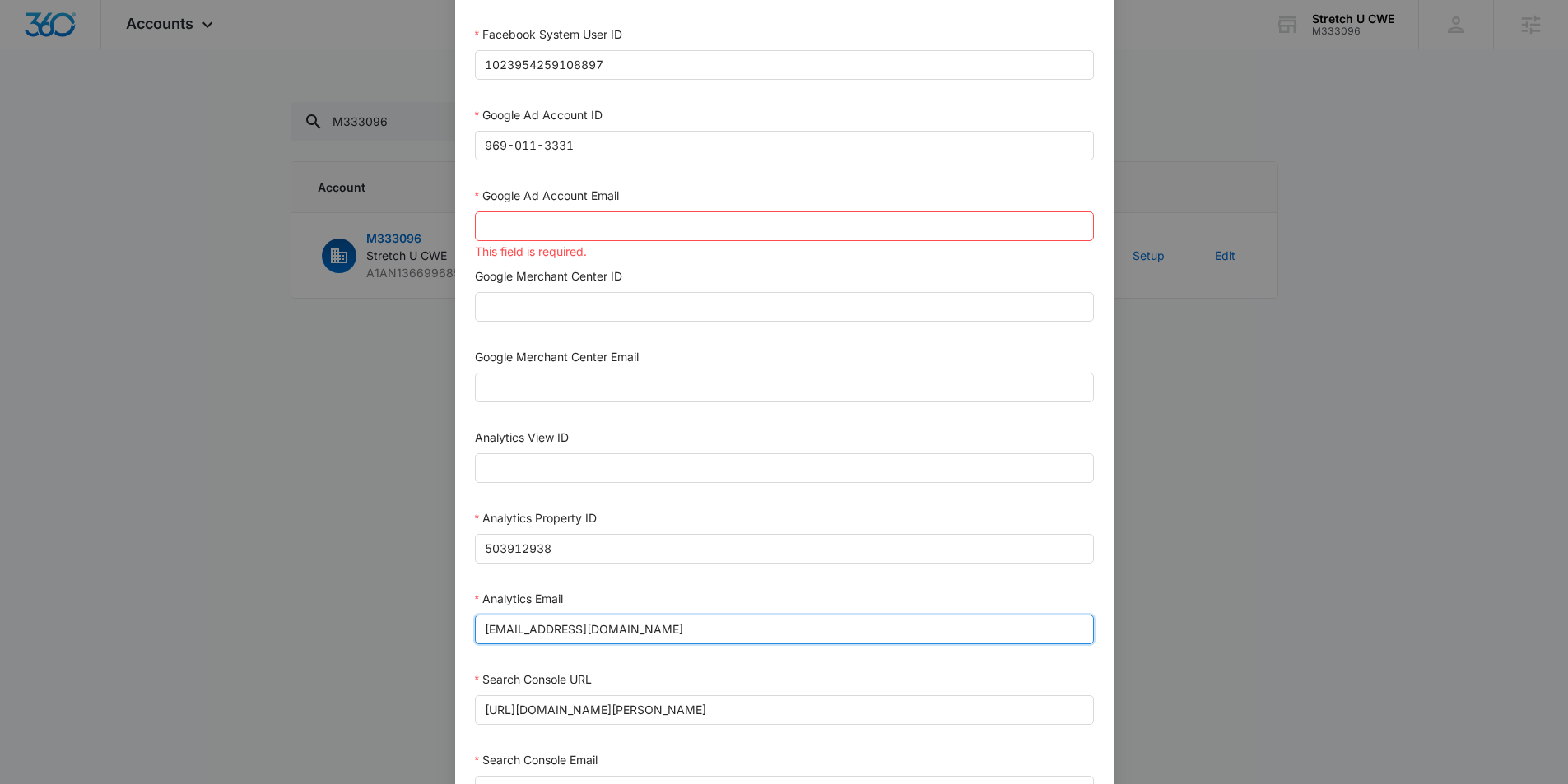
click at [520, 624] on input "[EMAIL_ADDRESS][DOMAIN_NAME]" at bounding box center [784, 629] width 619 height 30
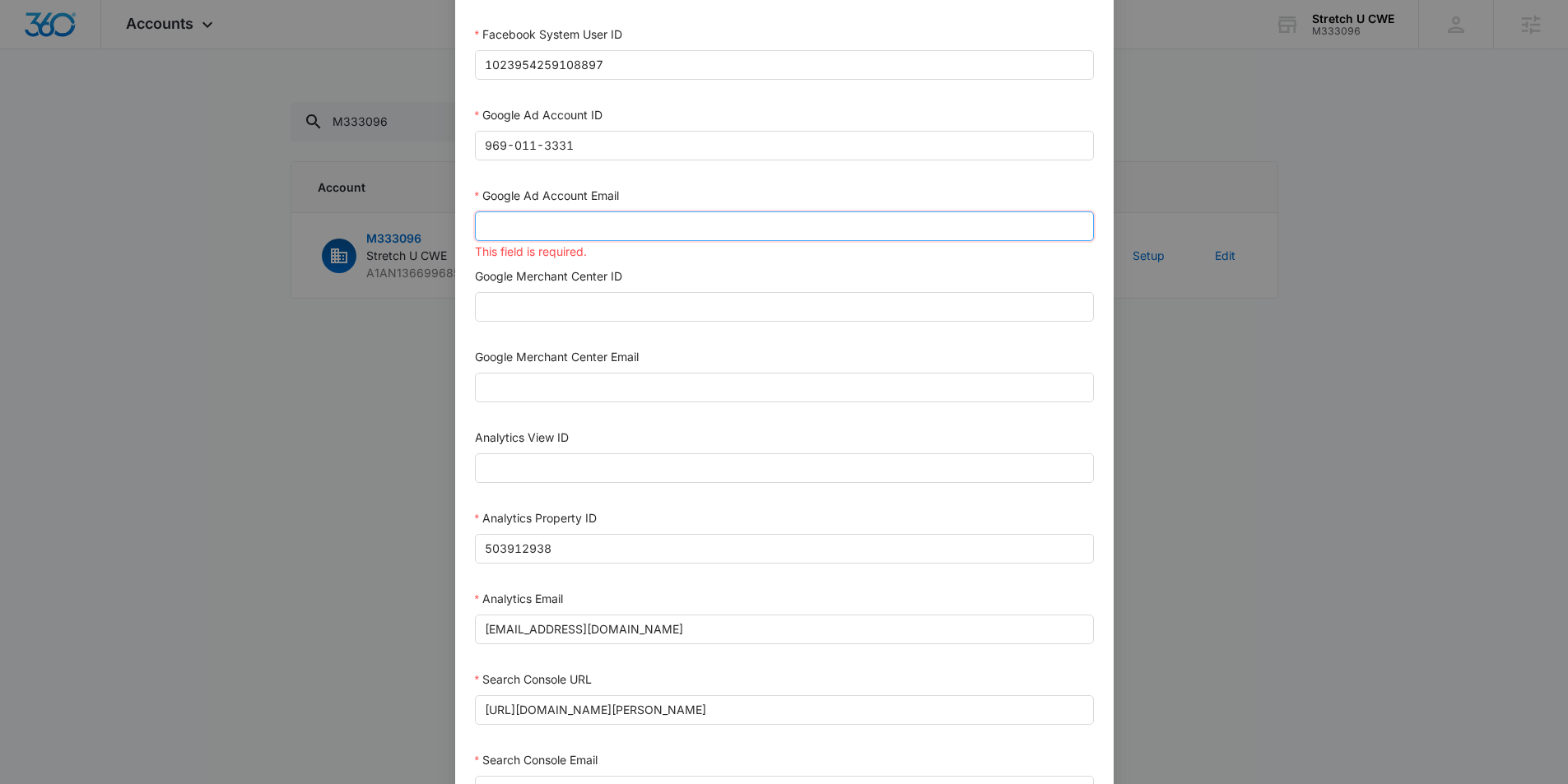
drag, startPoint x: 544, startPoint y: 222, endPoint x: 541, endPoint y: 231, distance: 9.5
click at [544, 222] on input "Google Ad Account Email" at bounding box center [784, 226] width 619 height 30
paste input "[EMAIL_ADDRESS][DOMAIN_NAME]"
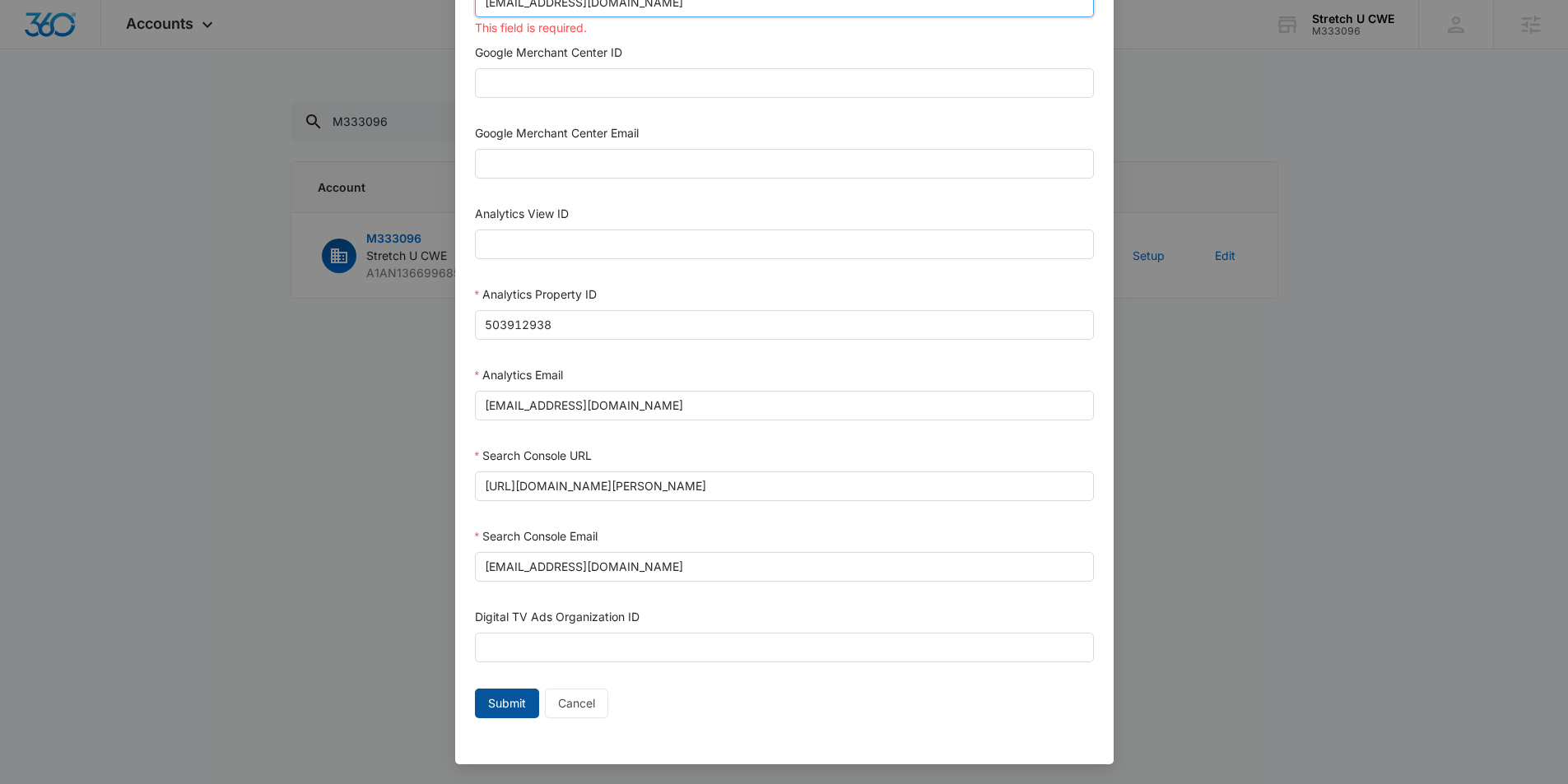
type input "[EMAIL_ADDRESS][DOMAIN_NAME]"
click at [510, 701] on span "Submit" at bounding box center [507, 703] width 38 height 18
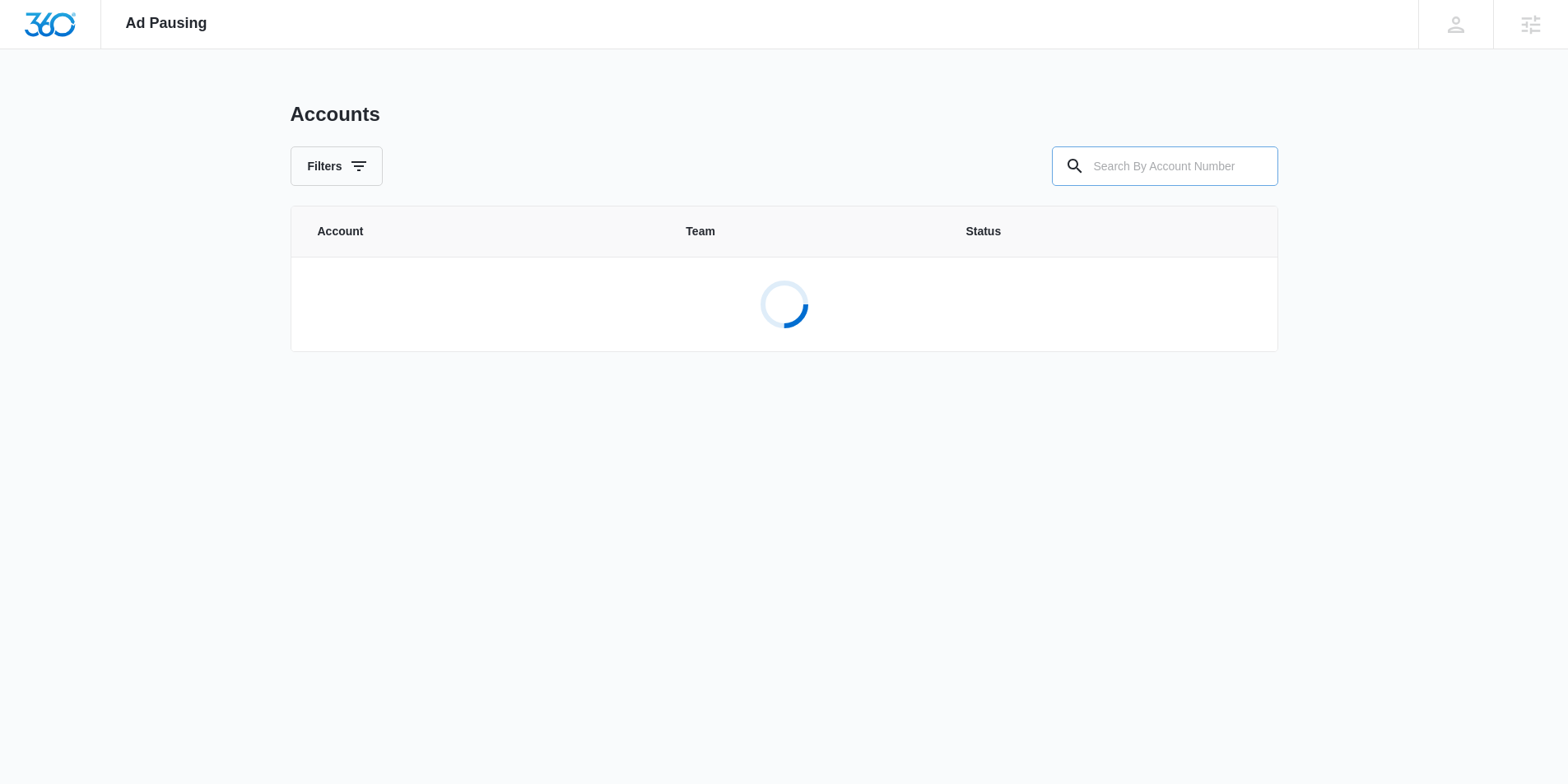
click at [1162, 168] on input "text" at bounding box center [1164, 166] width 226 height 39
paste input "[EMAIL_ADDRESS][DOMAIN_NAME]"
type input "[EMAIL_ADDRESS][DOMAIN_NAME]"
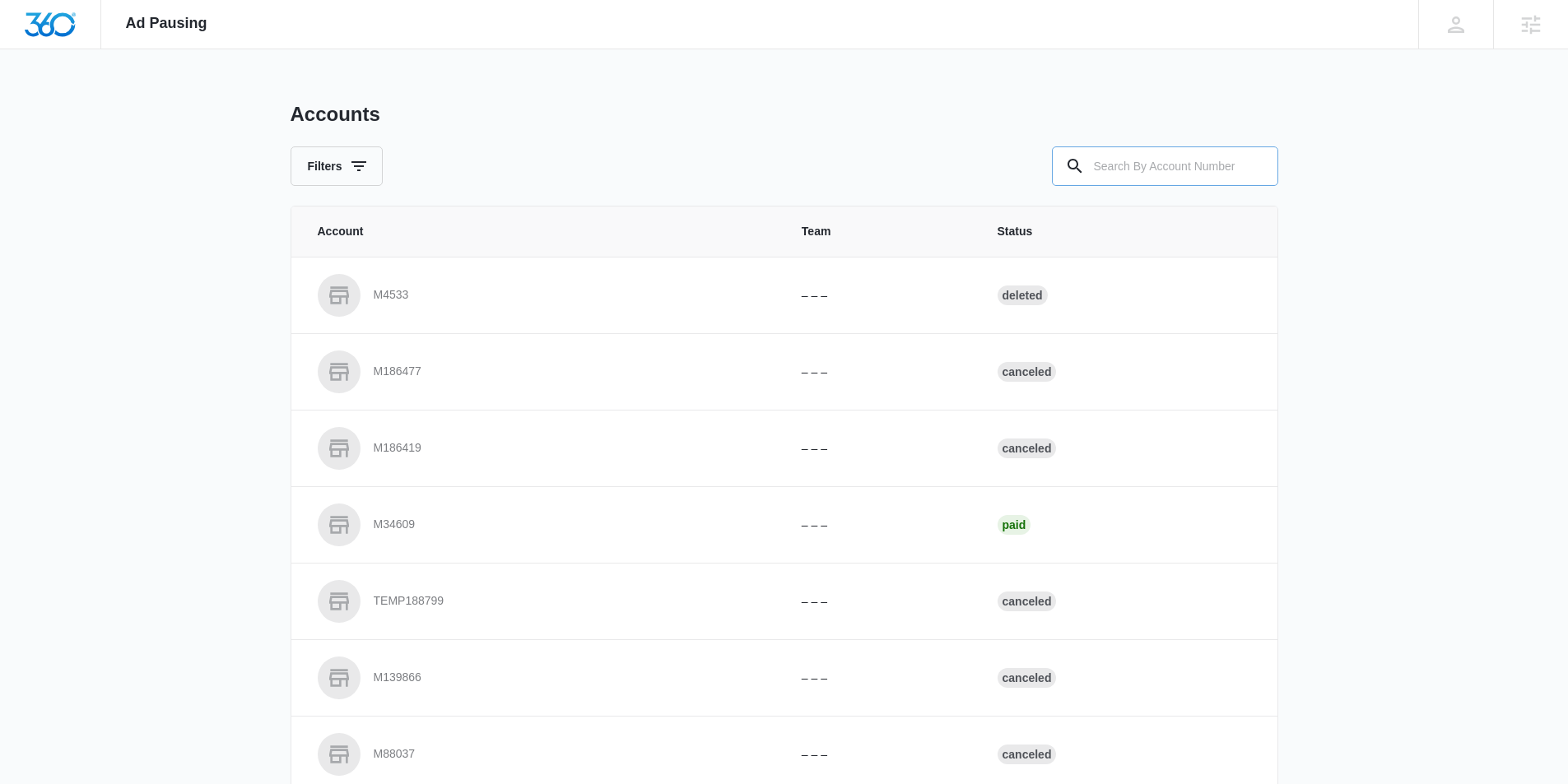
click at [1200, 180] on input "text" at bounding box center [1164, 166] width 226 height 39
paste input "M333096"
type input "M333096"
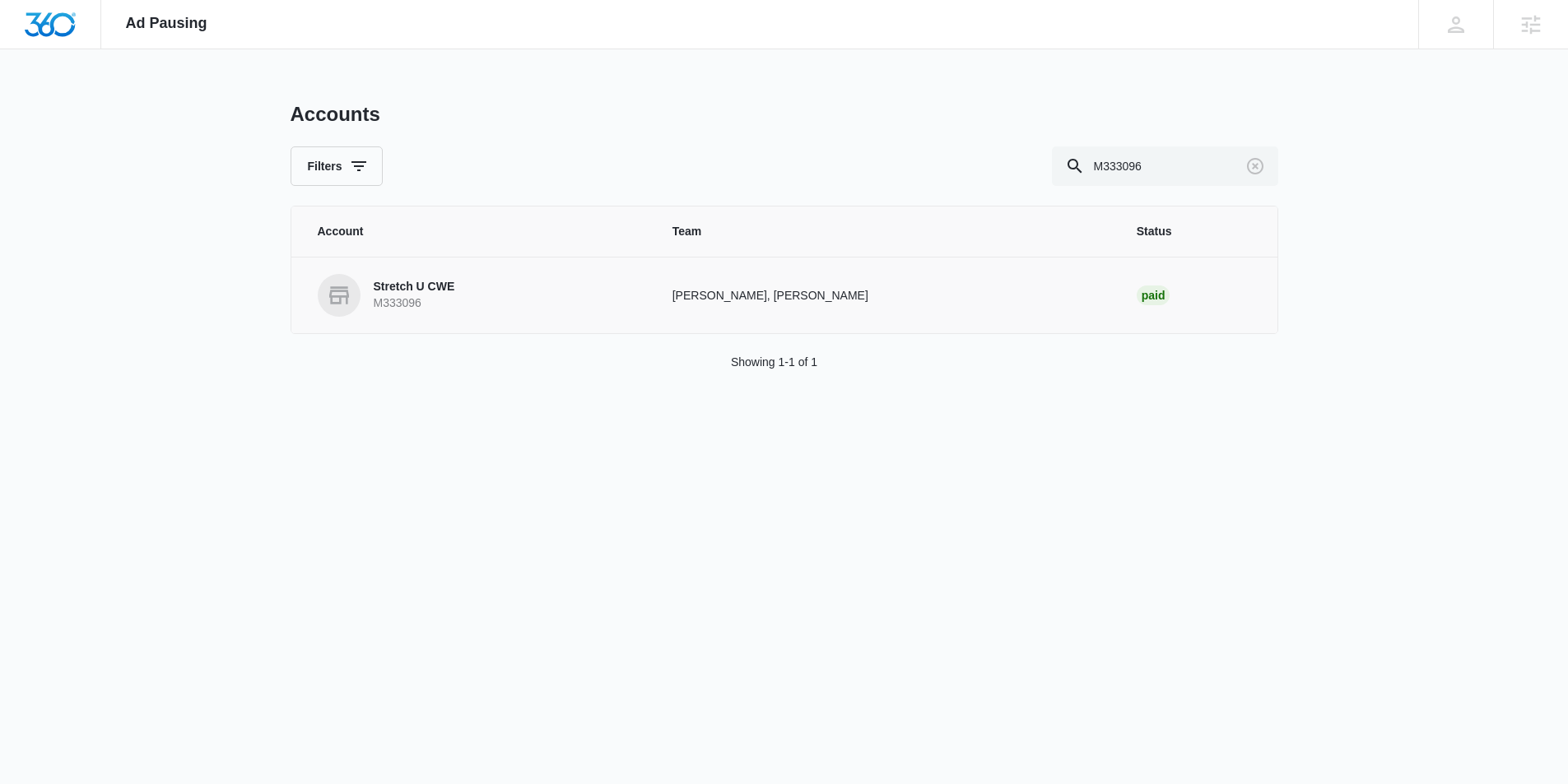
click at [422, 287] on p "Stretch U CWE" at bounding box center [414, 287] width 81 height 16
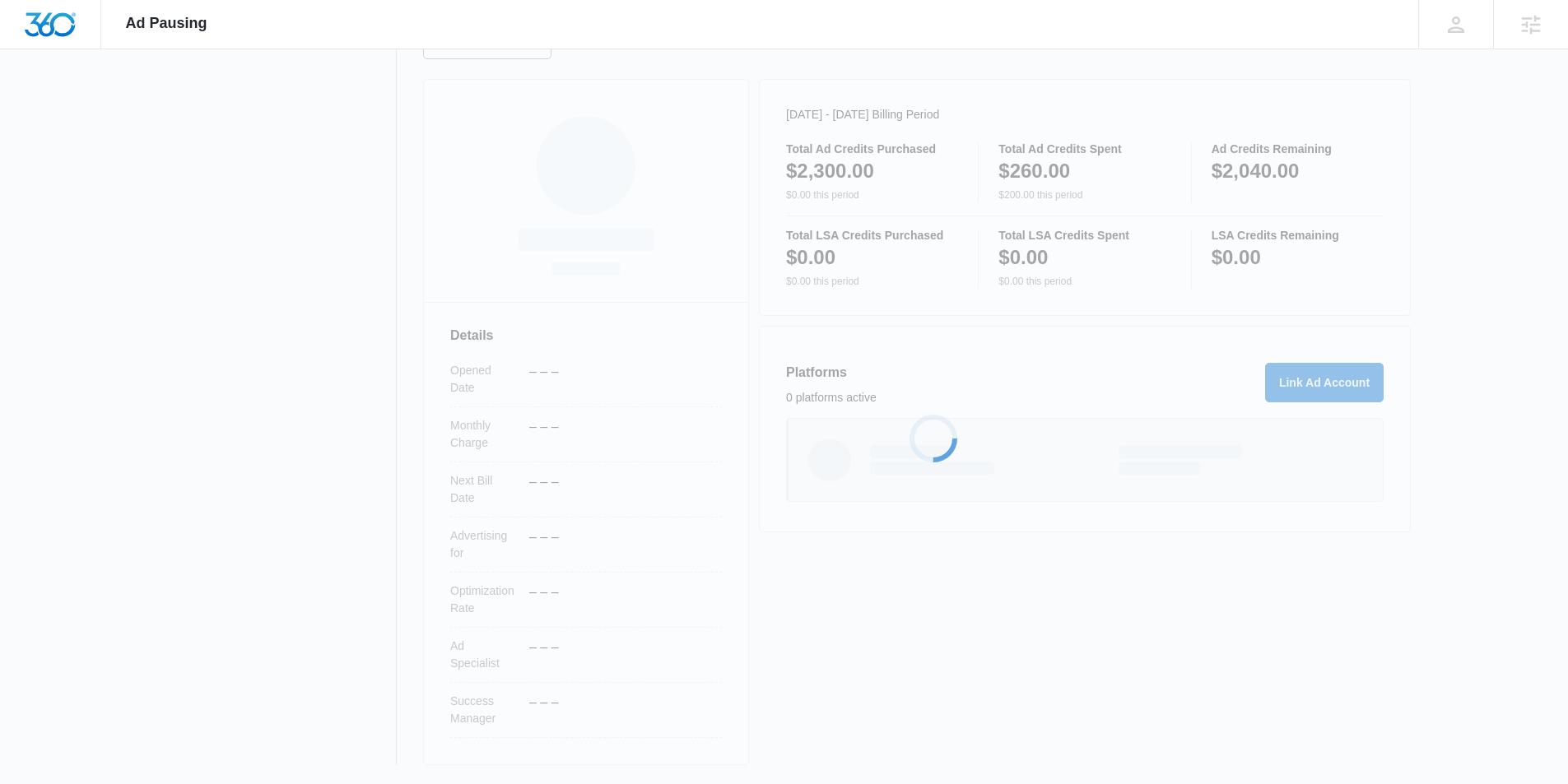
scroll to position [200, 0]
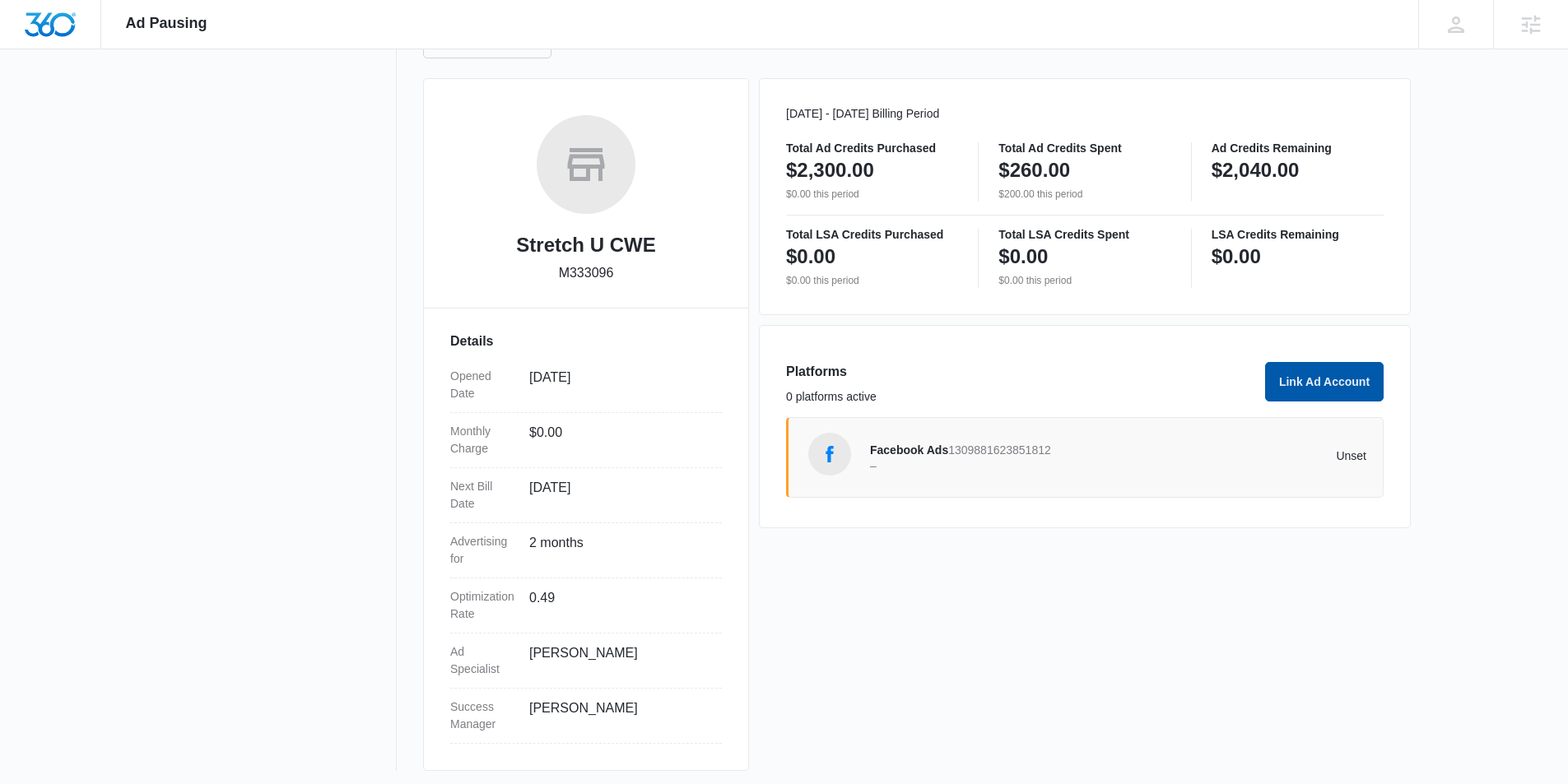
click at [1308, 382] on button "Link Ad Account" at bounding box center [1324, 381] width 119 height 39
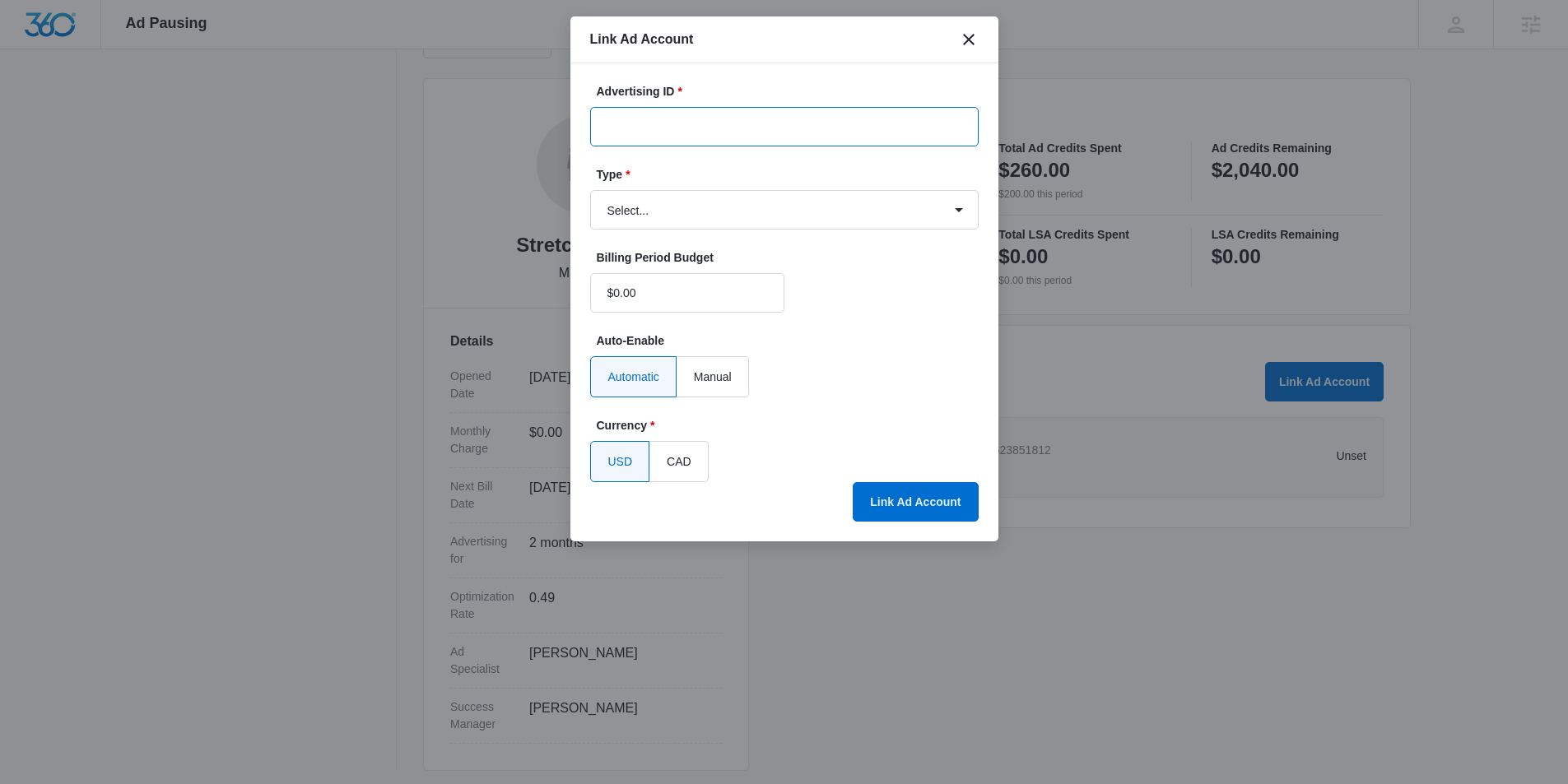
click at [731, 117] on input "Advertising ID *" at bounding box center [784, 126] width 388 height 39
paste input "969-011-3331"
type input "969-011-3331"
click at [782, 217] on select "Select... Bing Ads Facebook Ads Google Ads" at bounding box center [784, 210] width 388 height 39
select select "google"
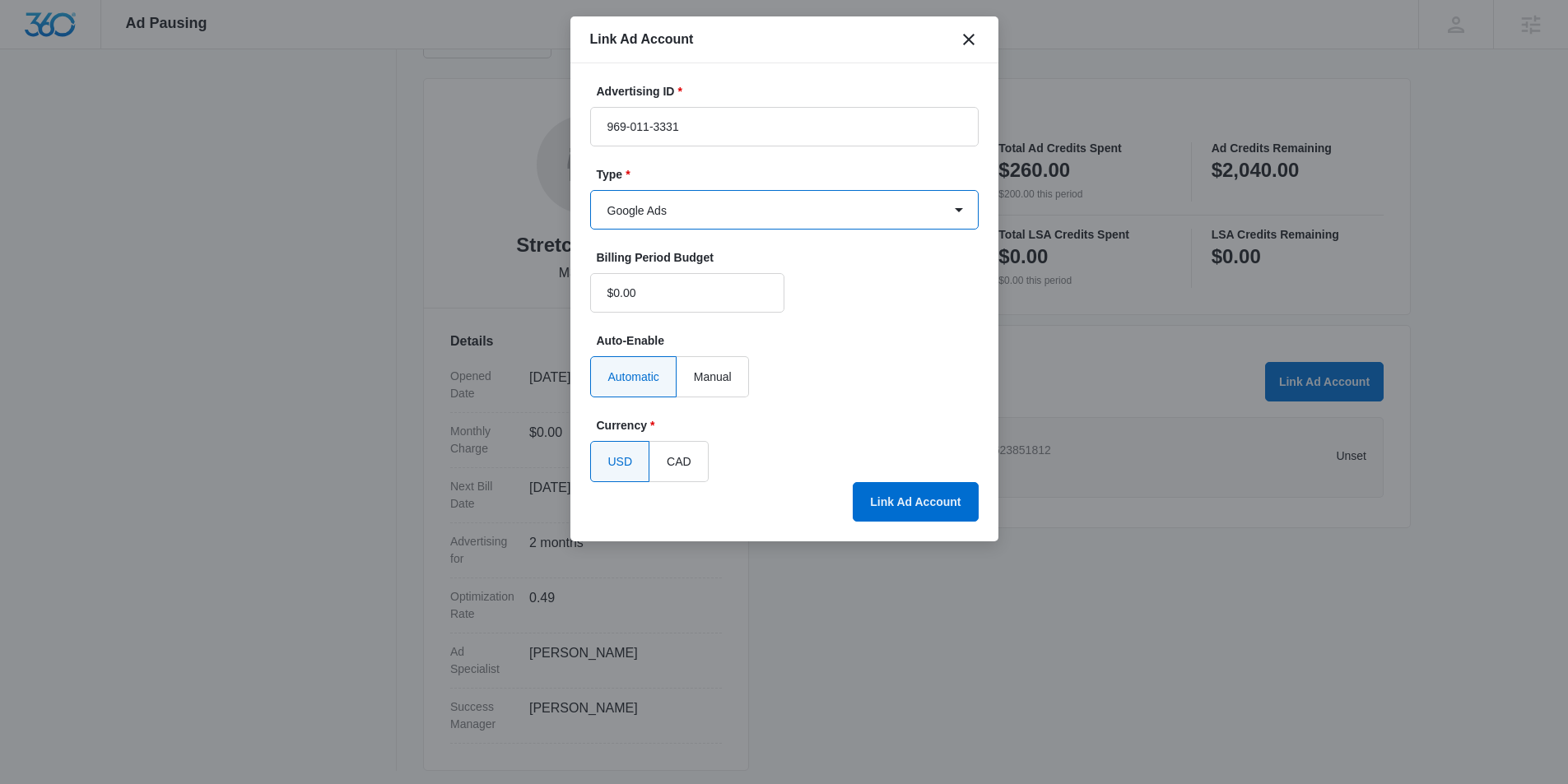
click at [590, 190] on select "Select... Bing Ads Facebook Ads Google Ads" at bounding box center [784, 210] width 388 height 39
click at [939, 502] on button "Link Ad Account" at bounding box center [915, 502] width 125 height 39
